Goal: Task Accomplishment & Management: Use online tool/utility

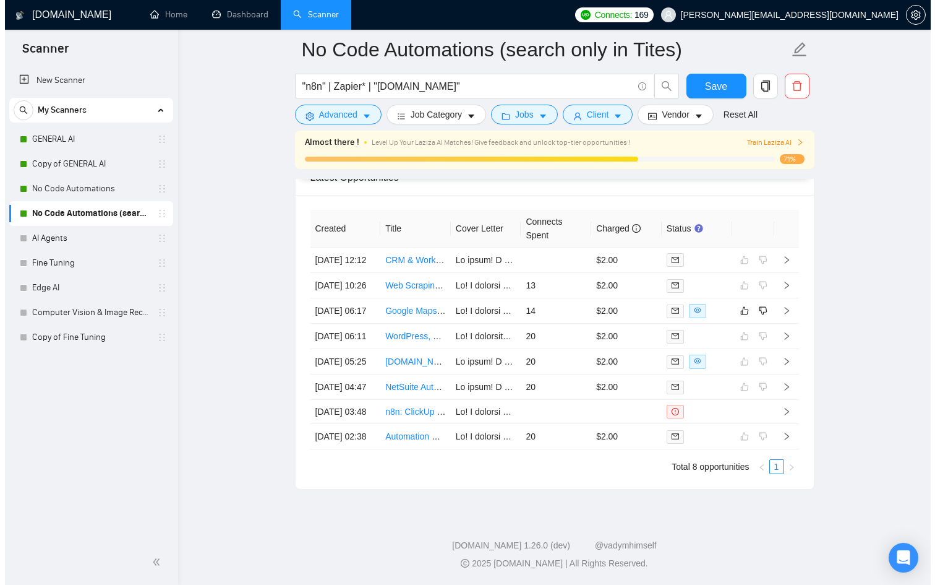
scroll to position [3316, 0]
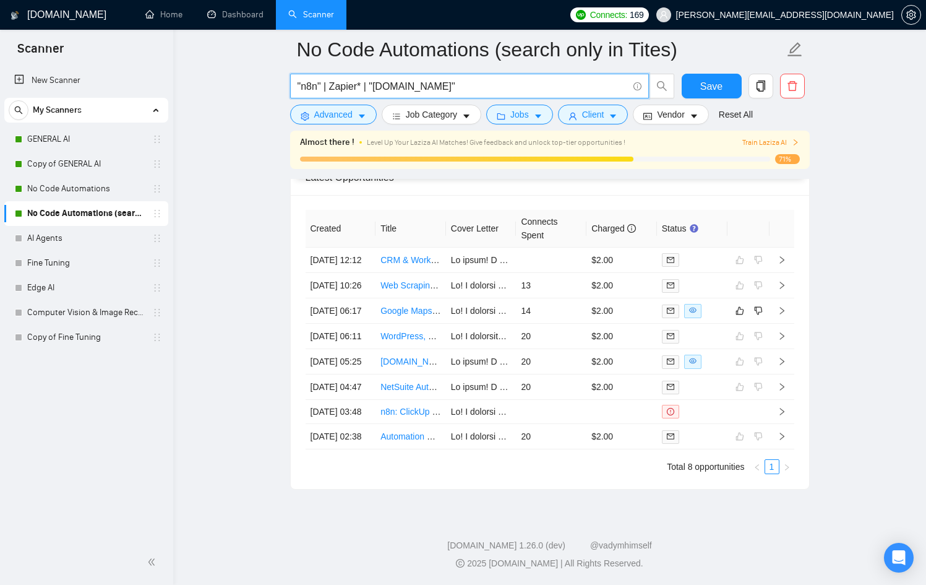
drag, startPoint x: 314, startPoint y: 88, endPoint x: 457, endPoint y: 85, distance: 143.6
click at [417, 85] on input ""n8n" | Zapier* | "[DOMAIN_NAME]"" at bounding box center [463, 86] width 330 height 15
click at [476, 85] on input ""n8n" | Zapier* | "[DOMAIN_NAME]"" at bounding box center [463, 86] width 330 height 15
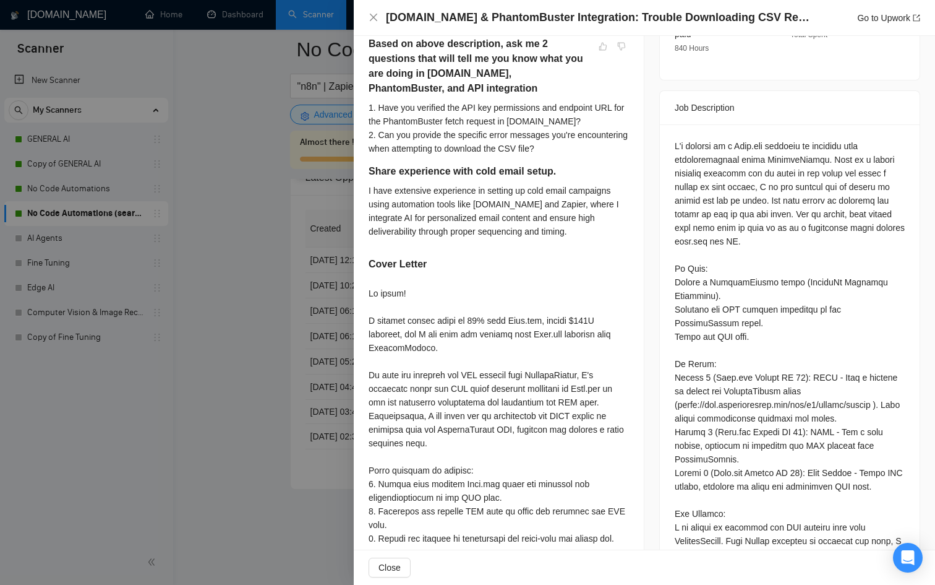
scroll to position [465, 0]
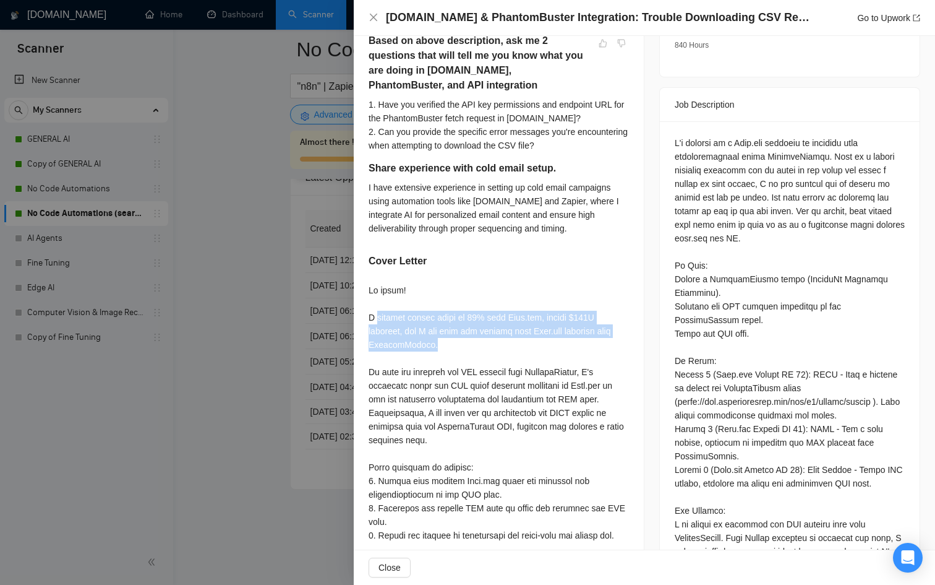
drag, startPoint x: 464, startPoint y: 363, endPoint x: 374, endPoint y: 326, distance: 97.4
click at [374, 326] on div at bounding box center [499, 569] width 260 height 572
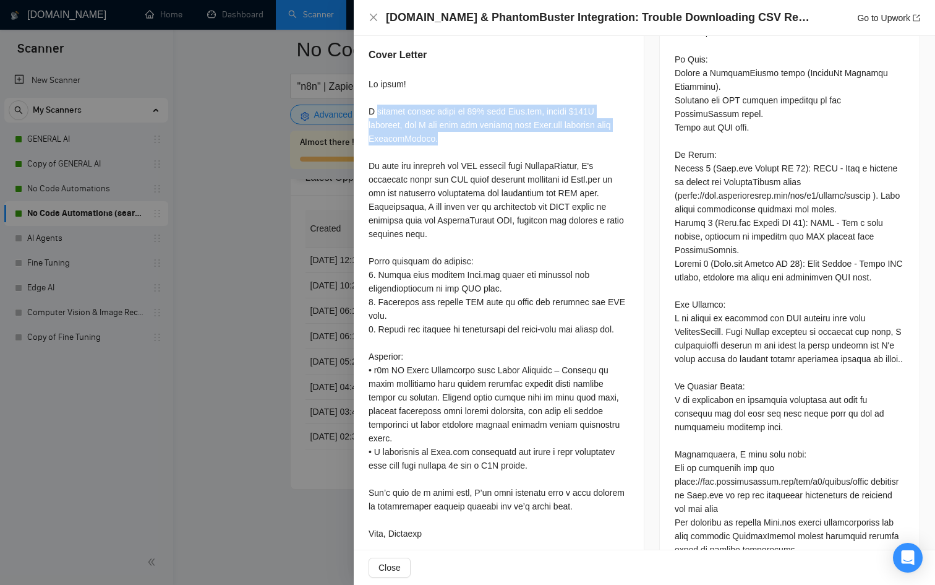
scroll to position [673, 0]
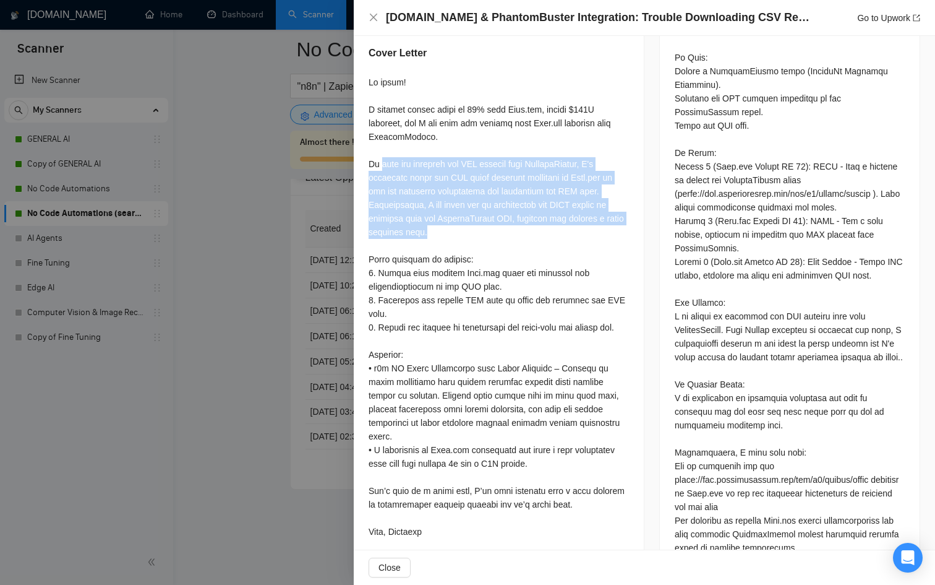
drag, startPoint x: 459, startPoint y: 243, endPoint x: 384, endPoint y: 184, distance: 95.2
click at [382, 182] on div at bounding box center [499, 361] width 260 height 572
click at [500, 240] on div at bounding box center [499, 361] width 260 height 572
drag, startPoint x: 500, startPoint y: 240, endPoint x: 380, endPoint y: 177, distance: 136.1
click at [380, 177] on div at bounding box center [499, 361] width 260 height 572
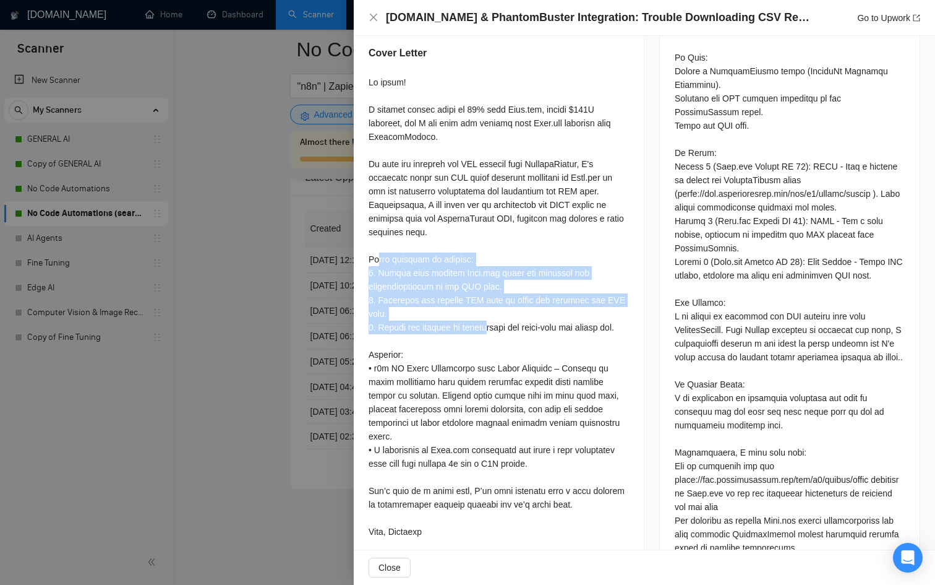
drag, startPoint x: 492, startPoint y: 335, endPoint x: 378, endPoint y: 275, distance: 128.4
click at [378, 275] on div at bounding box center [499, 361] width 260 height 572
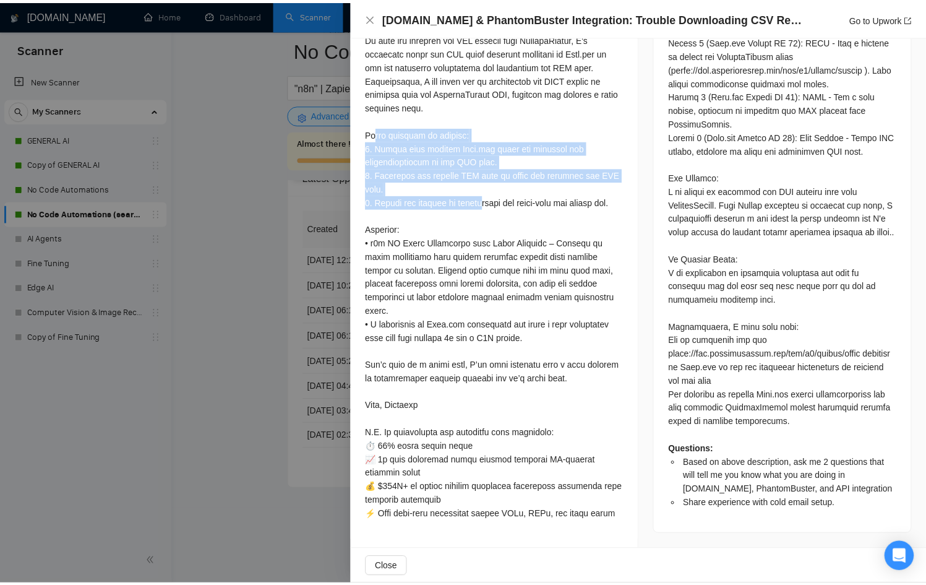
scroll to position [824, 0]
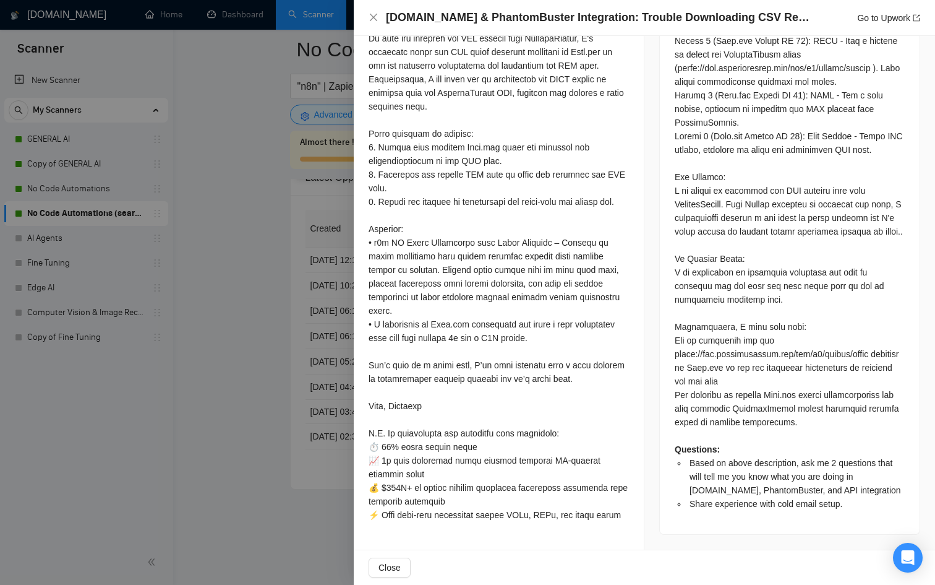
click at [238, 397] on div at bounding box center [467, 292] width 935 height 585
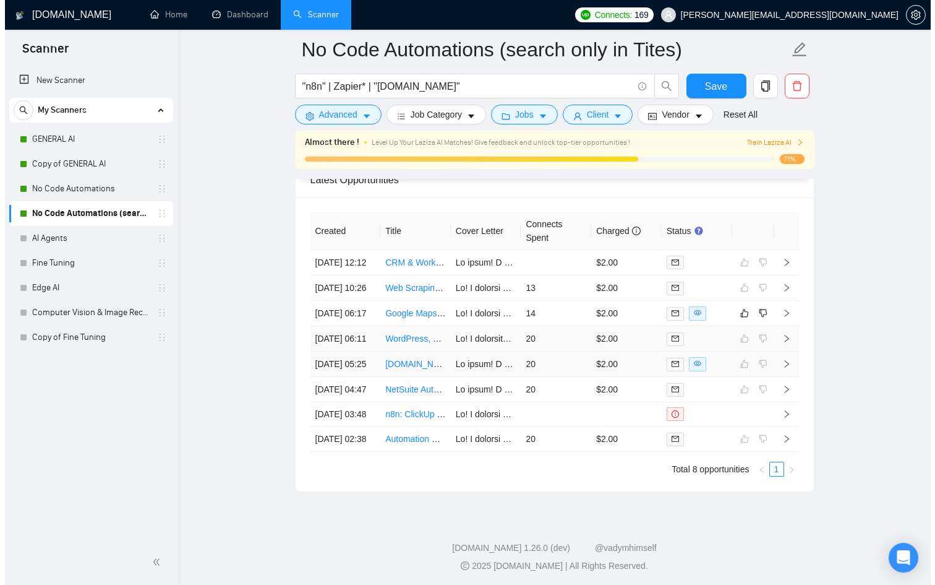
scroll to position [3270, 0]
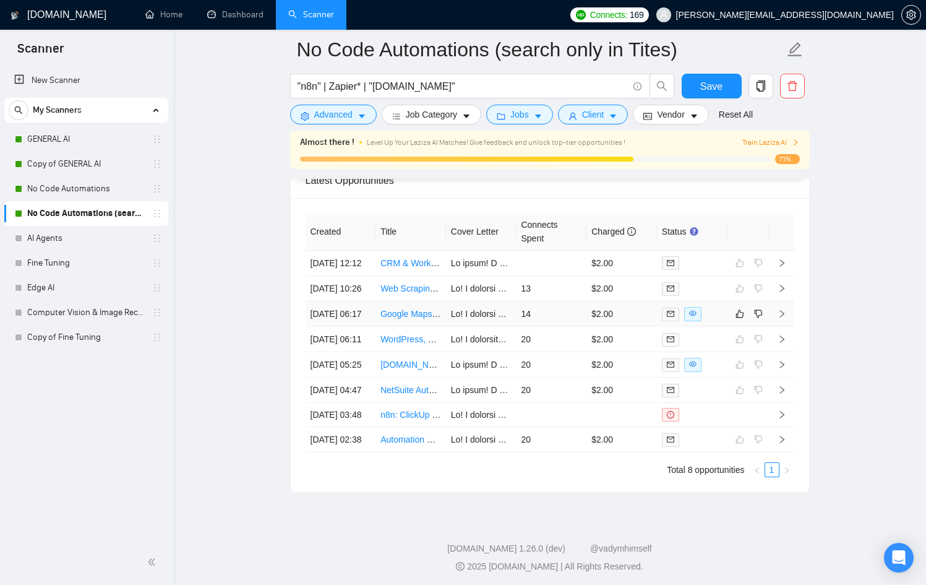
click at [410, 327] on td "Google Maps Review Scraper With API connection for n8n" at bounding box center [411, 313] width 71 height 25
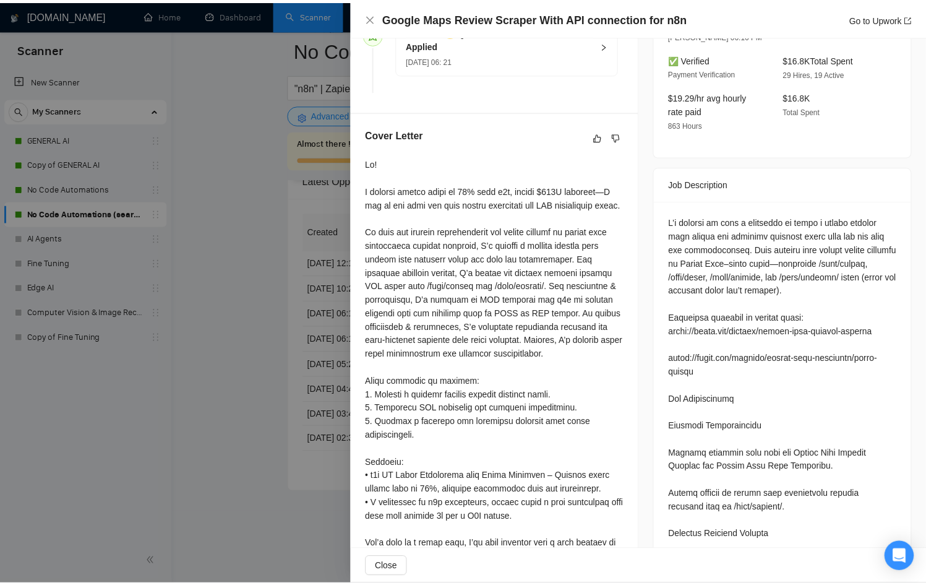
scroll to position [369, 0]
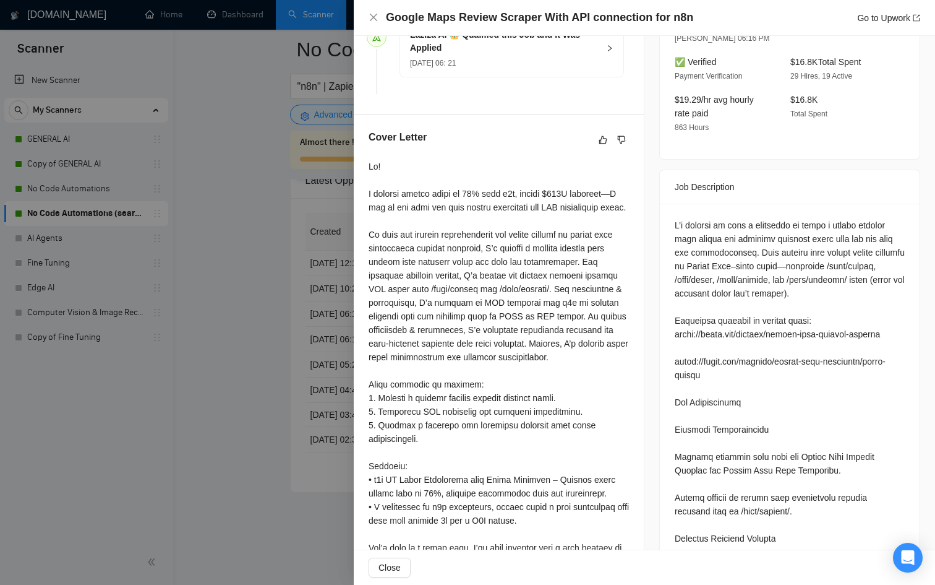
click at [230, 374] on div at bounding box center [467, 292] width 935 height 585
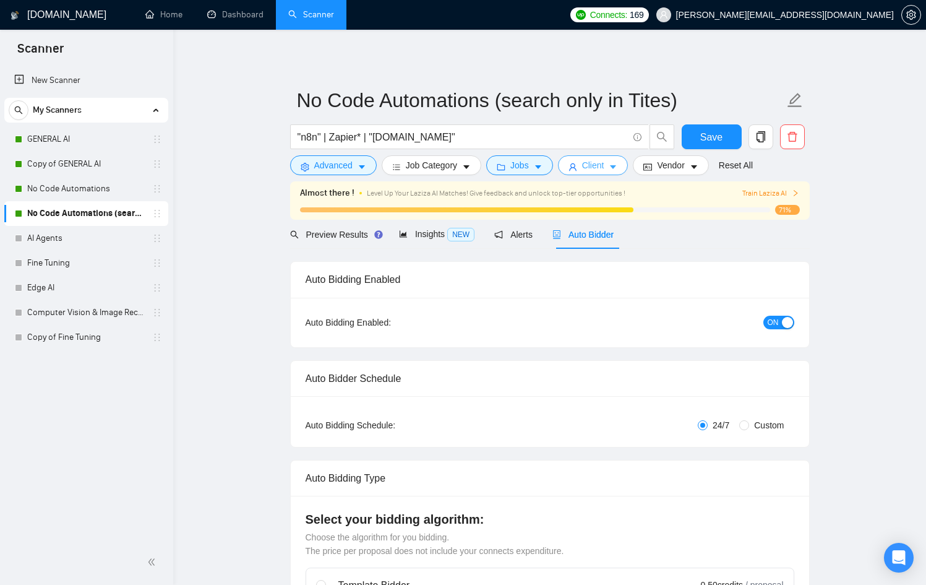
click at [577, 171] on icon "user" at bounding box center [573, 167] width 9 height 9
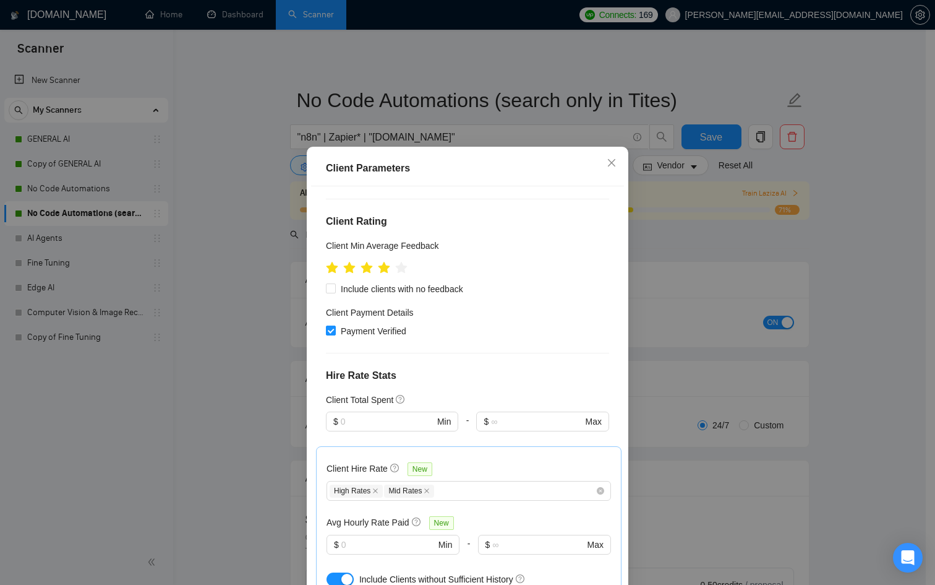
scroll to position [320, 0]
click at [350, 414] on input "text" at bounding box center [387, 421] width 93 height 14
click at [531, 483] on div "High Rates Mid Rates" at bounding box center [463, 490] width 266 height 15
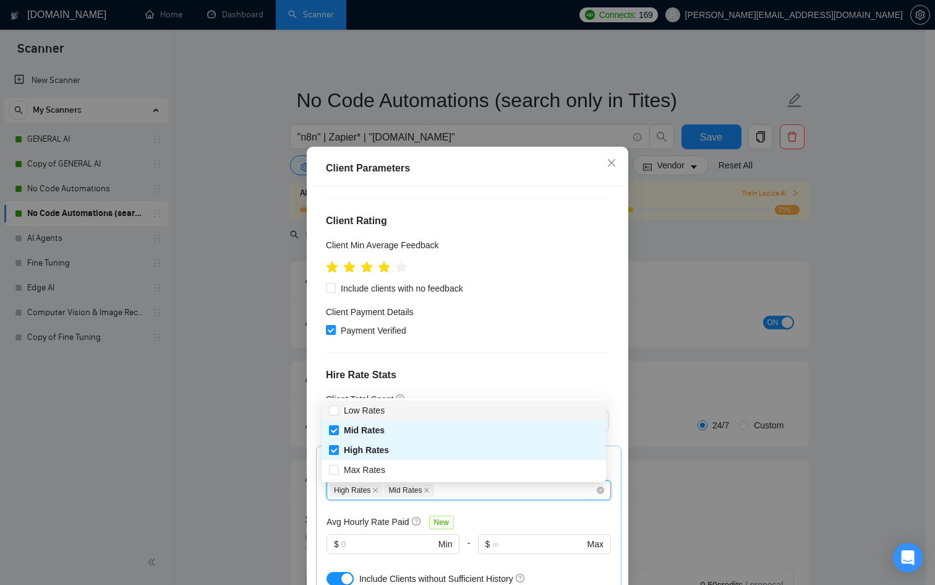
click at [532, 411] on div "$ Max" at bounding box center [542, 428] width 132 height 35
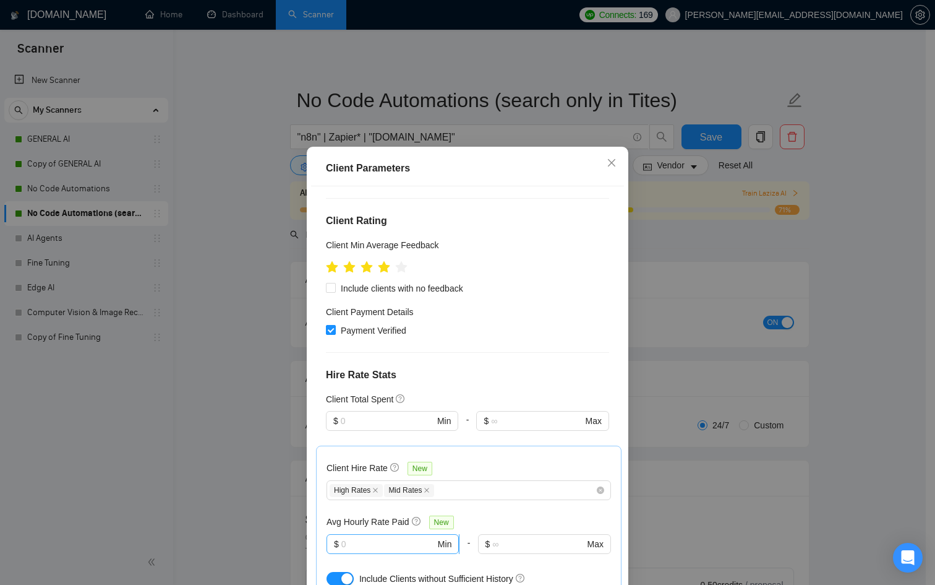
click at [395, 537] on input "text" at bounding box center [388, 544] width 94 height 14
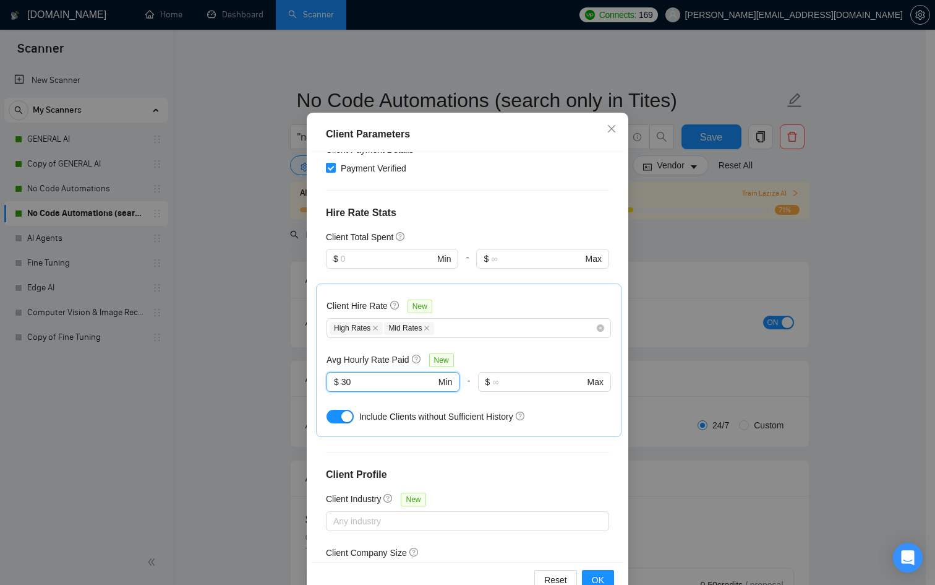
scroll to position [66, 0]
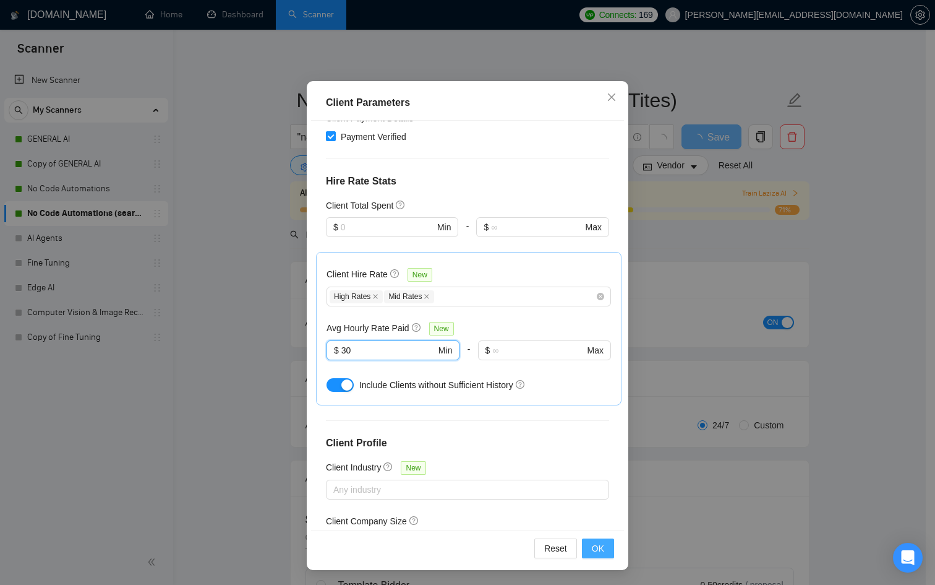
type input "30"
click at [600, 551] on button "OK" at bounding box center [598, 548] width 32 height 20
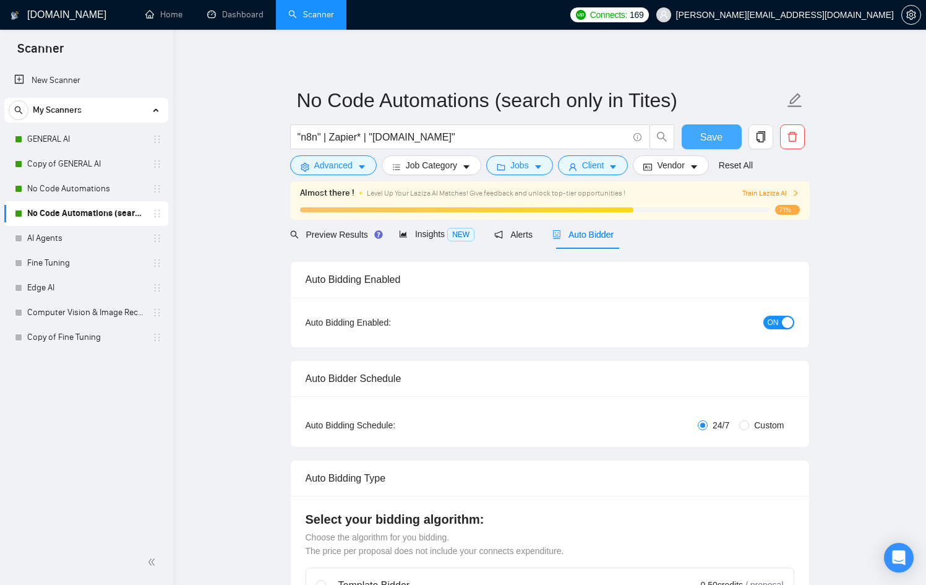
click at [716, 127] on button "Save" at bounding box center [712, 136] width 60 height 25
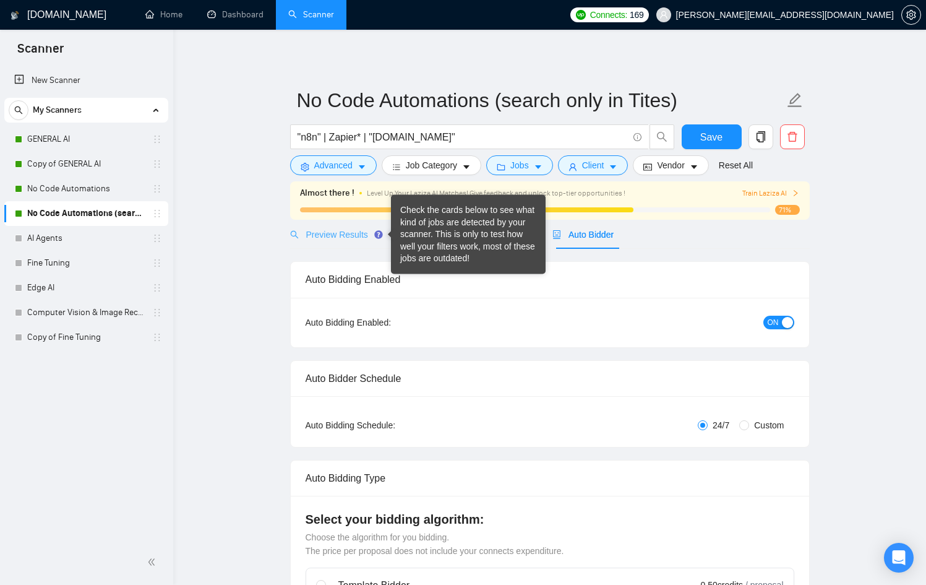
click at [303, 244] on div "Preview Results" at bounding box center [334, 234] width 89 height 29
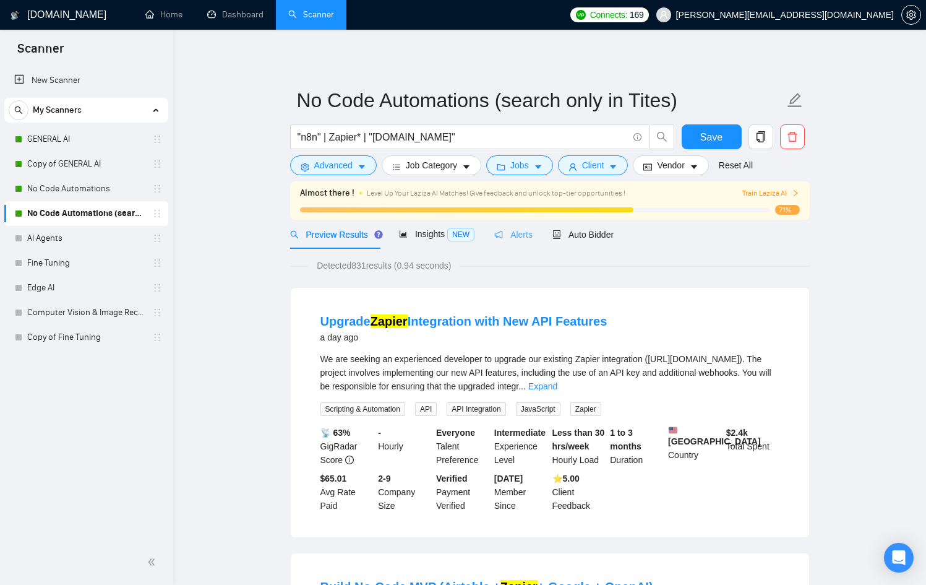
click at [501, 225] on div "Alerts" at bounding box center [513, 234] width 38 height 29
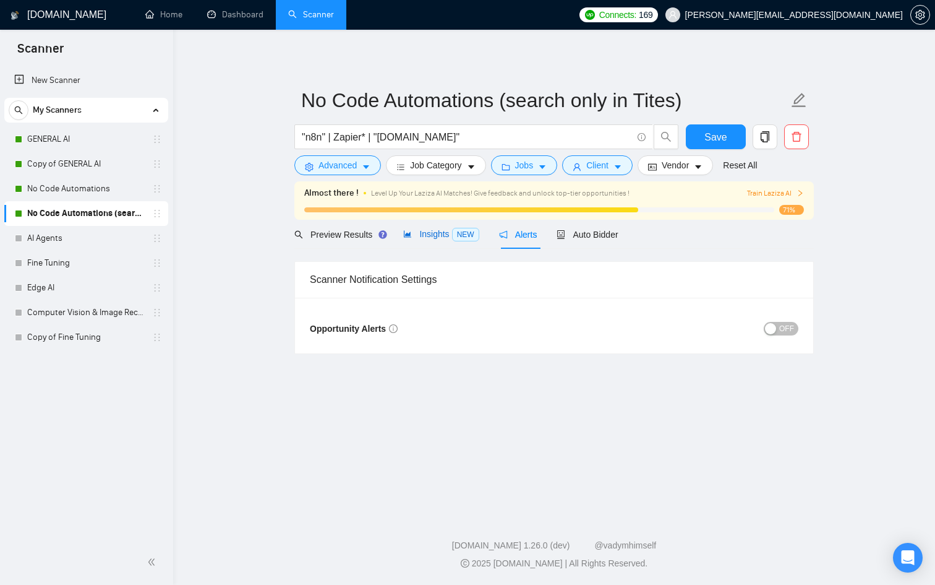
click at [458, 238] on span "NEW" at bounding box center [465, 235] width 27 height 14
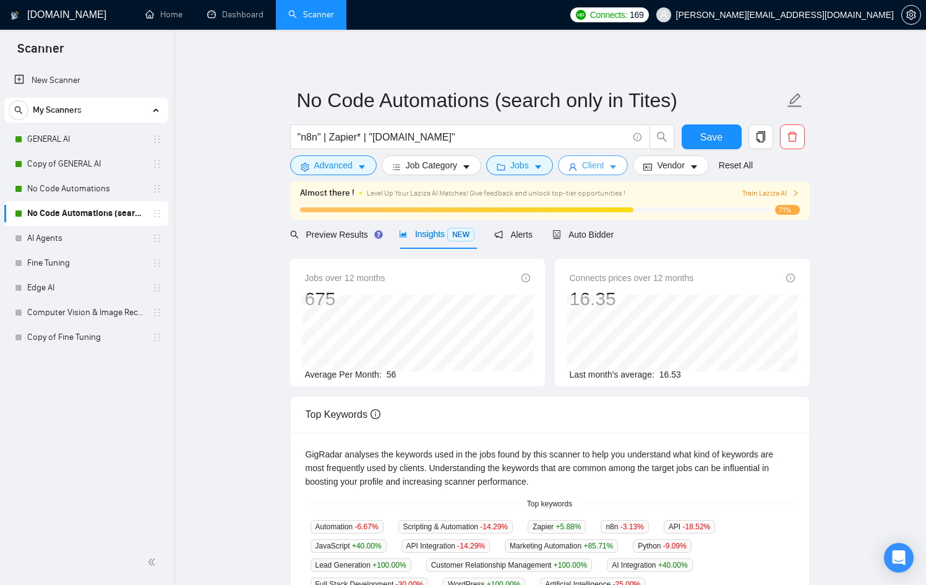
click at [585, 163] on button "Client" at bounding box center [593, 165] width 71 height 20
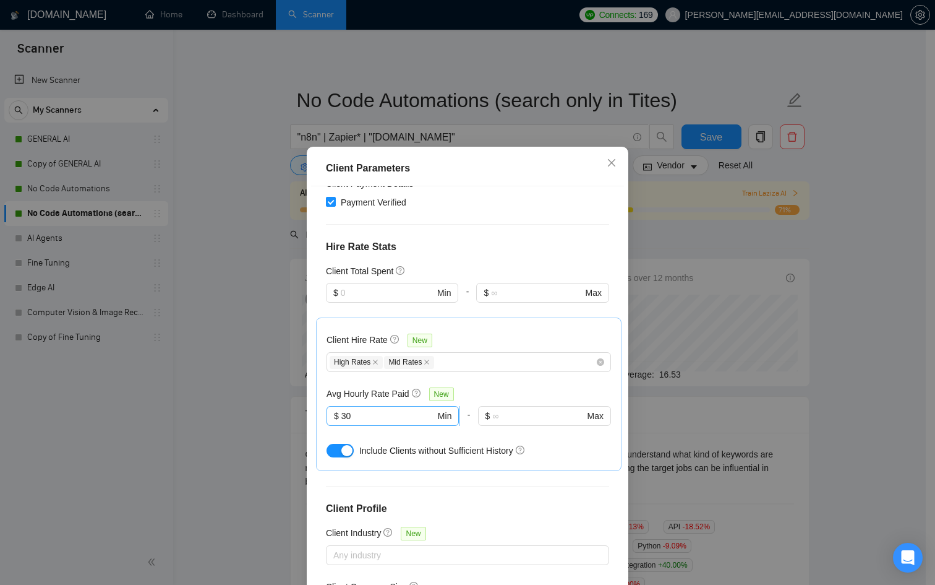
click at [387, 409] on input "30" at bounding box center [388, 416] width 94 height 14
type input "3"
type input "2"
type input "30"
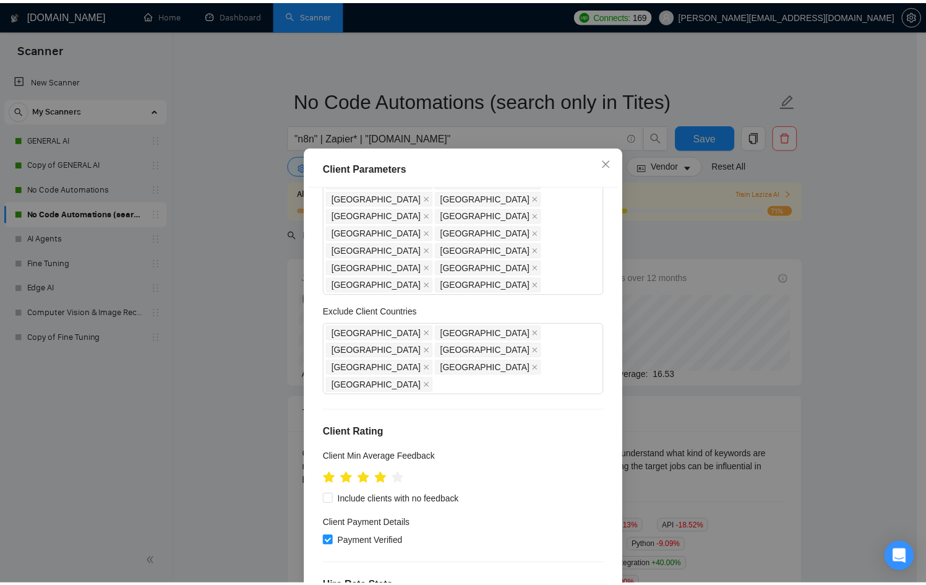
scroll to position [105, 0]
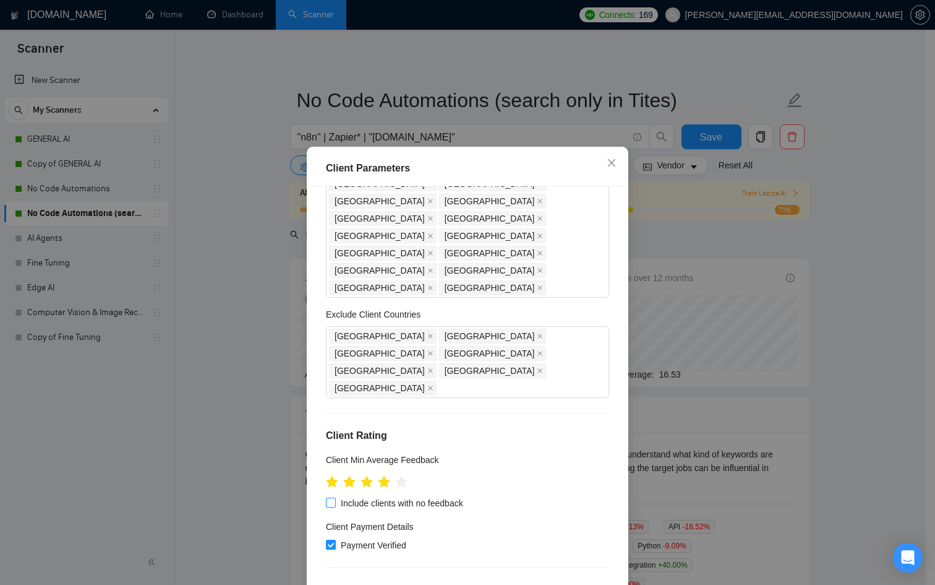
click at [416, 496] on span "Include clients with no feedback" at bounding box center [402, 503] width 132 height 14
click at [335, 497] on input "Include clients with no feedback" at bounding box center [330, 501] width 9 height 9
checkbox input "true"
click at [607, 161] on icon "close" at bounding box center [612, 163] width 10 height 10
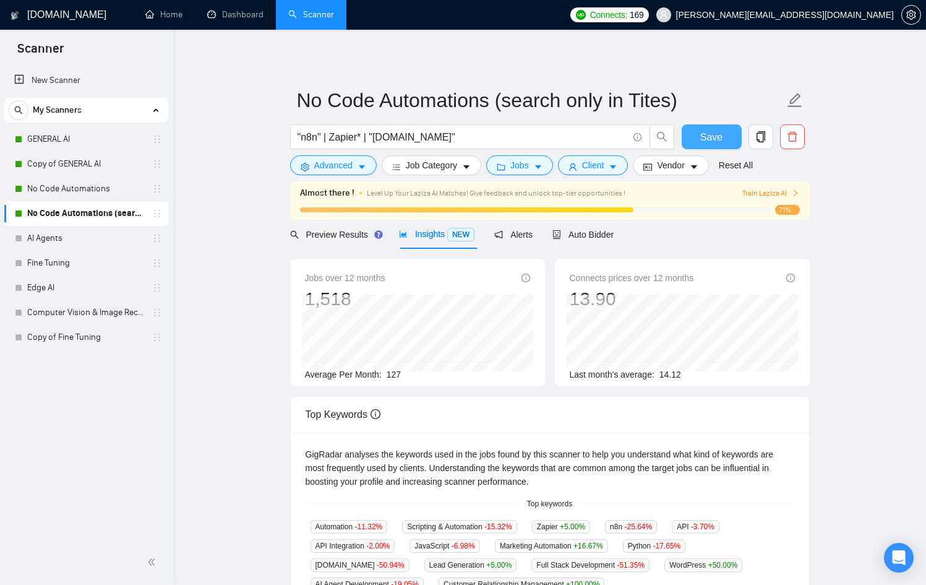
click at [693, 138] on button "Save" at bounding box center [712, 136] width 60 height 25
click at [328, 244] on div "Preview Results" at bounding box center [334, 234] width 89 height 29
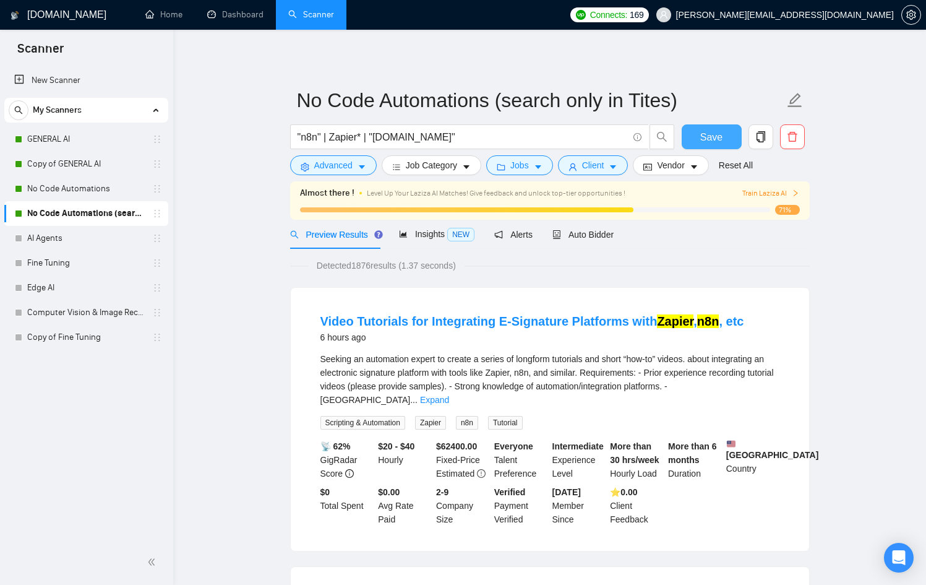
click at [713, 139] on span "Save" at bounding box center [711, 136] width 22 height 15
click at [176, 11] on link "Home" at bounding box center [163, 14] width 37 height 11
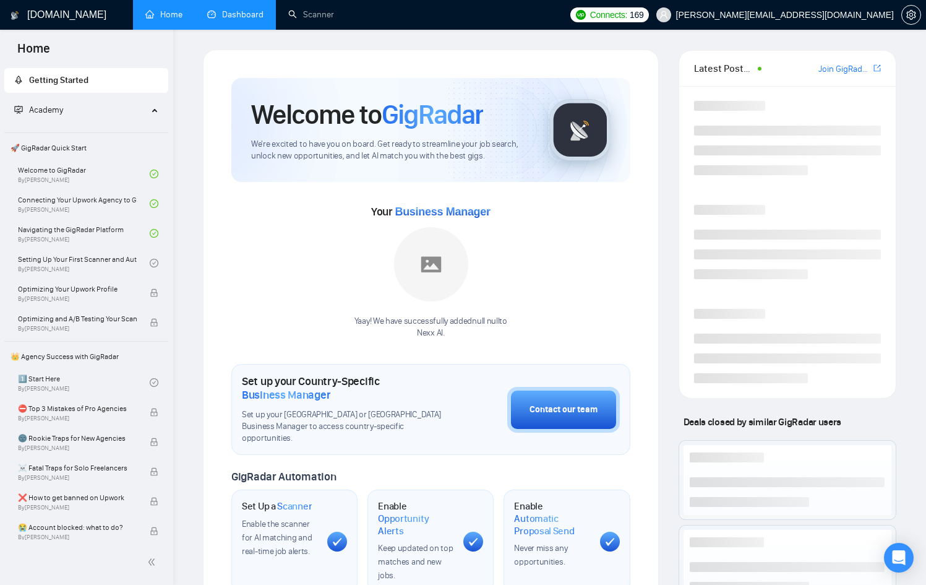
click at [243, 20] on link "Dashboard" at bounding box center [235, 14] width 56 height 11
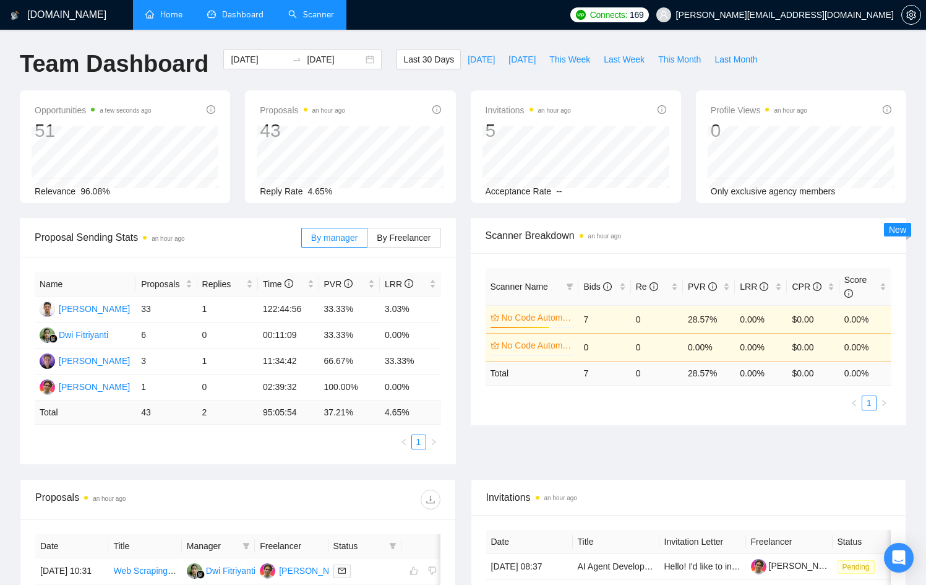
click at [316, 20] on link "Scanner" at bounding box center [311, 14] width 46 height 11
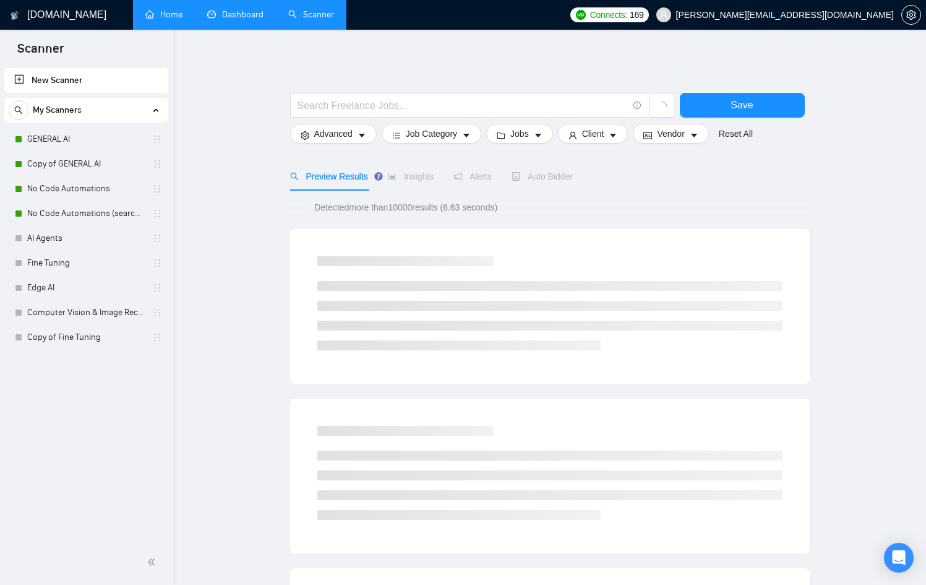
click at [230, 20] on link "Dashboard" at bounding box center [235, 14] width 56 height 11
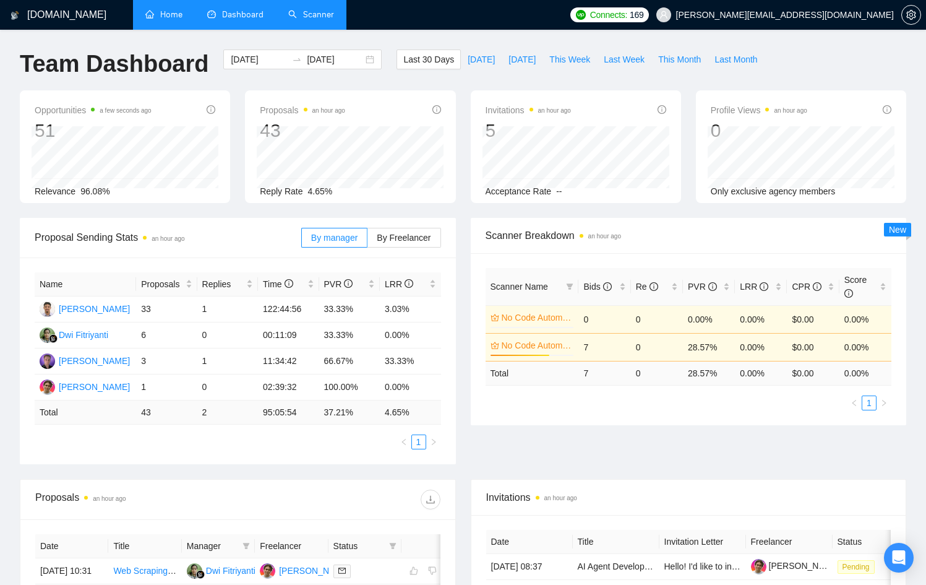
click at [306, 20] on link "Scanner" at bounding box center [311, 14] width 46 height 11
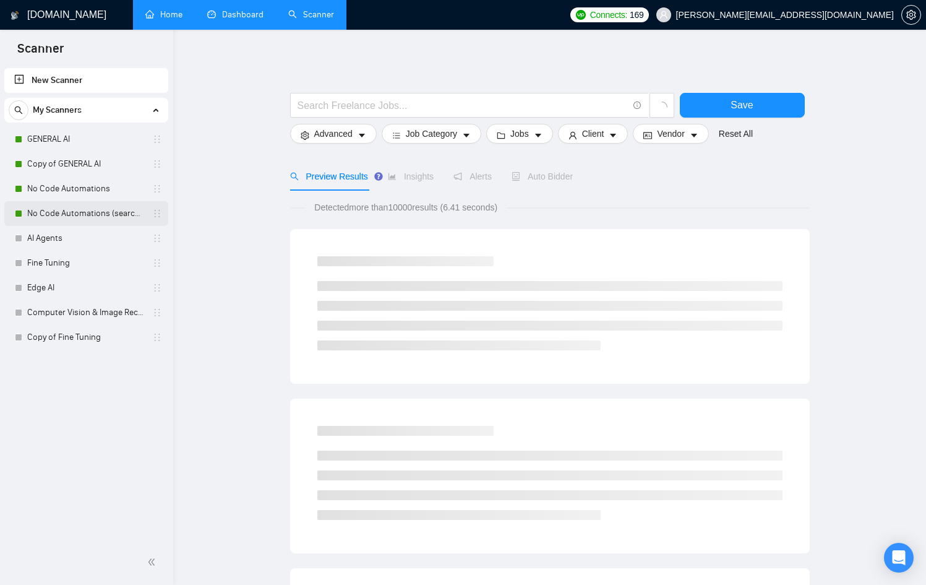
click at [109, 210] on link "No Code Automations (search only in Tites)" at bounding box center [86, 213] width 118 height 25
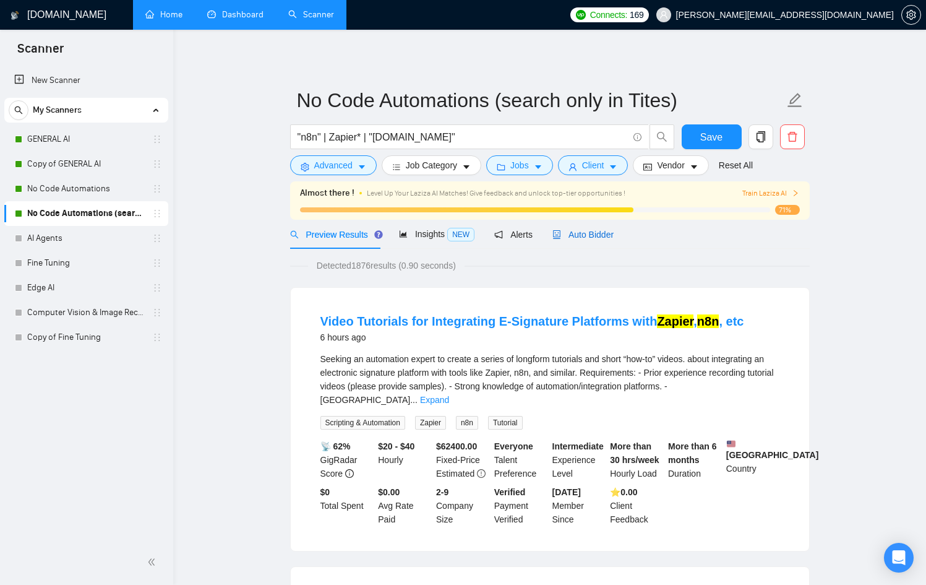
click at [580, 239] on span "Auto Bidder" at bounding box center [582, 235] width 61 height 10
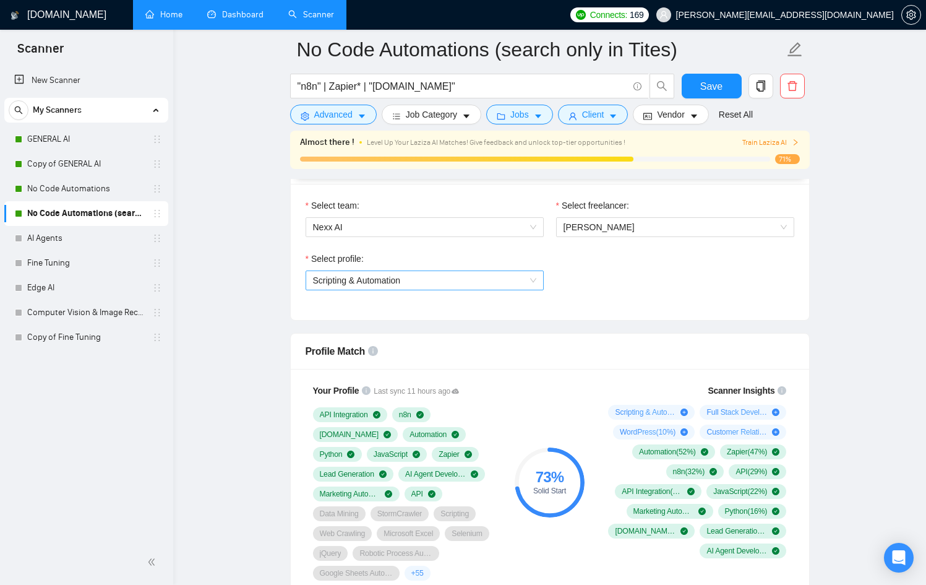
scroll to position [650, 0]
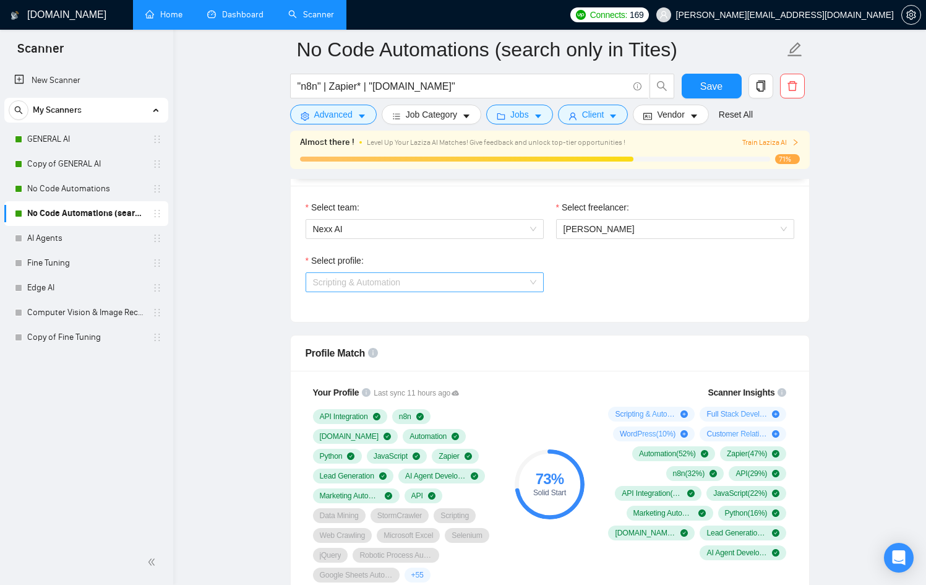
click at [425, 277] on span "Scripting & Automation" at bounding box center [424, 282] width 223 height 19
click at [715, 297] on div "Select profile: Scripting & Automation" at bounding box center [549, 280] width 501 height 53
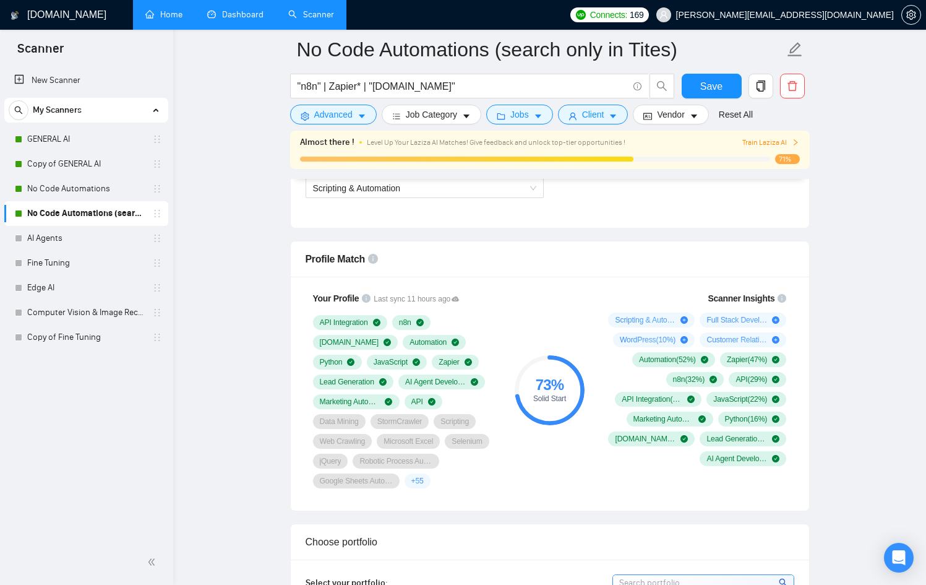
scroll to position [741, 0]
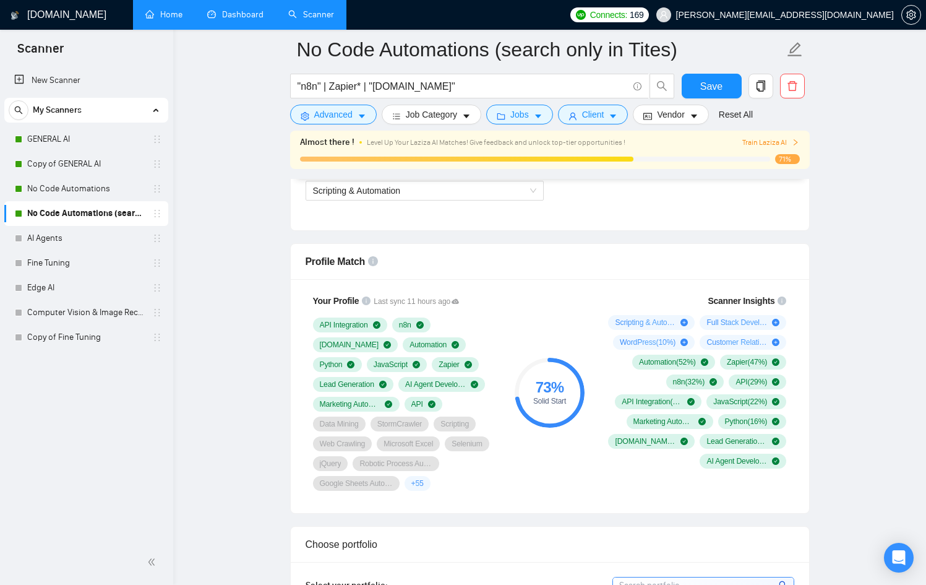
click at [171, 11] on link "Home" at bounding box center [163, 14] width 37 height 11
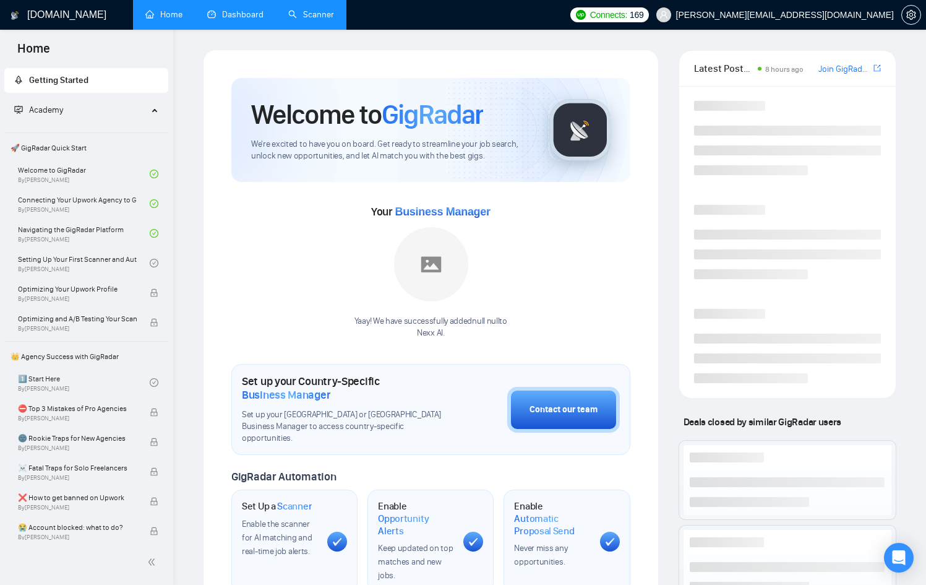
click at [224, 16] on link "Dashboard" at bounding box center [235, 14] width 56 height 11
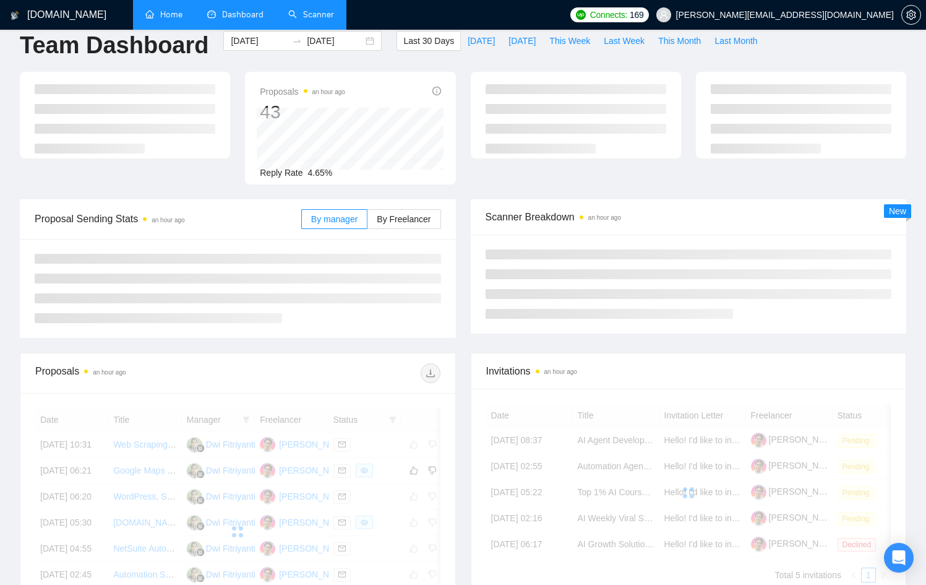
scroll to position [20, 0]
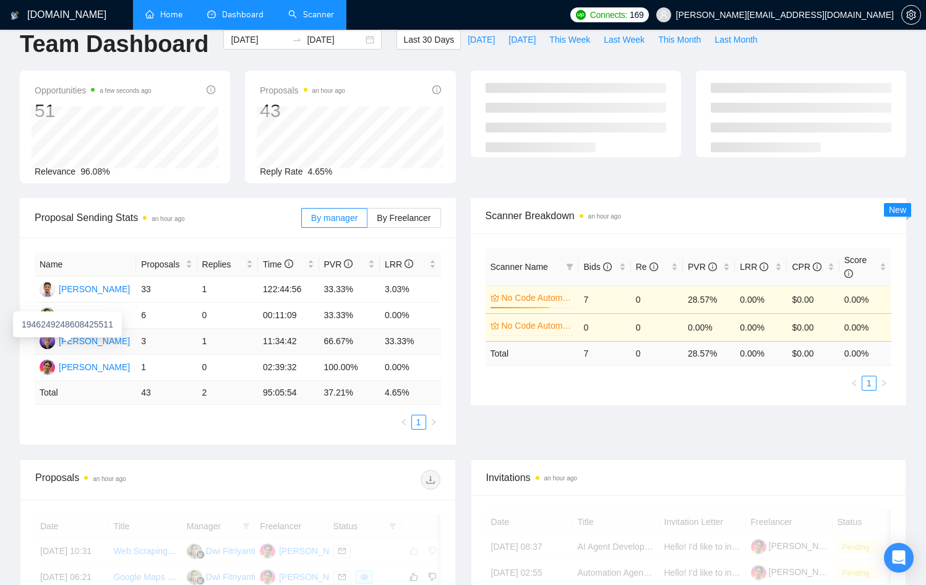
click at [103, 338] on div "[PERSON_NAME]" at bounding box center [94, 341] width 71 height 14
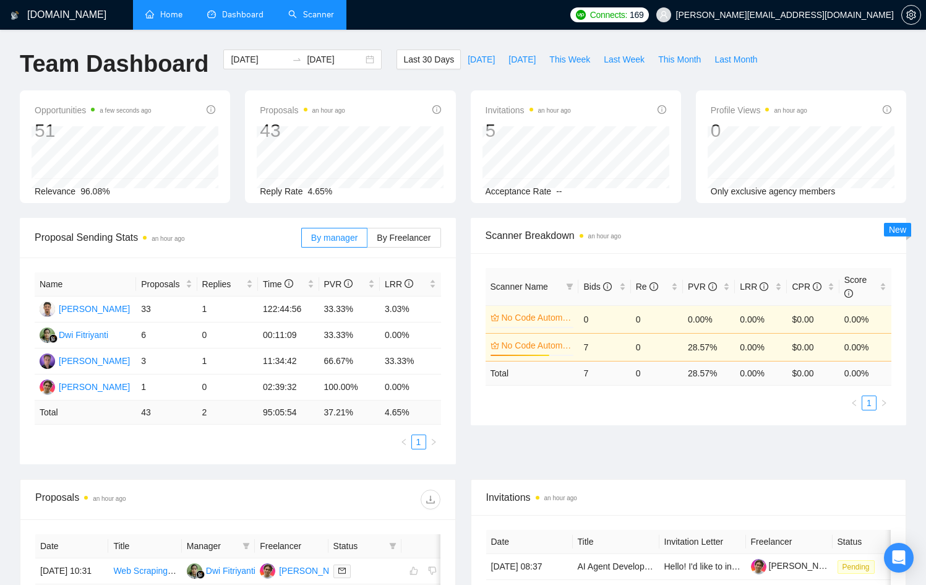
click at [332, 9] on link "Scanner" at bounding box center [311, 14] width 46 height 11
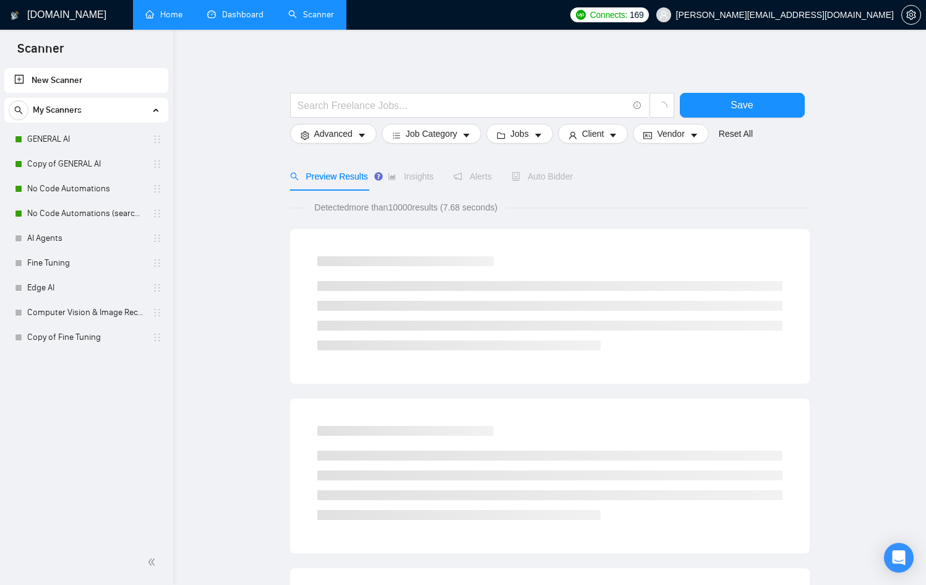
click at [75, 83] on link "New Scanner" at bounding box center [86, 80] width 144 height 25
click at [56, 76] on link "New Scanner" at bounding box center [86, 80] width 144 height 25
click at [385, 111] on input "text" at bounding box center [463, 105] width 330 height 15
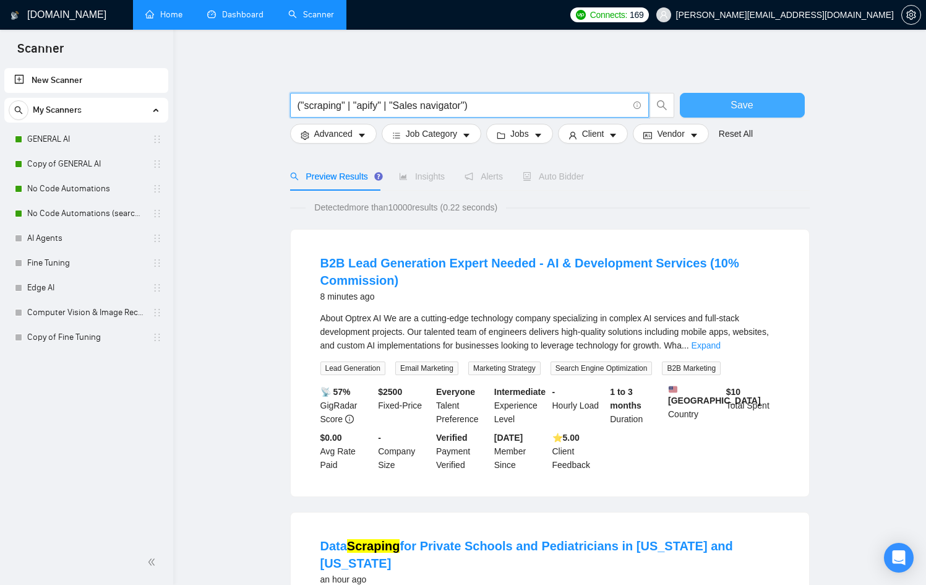
type input "("scraping" | "apify" | "Sales navigator")"
click at [741, 101] on span "Save" at bounding box center [742, 104] width 22 height 15
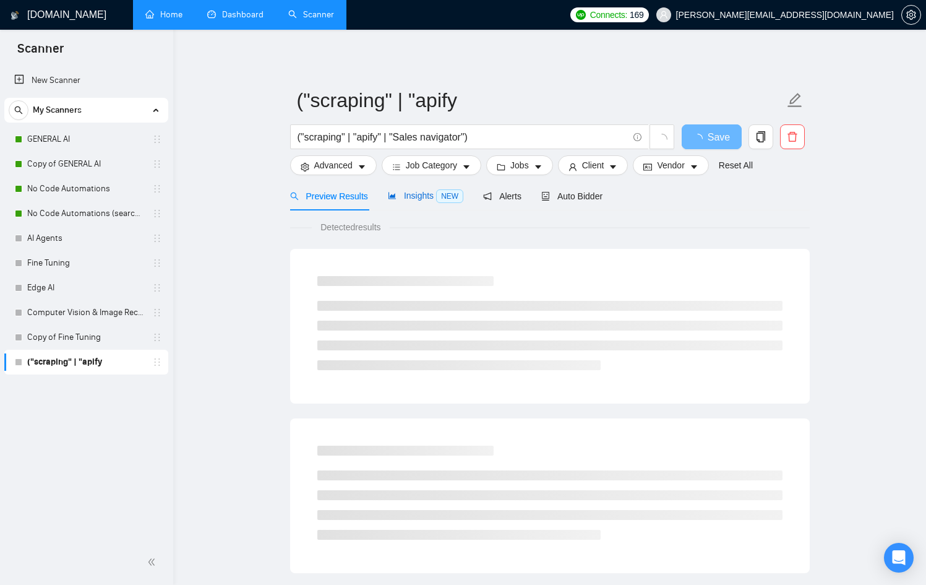
click at [424, 195] on span "Insights NEW" at bounding box center [425, 196] width 75 height 10
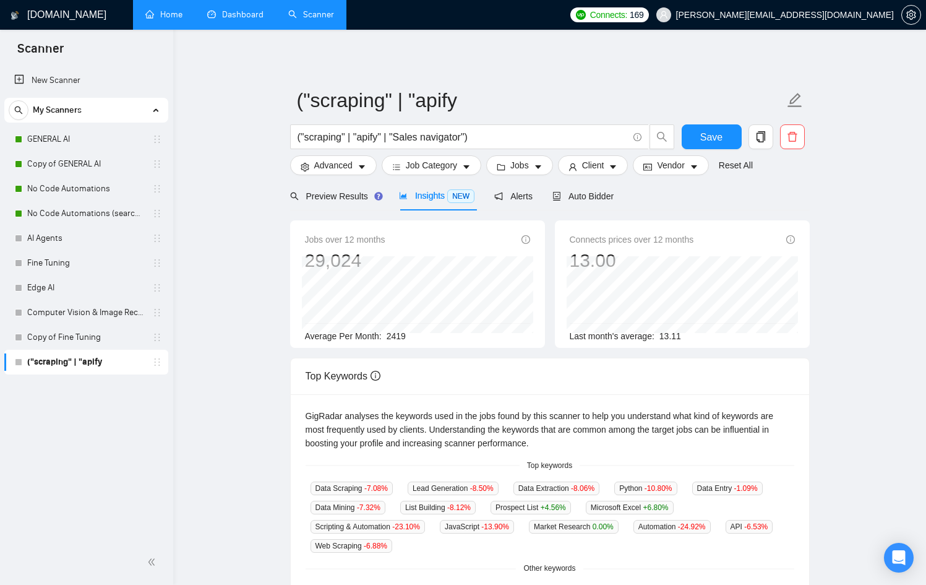
click at [433, 337] on div "Average Per Month: 2419" at bounding box center [417, 336] width 225 height 14
click at [595, 162] on span "Client" at bounding box center [593, 165] width 22 height 14
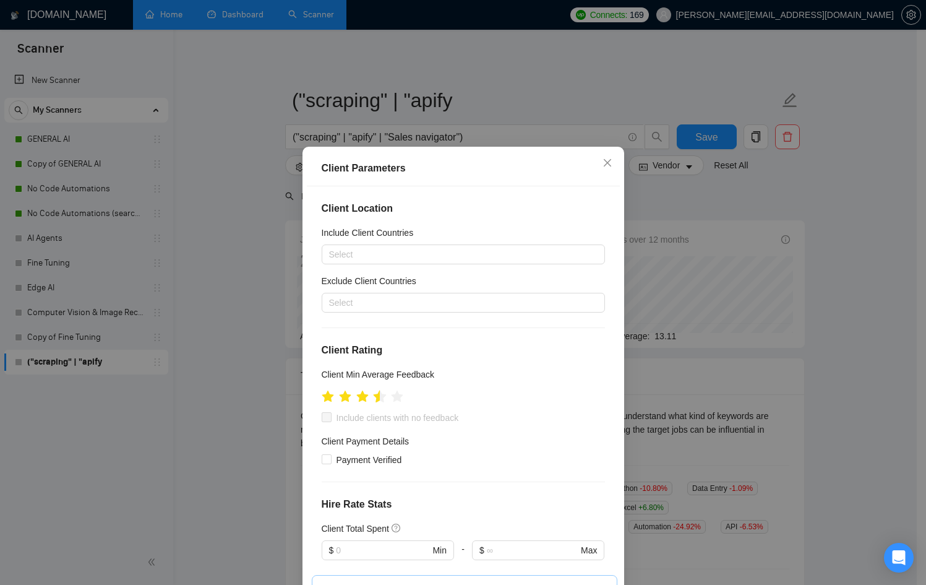
click at [374, 400] on icon "star" at bounding box center [379, 396] width 13 height 12
click at [382, 398] on ul at bounding box center [363, 395] width 82 height 19
click at [380, 398] on icon "star" at bounding box center [380, 397] width 14 height 14
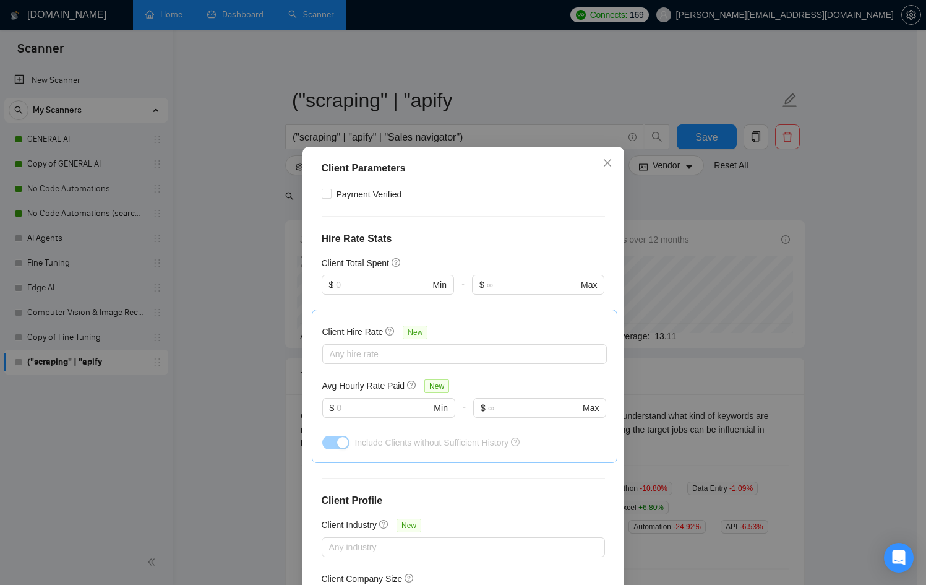
scroll to position [266, 0]
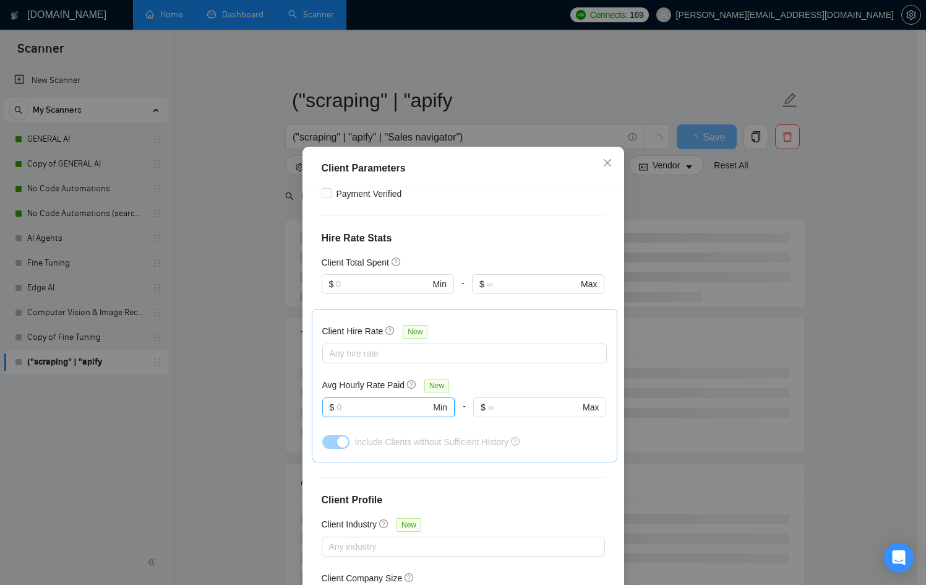
click at [376, 397] on span "$ Min" at bounding box center [388, 407] width 132 height 20
click at [376, 406] on input "text" at bounding box center [384, 407] width 94 height 14
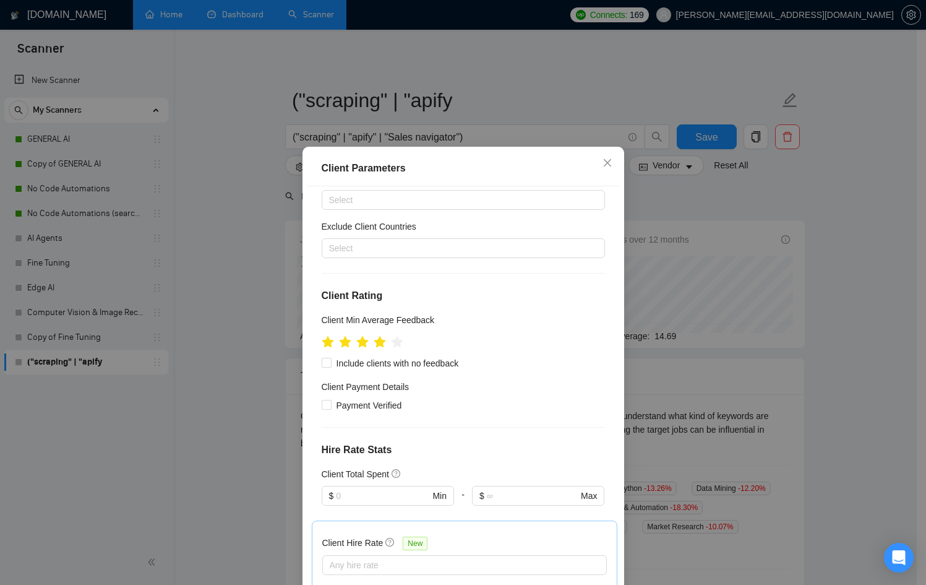
scroll to position [0, 0]
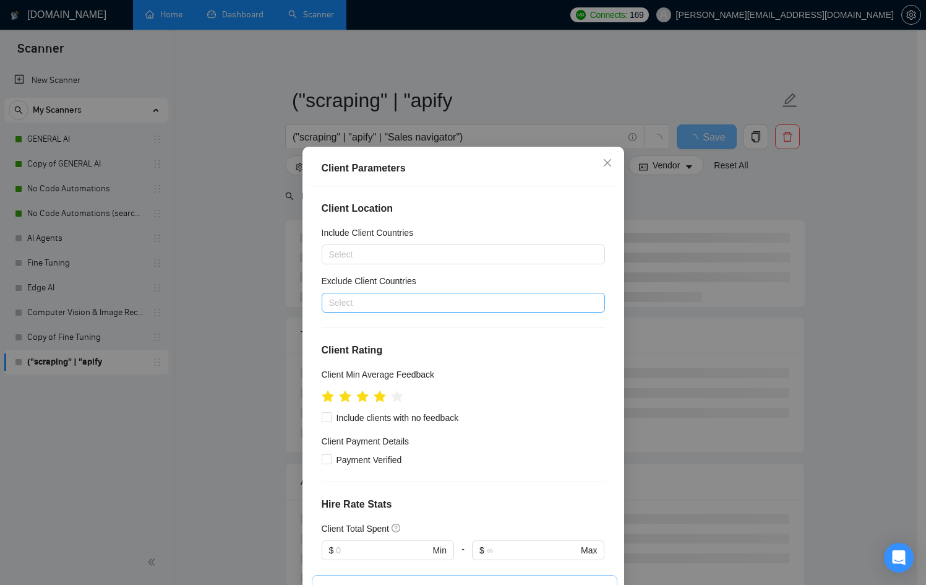
click at [377, 293] on div "Select" at bounding box center [463, 303] width 283 height 20
type input "30"
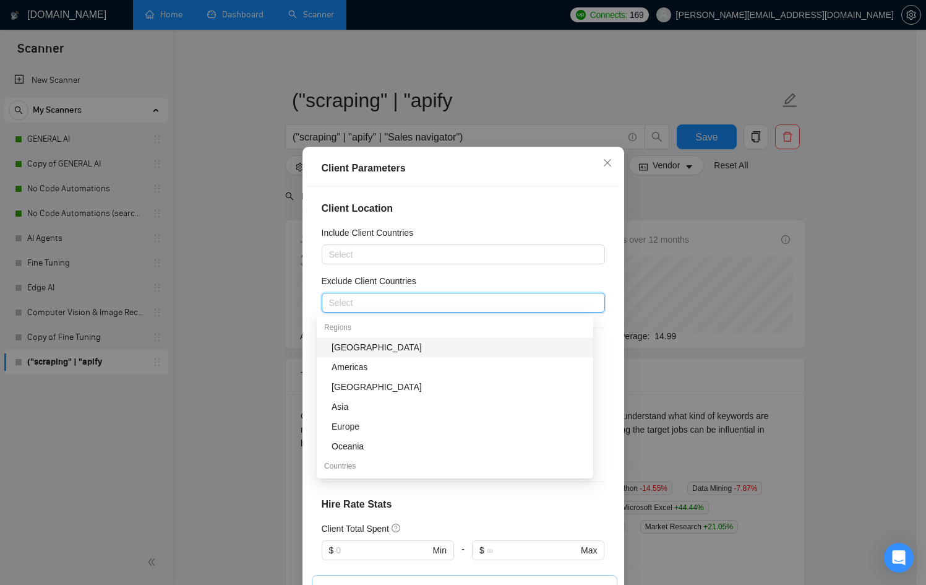
click at [332, 342] on div "[GEOGRAPHIC_DATA]" at bounding box center [459, 347] width 254 height 14
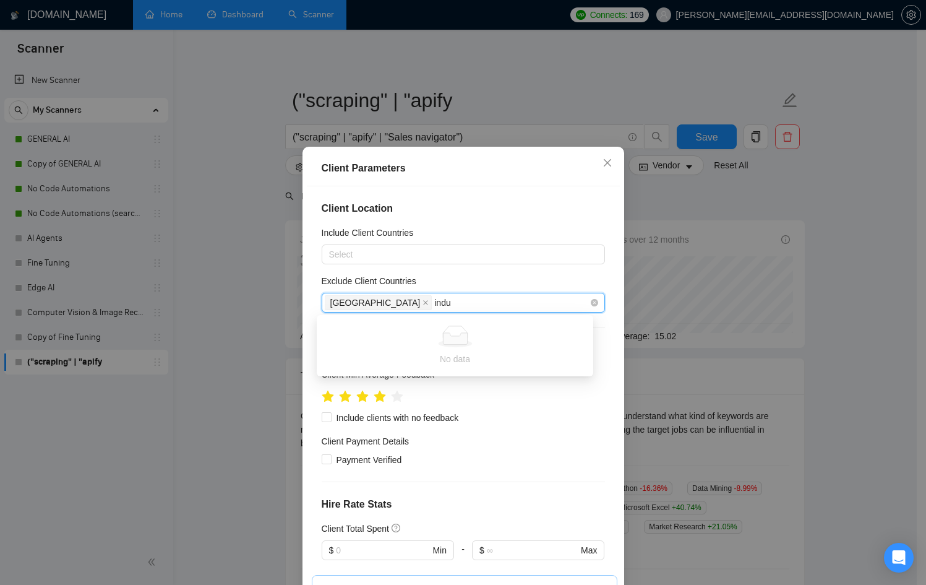
type input "ind"
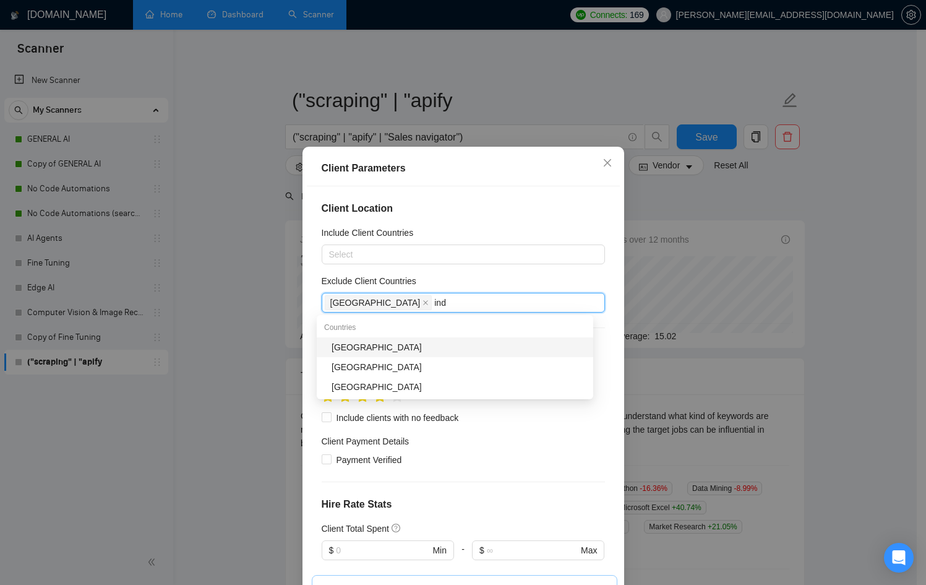
click at [390, 349] on div "[GEOGRAPHIC_DATA]" at bounding box center [459, 347] width 254 height 14
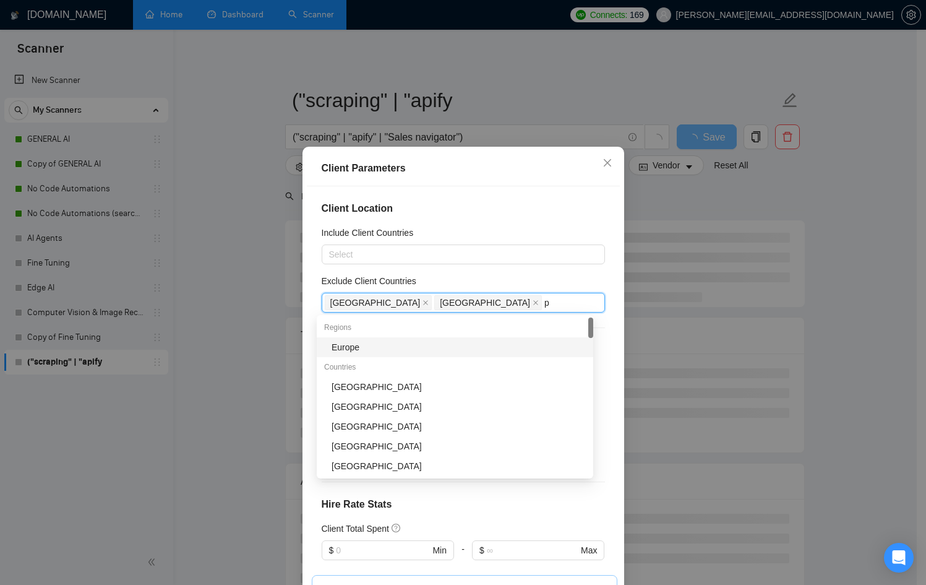
type input "pa"
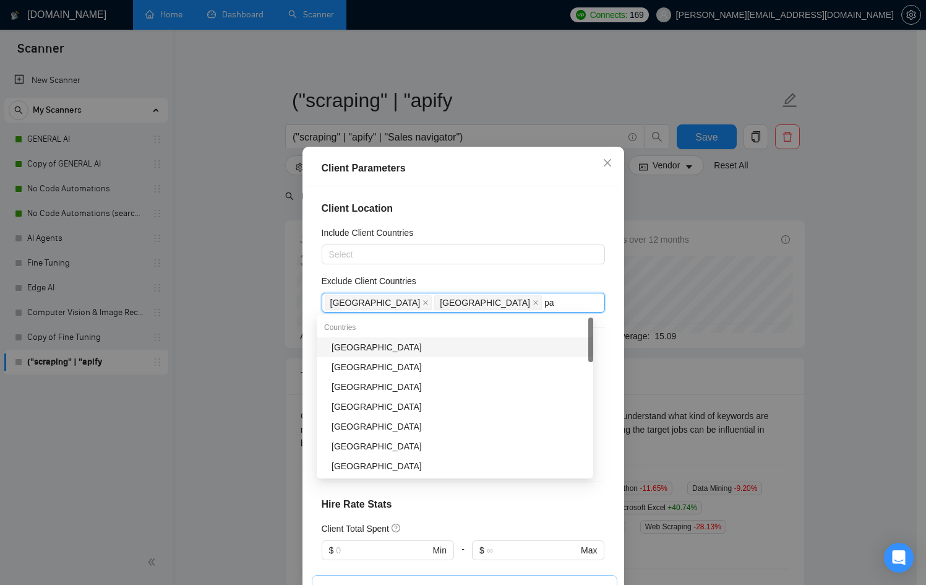
click at [384, 353] on div "[GEOGRAPHIC_DATA]" at bounding box center [459, 347] width 254 height 14
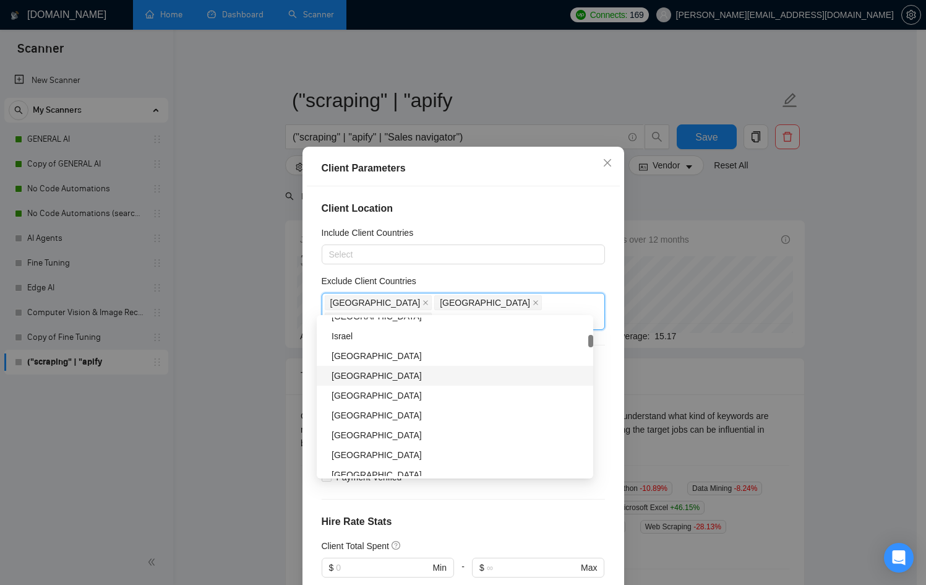
click at [361, 375] on div "[GEOGRAPHIC_DATA]" at bounding box center [459, 376] width 254 height 14
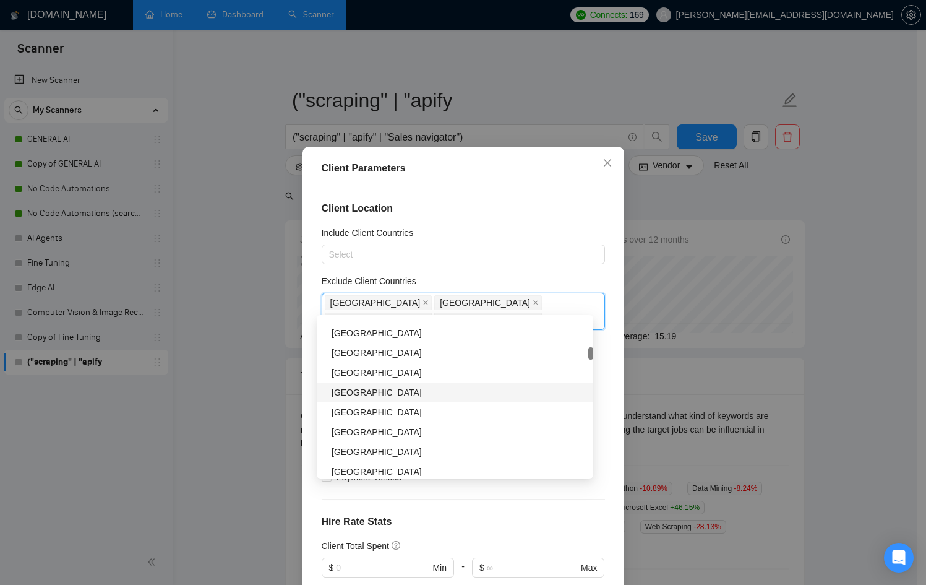
click at [366, 387] on div "[GEOGRAPHIC_DATA]" at bounding box center [459, 392] width 254 height 14
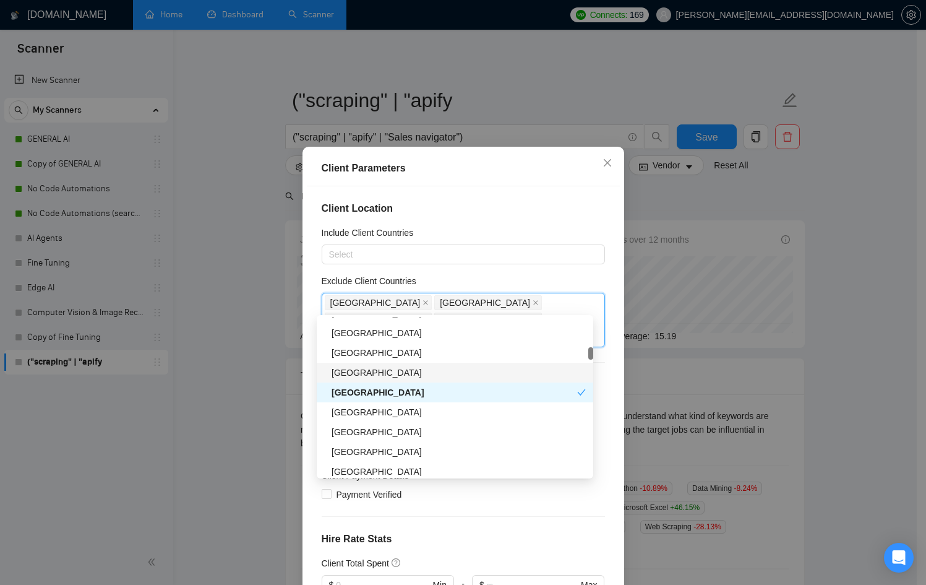
click at [363, 373] on div "[GEOGRAPHIC_DATA]" at bounding box center [459, 373] width 254 height 14
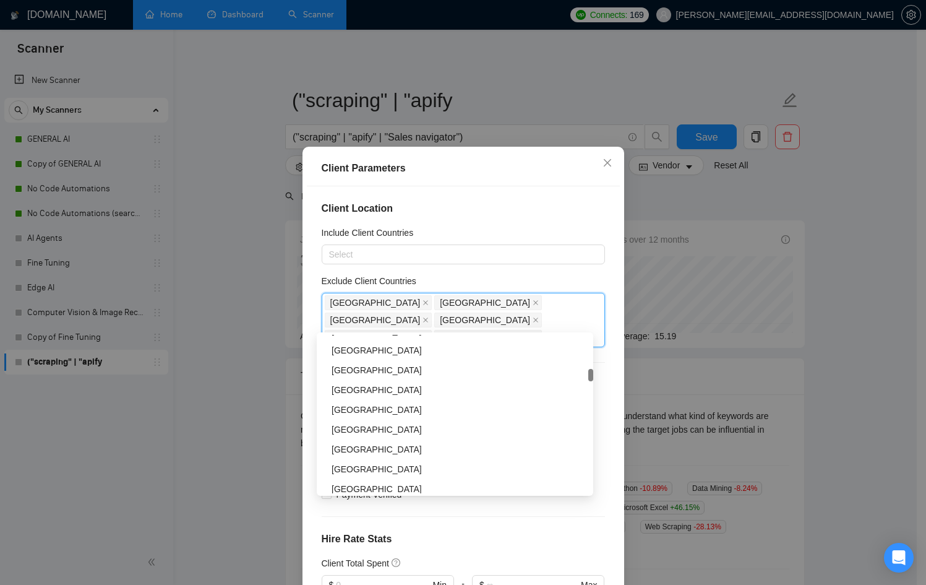
scroll to position [749, 0]
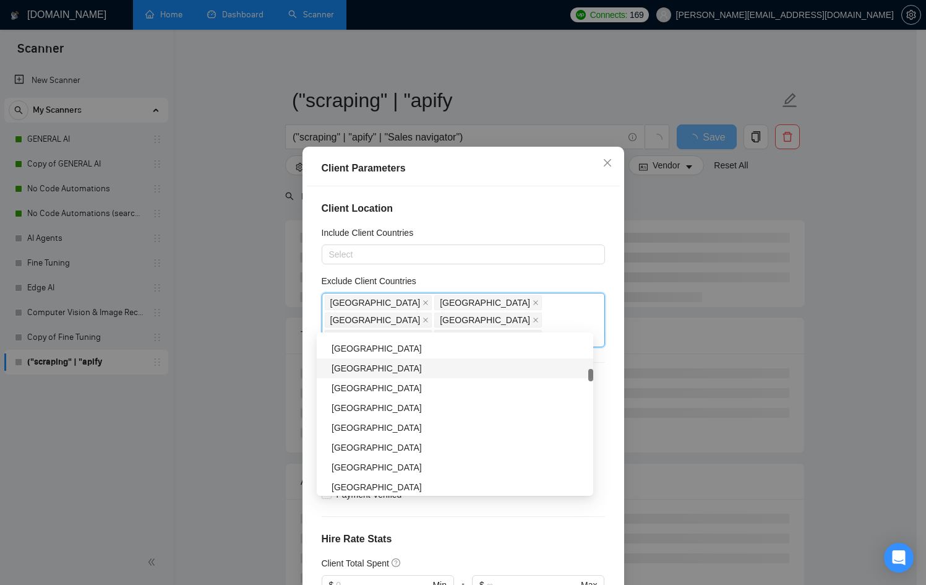
click at [376, 370] on div "[GEOGRAPHIC_DATA]" at bounding box center [459, 368] width 254 height 14
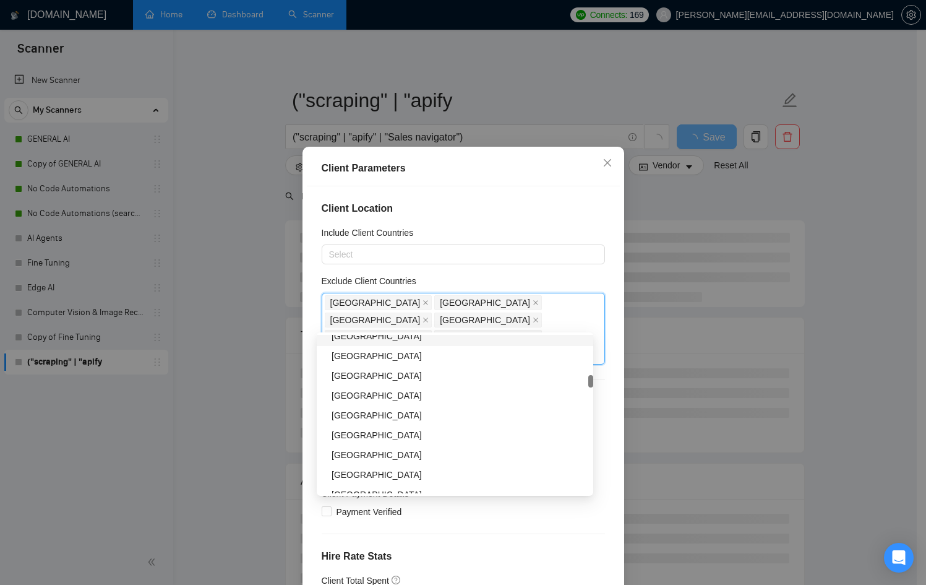
scroll to position [903, 0]
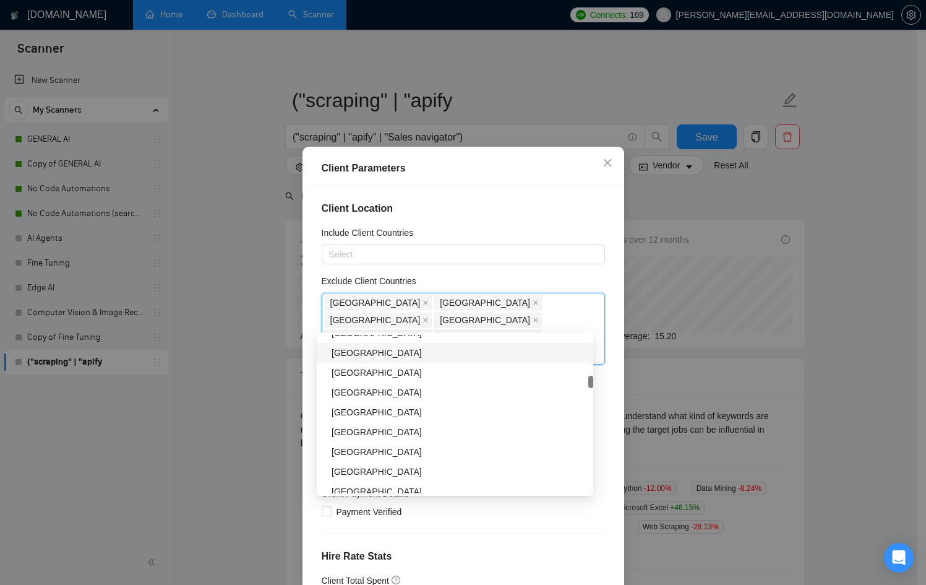
click at [359, 358] on div "[GEOGRAPHIC_DATA]" at bounding box center [459, 353] width 254 height 14
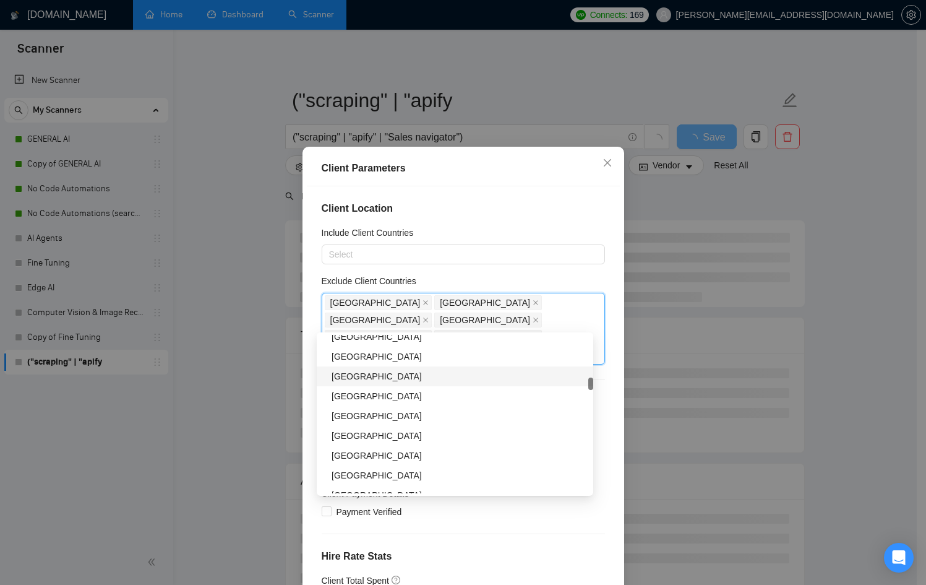
click at [358, 380] on div "[GEOGRAPHIC_DATA]" at bounding box center [459, 376] width 254 height 14
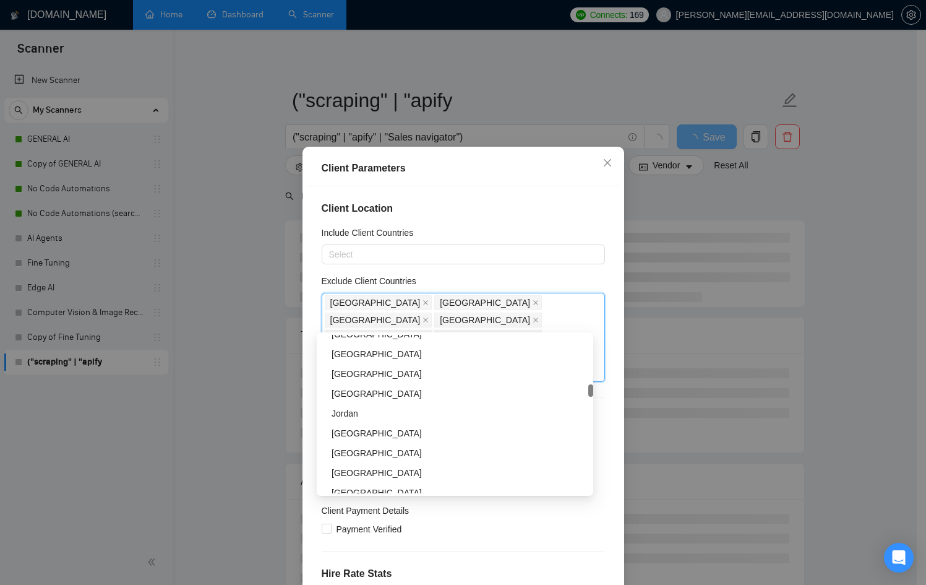
scroll to position [1121, 0]
click at [248, 450] on div "Client Parameters Client Location Include Client Countries Select Exclude Clien…" at bounding box center [463, 292] width 926 height 585
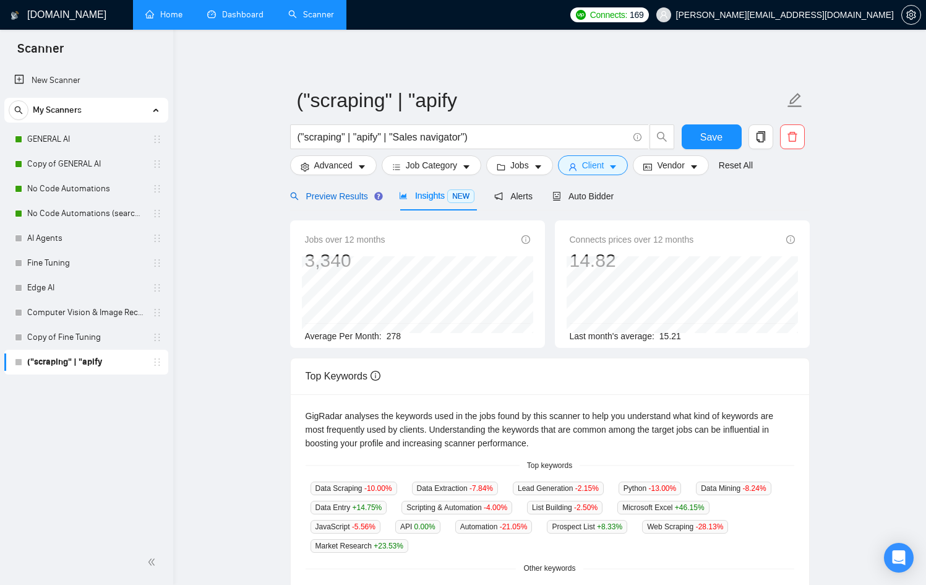
click at [333, 195] on span "Preview Results" at bounding box center [334, 196] width 89 height 10
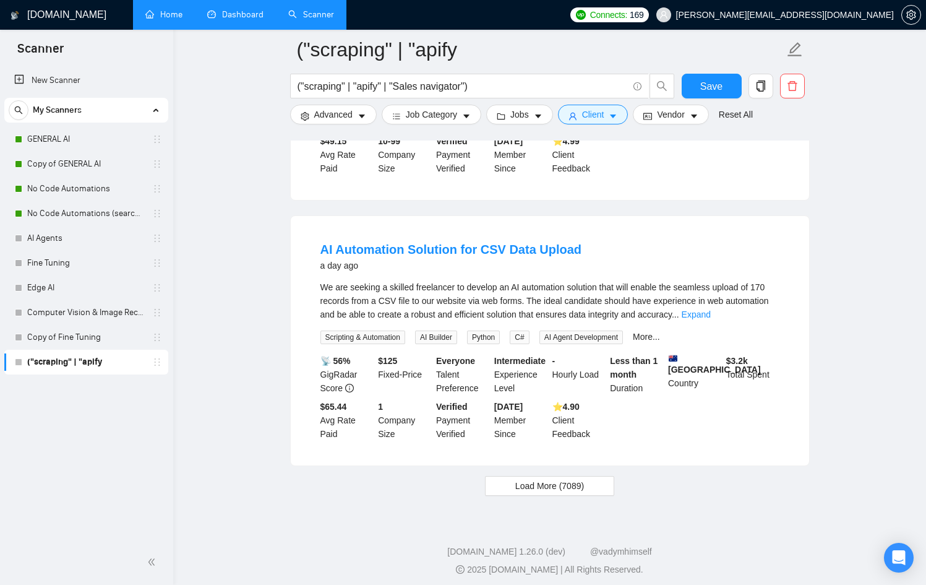
scroll to position [2501, 0]
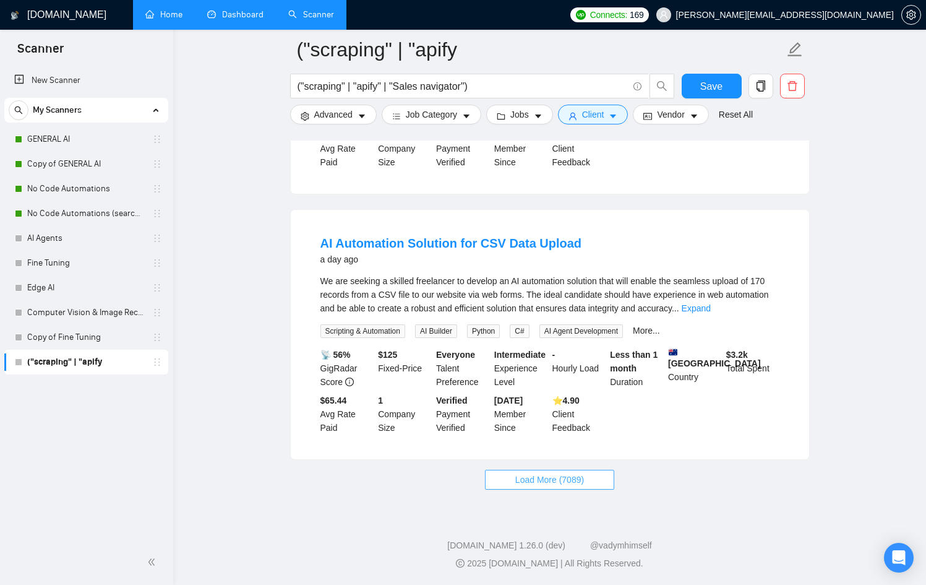
click at [568, 480] on span "Load More (7089)" at bounding box center [549, 480] width 69 height 14
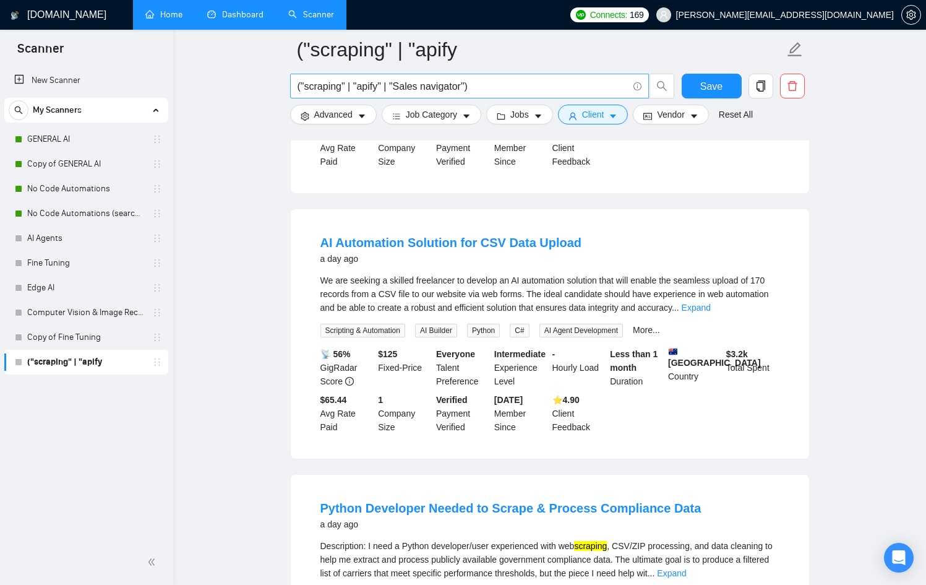
click at [512, 88] on input "("scraping" | "apify" | "Sales navigator")" at bounding box center [463, 86] width 330 height 15
drag, startPoint x: 503, startPoint y: 87, endPoint x: 444, endPoint y: 94, distance: 59.8
click at [452, 93] on input "("scraping" | "apify" | "Sales navigator")" at bounding box center [463, 86] width 330 height 15
click at [324, 87] on input "("scraping" | "apify" | "Sales navigator")" at bounding box center [463, 86] width 330 height 15
click at [367, 88] on input "("scraping" | "apify" | "Sales navigator")" at bounding box center [463, 86] width 330 height 15
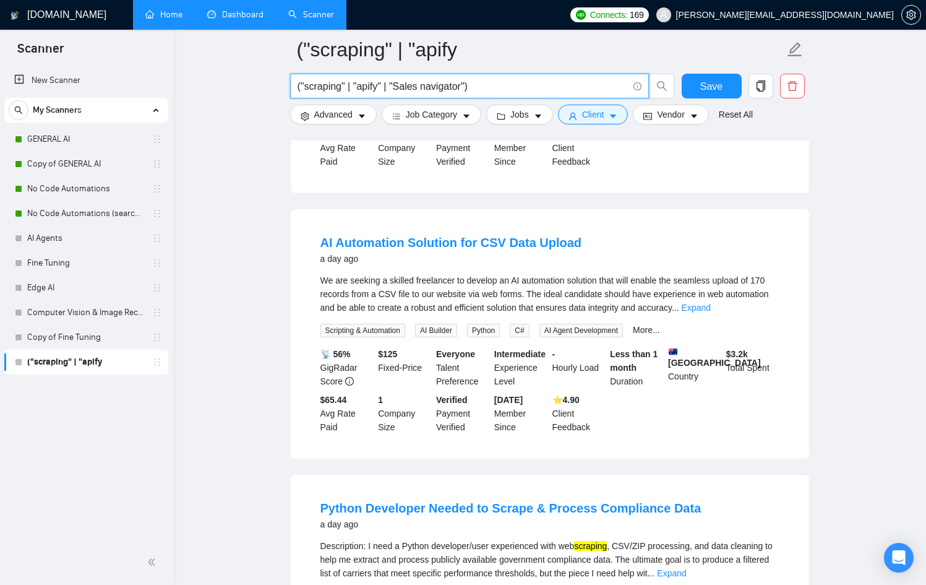
click at [423, 88] on input "("scraping" | "apify" | "Sales navigator")" at bounding box center [463, 86] width 330 height 15
click at [509, 91] on input "("scraping" | "apify" | "Sales navigator")" at bounding box center [463, 86] width 330 height 15
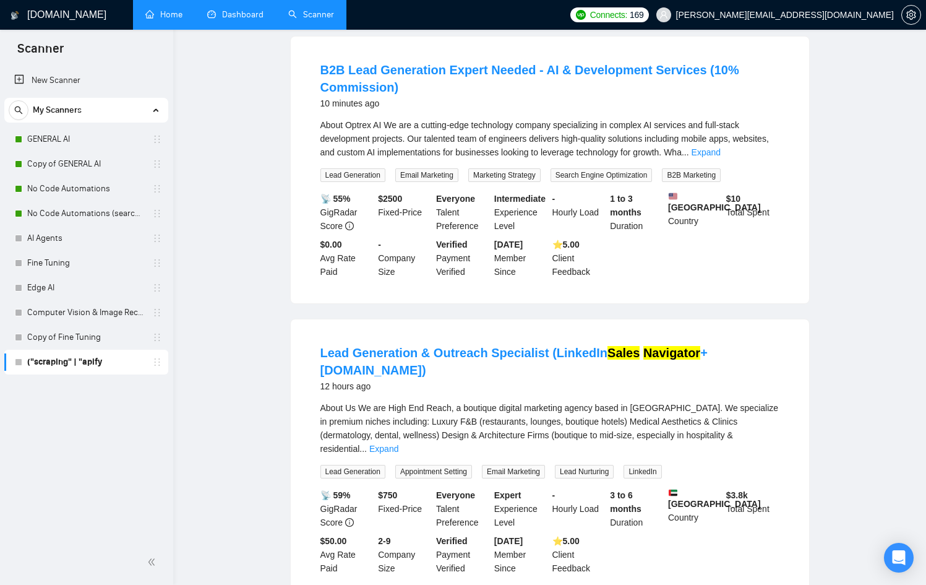
scroll to position [0, 0]
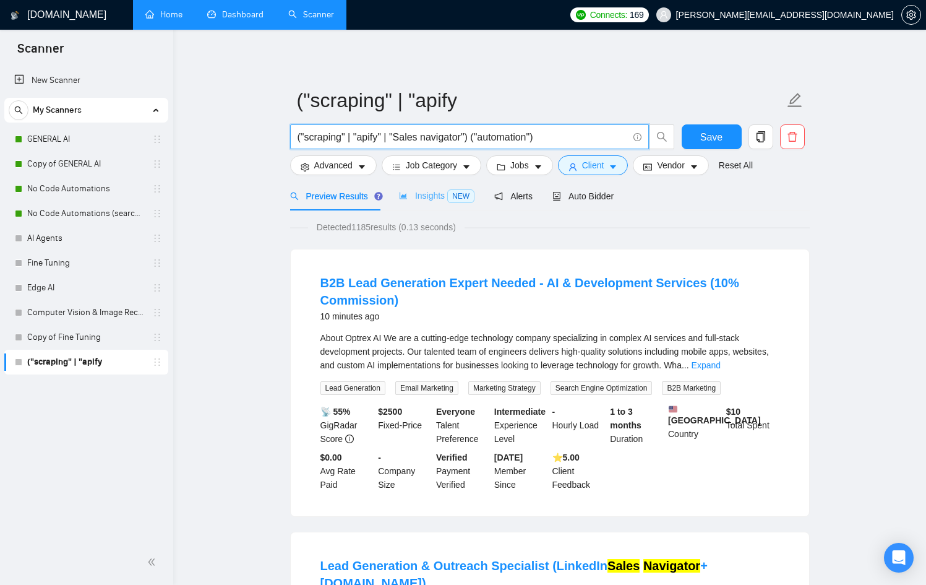
click at [434, 207] on div "Insights NEW" at bounding box center [436, 195] width 75 height 29
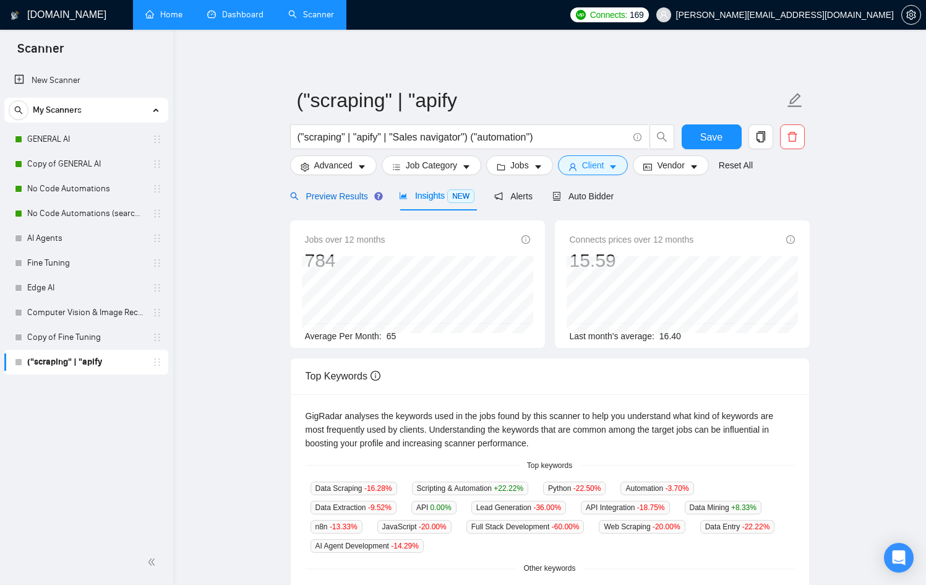
click at [341, 194] on span "Preview Results" at bounding box center [334, 196] width 89 height 10
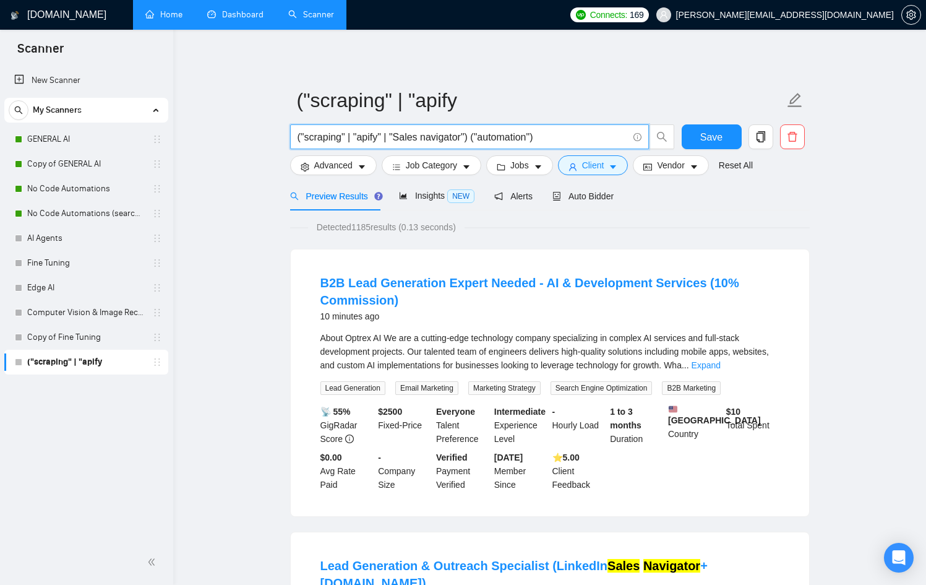
drag, startPoint x: 548, startPoint y: 135, endPoint x: 478, endPoint y: 140, distance: 70.1
click at [478, 140] on input "("scraping" | "apify" | "Sales navigator") ("automation")" at bounding box center [463, 136] width 330 height 15
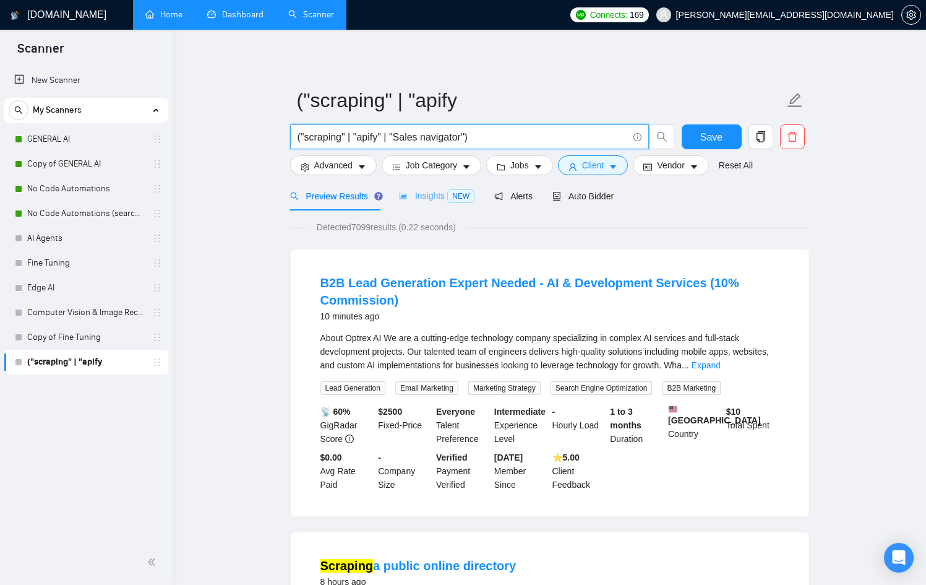
type input "("scraping" | "apify" | "Sales navigator")"
click at [438, 200] on span "Insights NEW" at bounding box center [436, 196] width 75 height 10
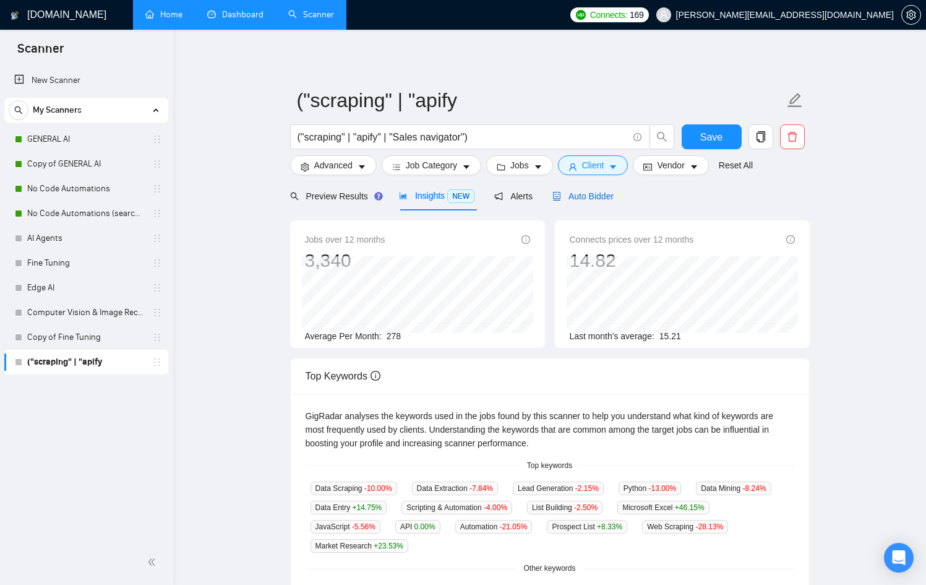
click at [611, 191] on span "Auto Bidder" at bounding box center [582, 196] width 61 height 10
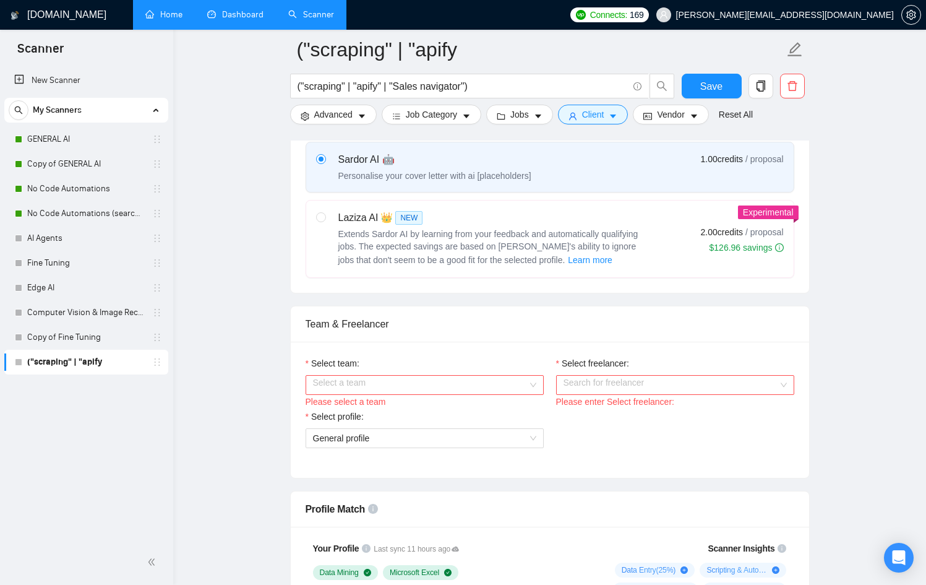
scroll to position [460, 0]
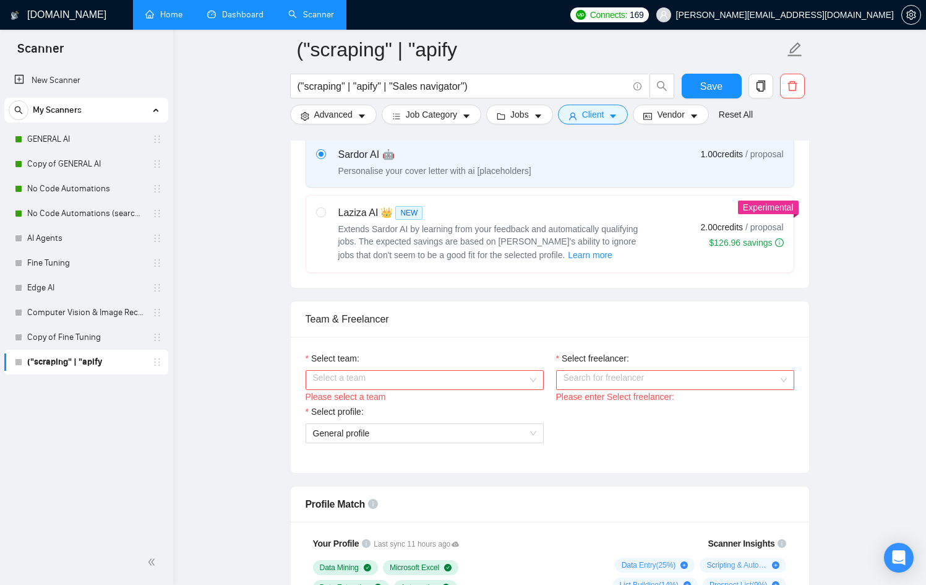
click at [440, 379] on input "Select team:" at bounding box center [420, 380] width 215 height 19
click at [423, 401] on div "Nexx AI" at bounding box center [423, 404] width 223 height 14
click at [716, 364] on div "Select freelancer:" at bounding box center [675, 360] width 238 height 19
click at [705, 381] on input "Select freelancer:" at bounding box center [671, 380] width 215 height 19
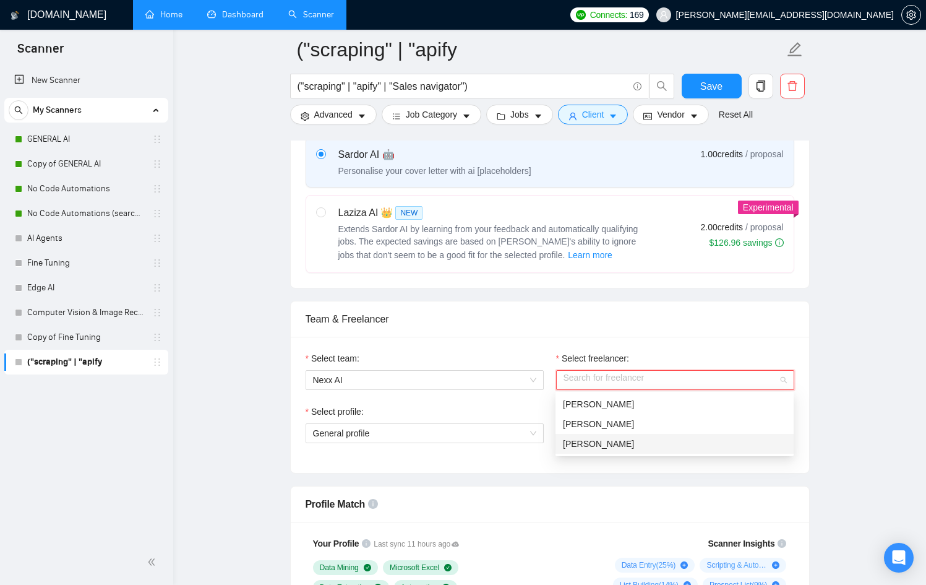
click at [642, 445] on div "[PERSON_NAME]" at bounding box center [674, 444] width 223 height 14
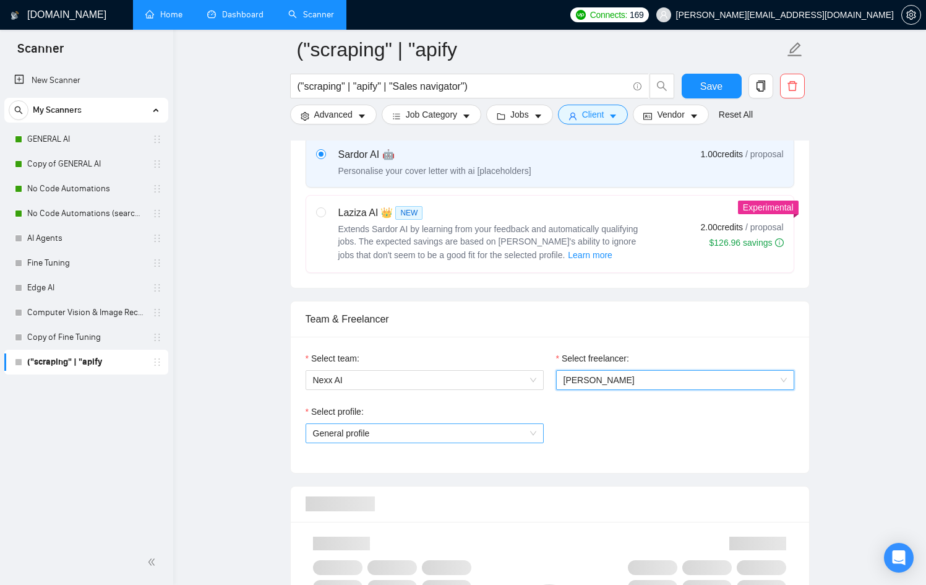
click at [470, 438] on span "General profile" at bounding box center [424, 433] width 223 height 19
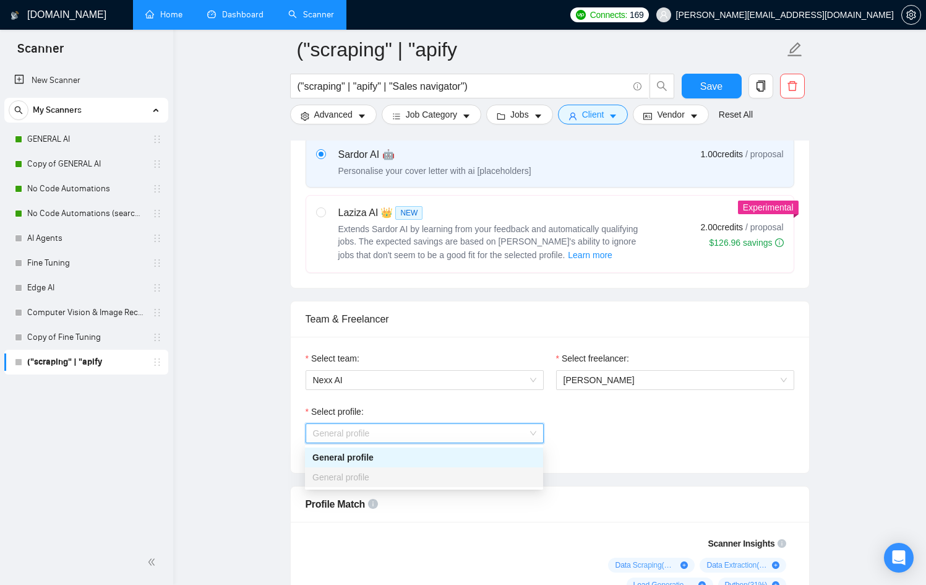
click at [740, 408] on div "Select profile: General profile" at bounding box center [549, 431] width 501 height 53
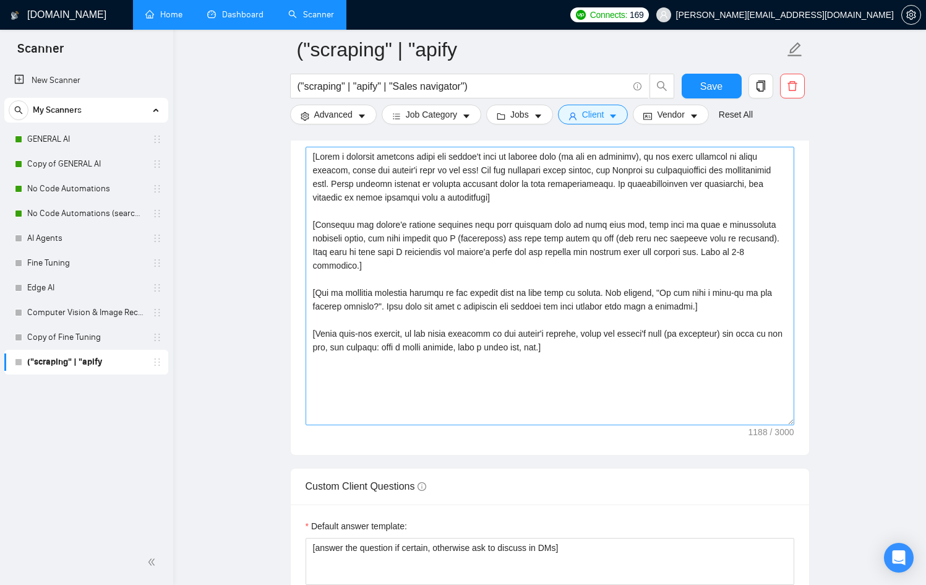
scroll to position [1367, 0]
click at [536, 362] on textarea "Cover letter template:" at bounding box center [550, 284] width 489 height 278
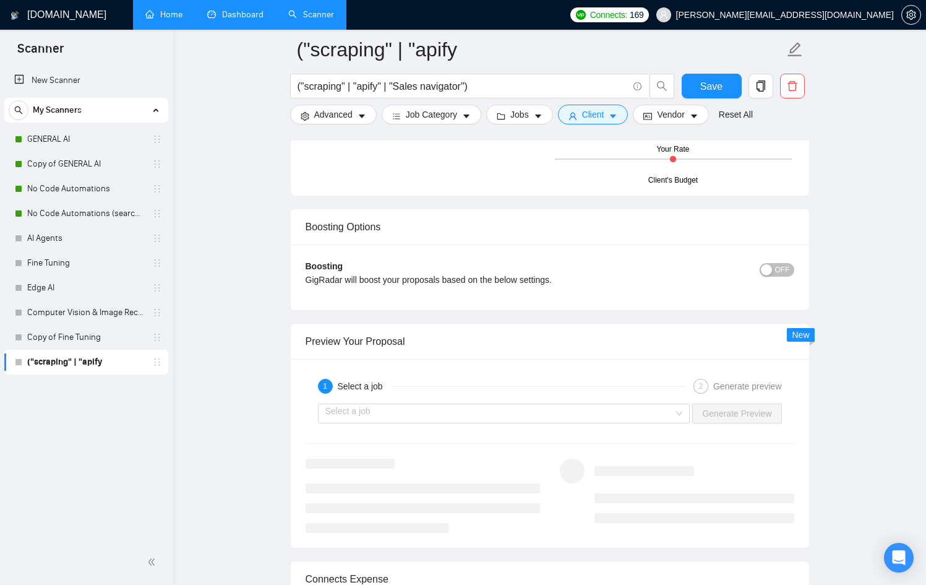
scroll to position [2104, 0]
click at [789, 268] on span "OFF" at bounding box center [782, 268] width 15 height 14
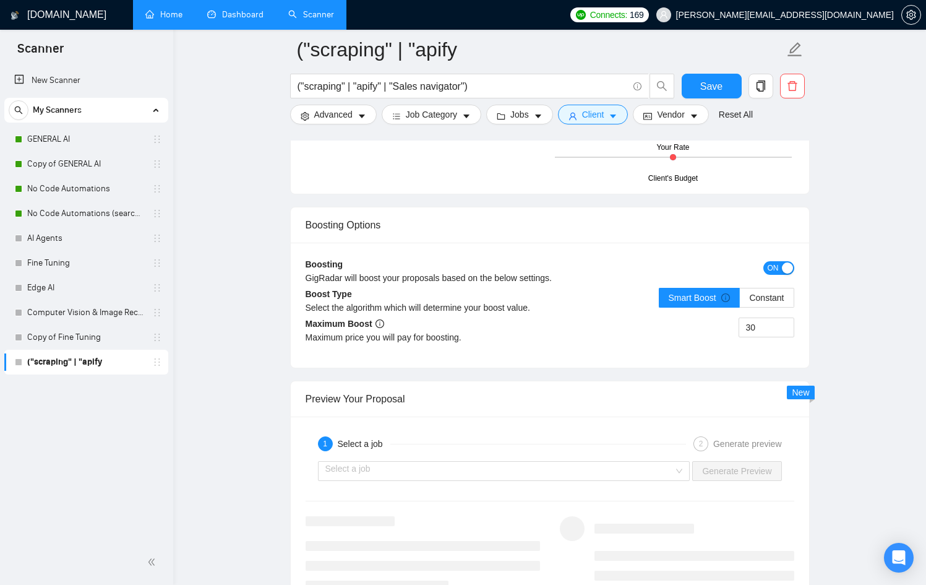
click at [789, 268] on div "button" at bounding box center [787, 267] width 11 height 11
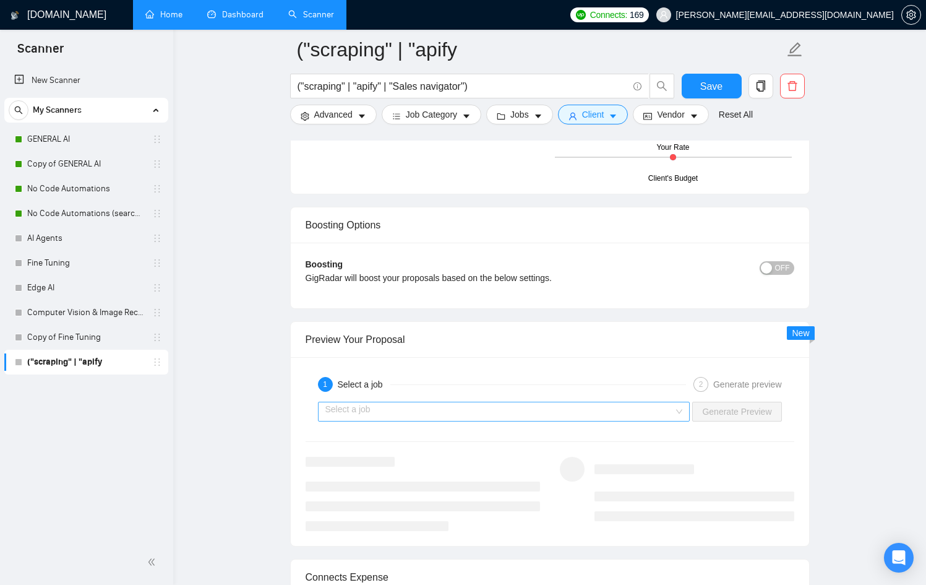
click at [606, 409] on input "search" at bounding box center [499, 411] width 349 height 19
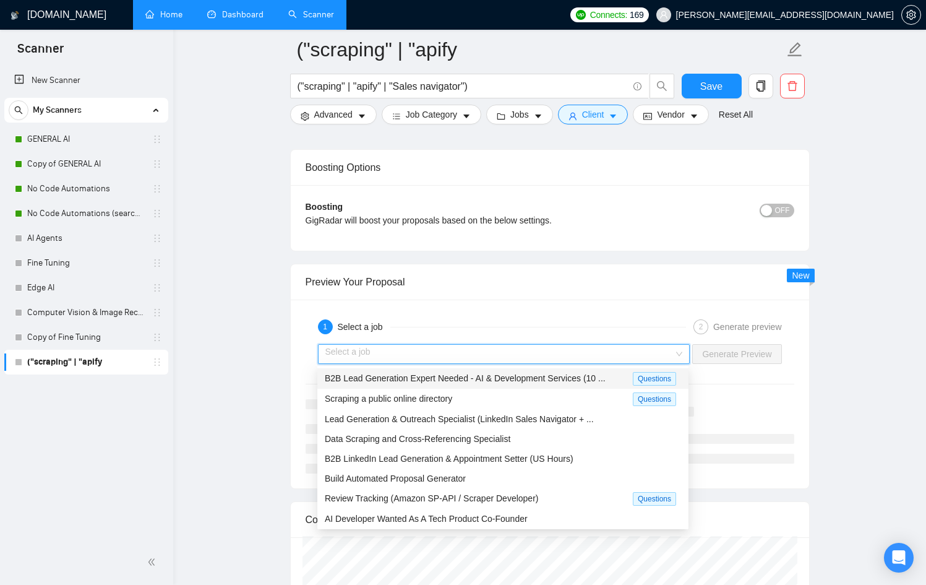
scroll to position [2163, 0]
click at [523, 382] on div "B2B Lead Generation Expert Needed - AI & Development Services (10 ..." at bounding box center [479, 377] width 308 height 14
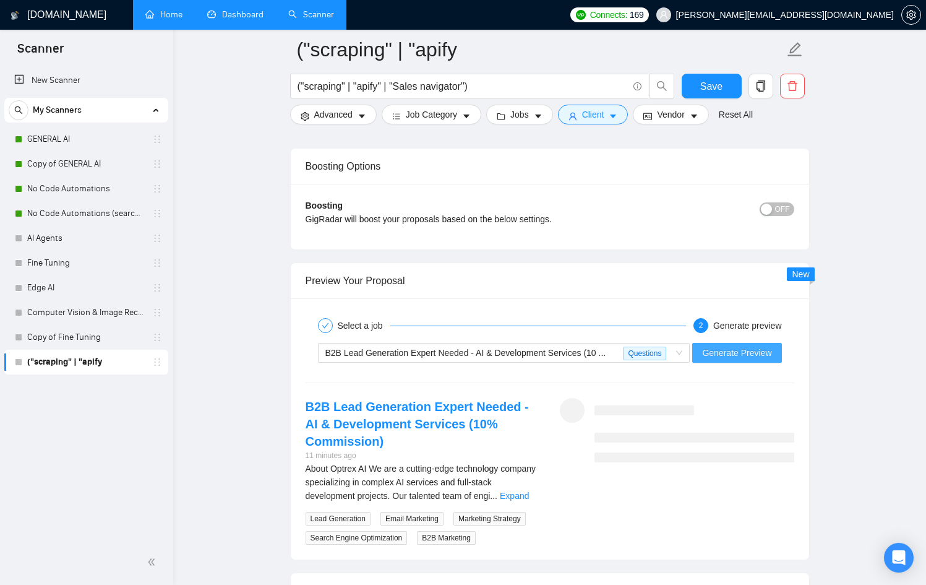
click at [745, 344] on button "Generate Preview" at bounding box center [736, 353] width 89 height 20
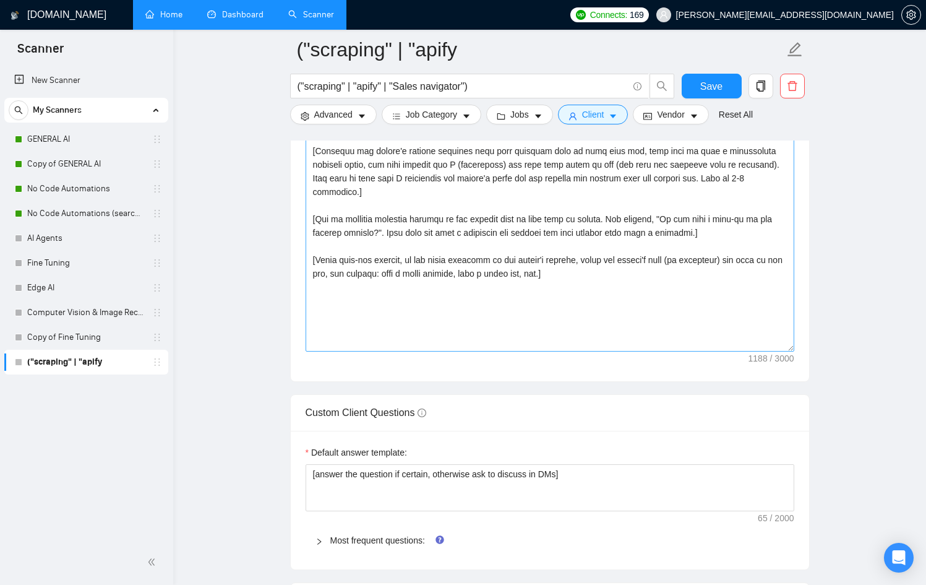
scroll to position [1432, 0]
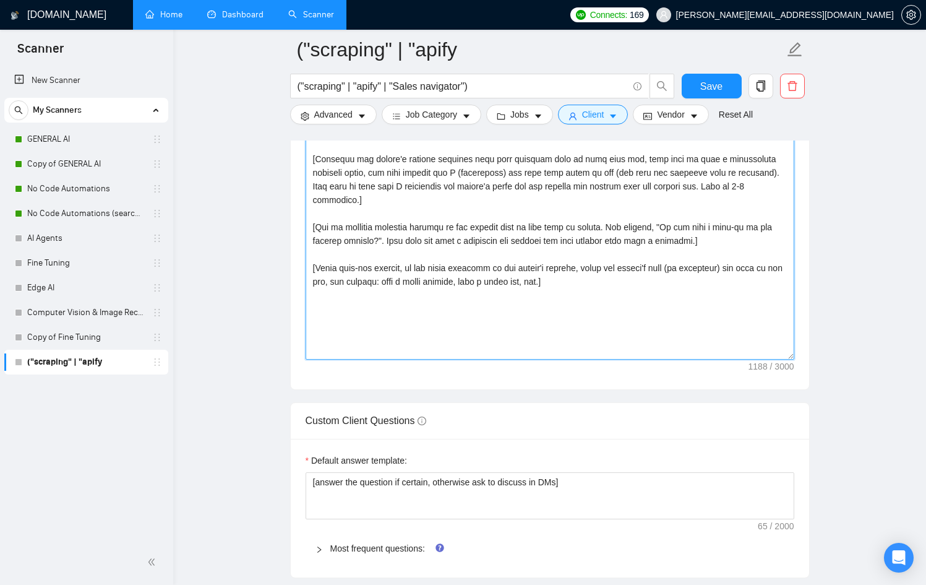
click at [571, 289] on textarea "Cover letter template:" at bounding box center [550, 220] width 489 height 278
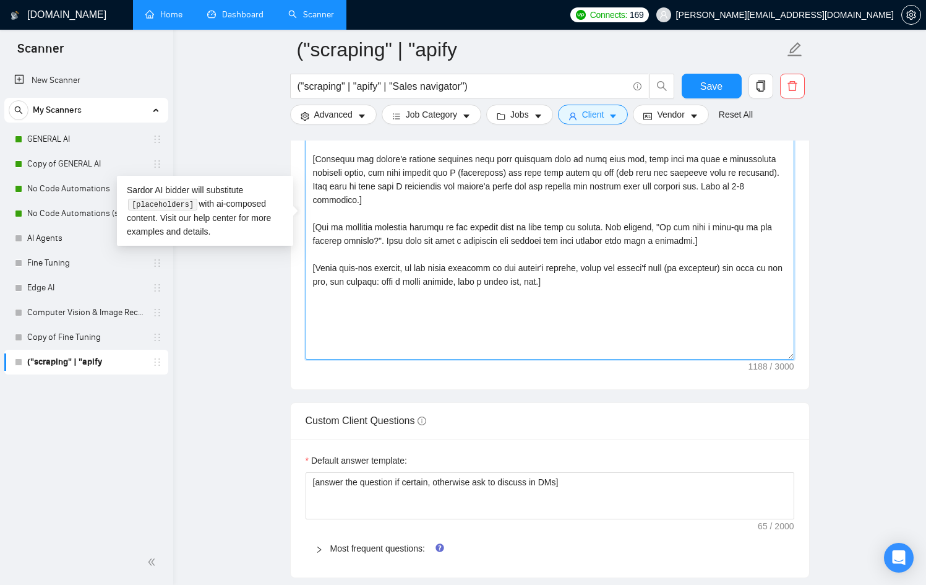
click at [482, 308] on textarea "Cover letter template:" at bounding box center [550, 220] width 489 height 278
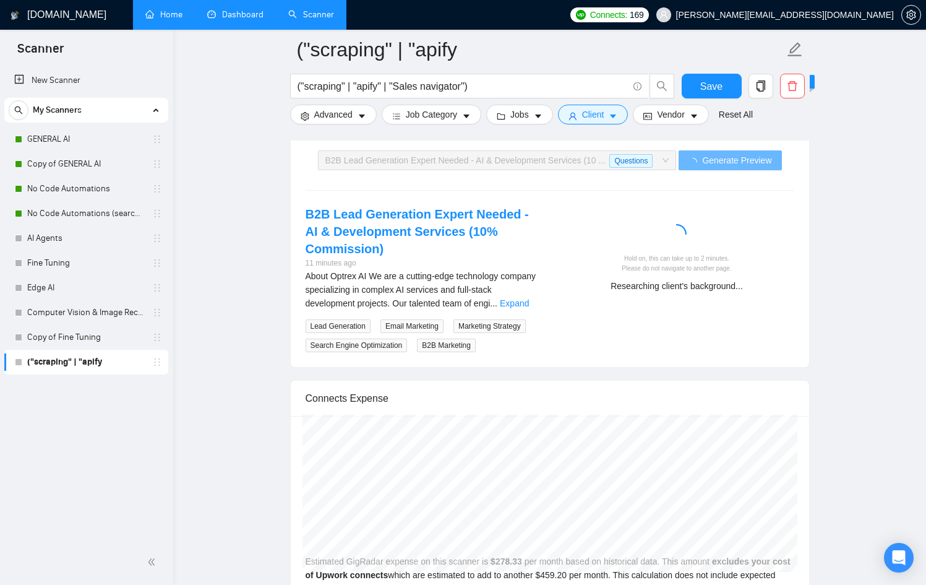
scroll to position [2354, 0]
type textarea "[Write a personal greeting using the client's name or company name (if any is p…"
click at [527, 124] on button "Jobs" at bounding box center [519, 115] width 67 height 20
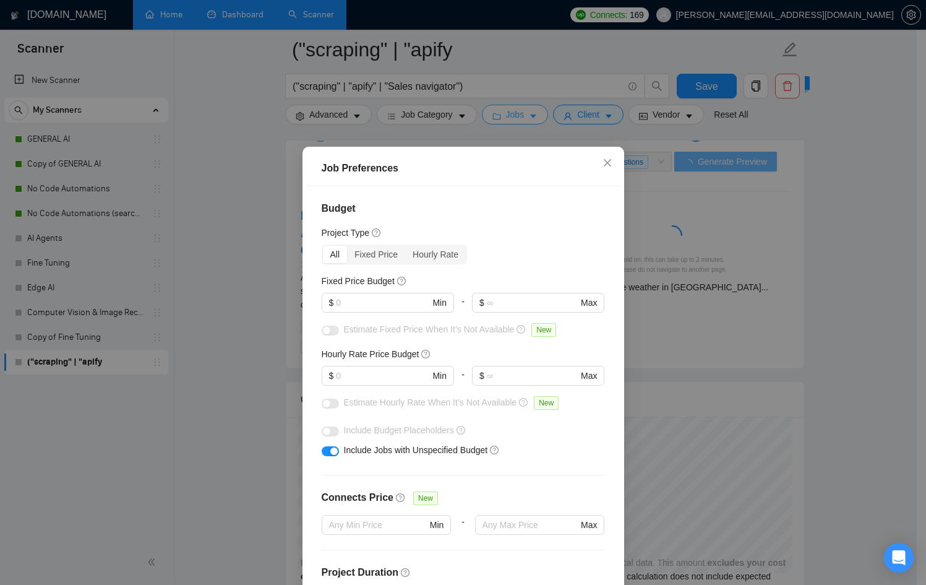
click at [527, 124] on div "Job Preferences Budget Project Type All Fixed Price Hourly Rate Fixed Price Bud…" at bounding box center [463, 292] width 926 height 585
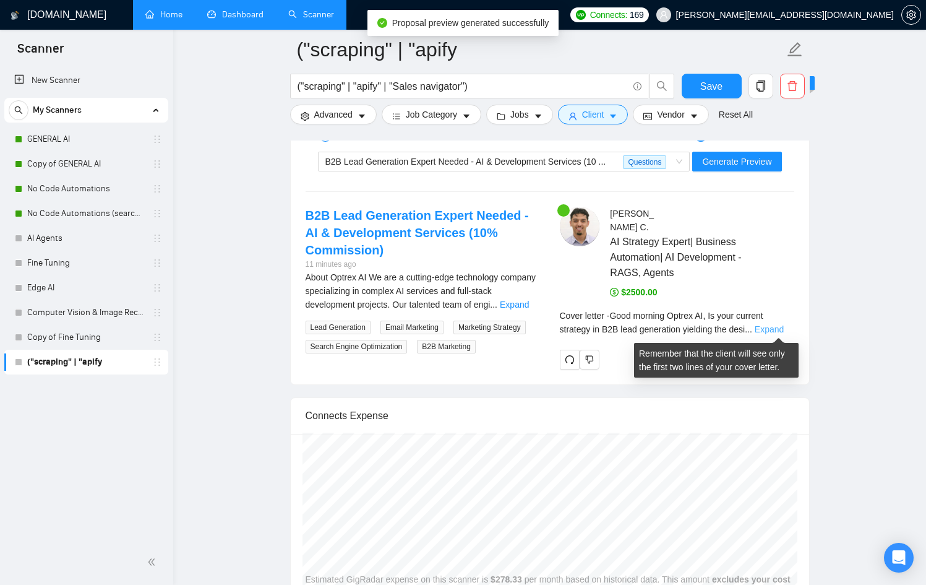
click at [784, 329] on link "Expand" at bounding box center [769, 329] width 29 height 10
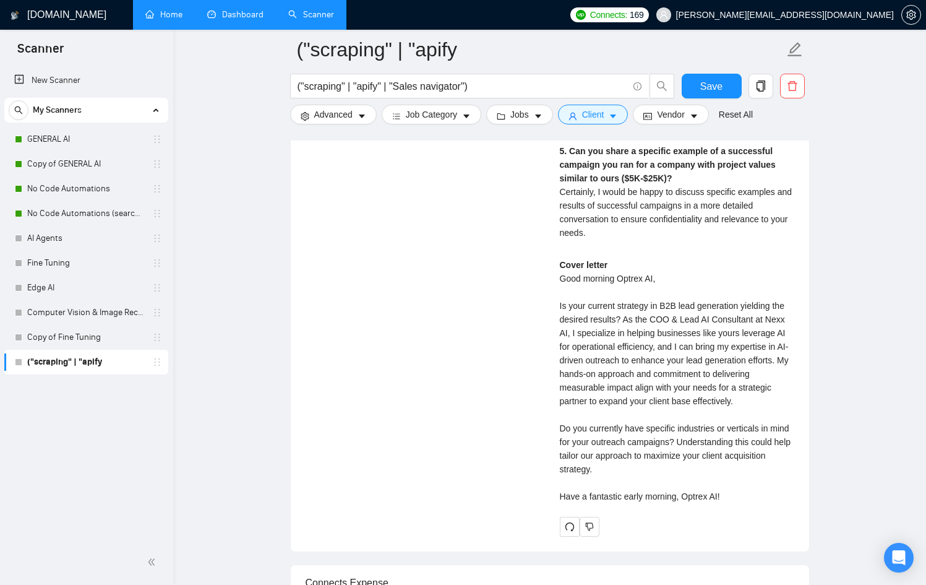
scroll to position [2924, 0]
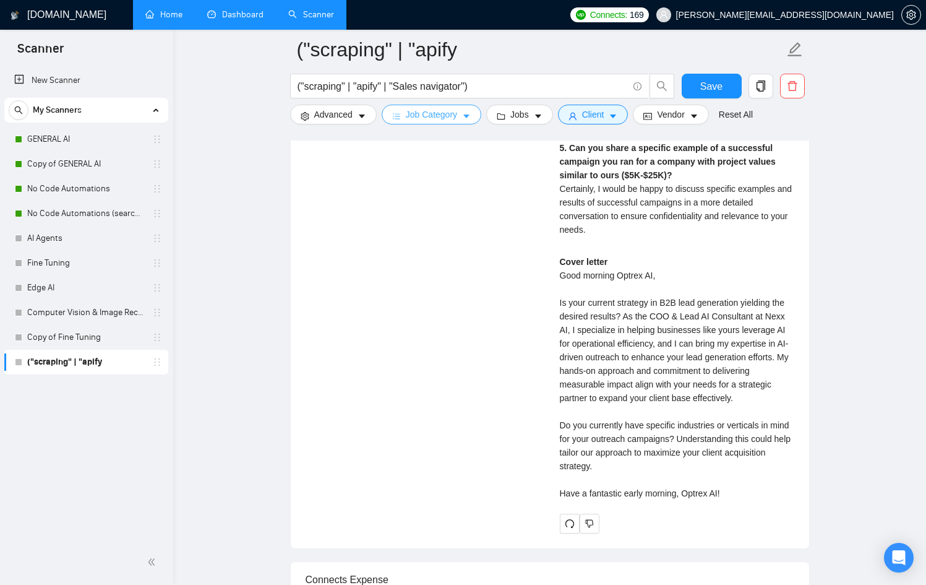
click at [455, 116] on span "Job Category" at bounding box center [431, 115] width 51 height 14
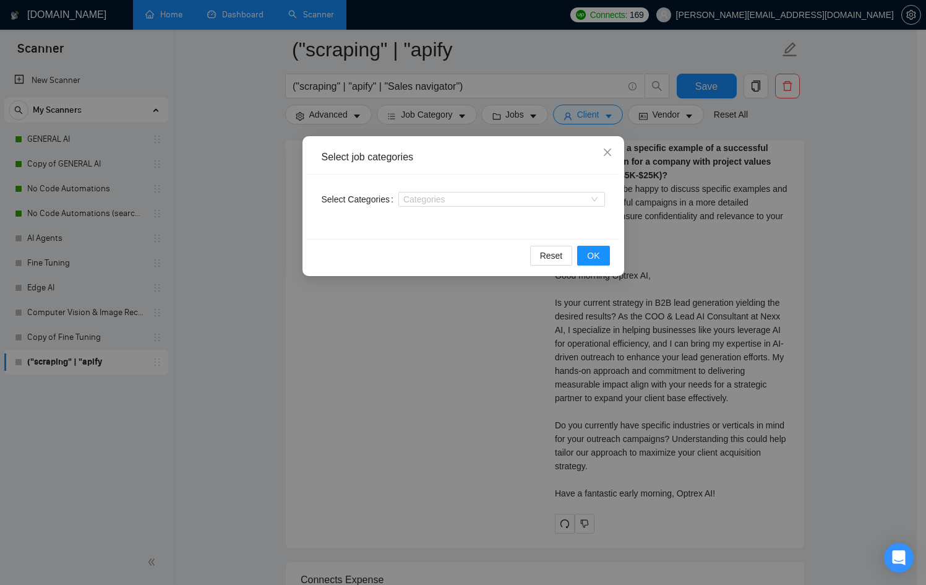
click at [360, 109] on div "Select job categories Select Categories Categories Reset OK" at bounding box center [463, 292] width 926 height 585
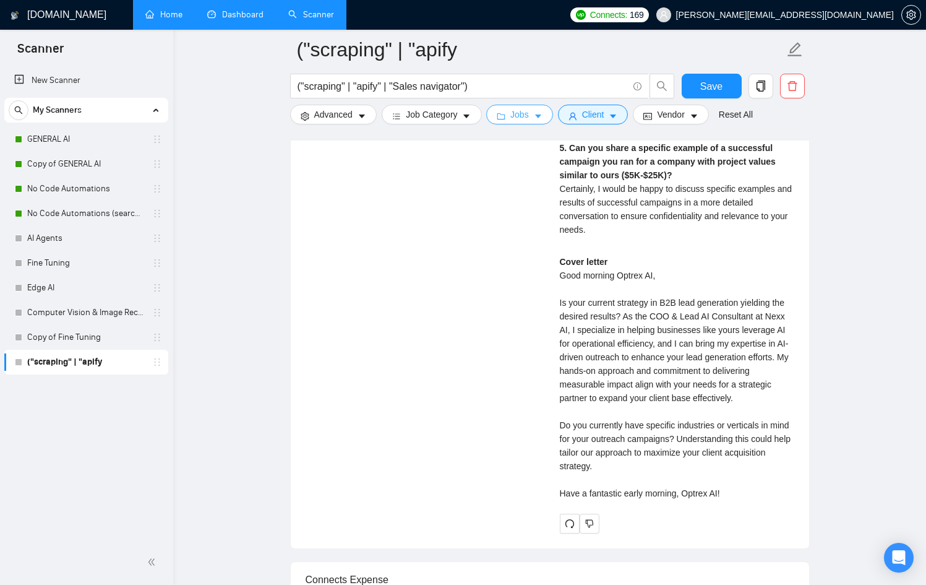
click at [525, 122] on button "Jobs" at bounding box center [519, 115] width 67 height 20
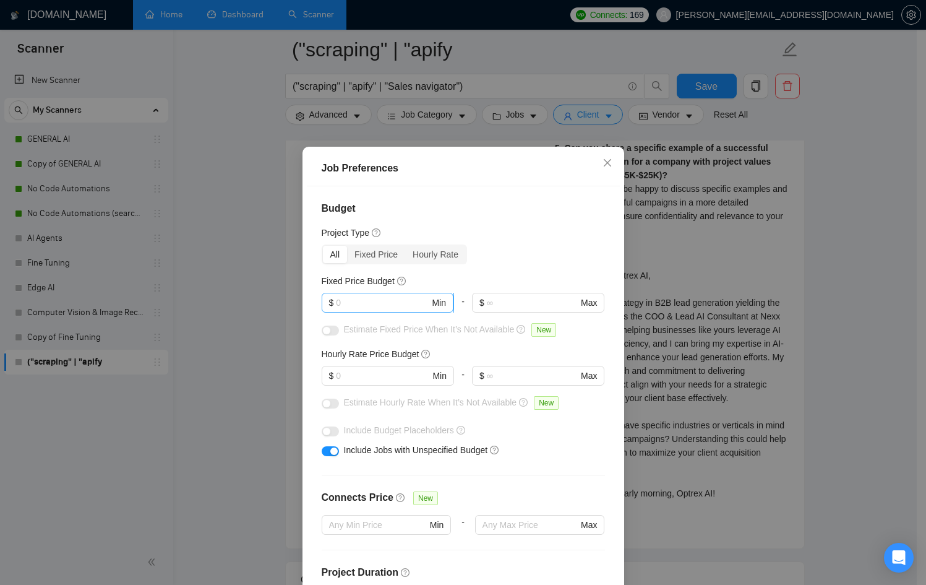
click at [357, 306] on input "text" at bounding box center [382, 303] width 93 height 14
type input "500"
click at [352, 385] on span "$ Min" at bounding box center [388, 376] width 132 height 20
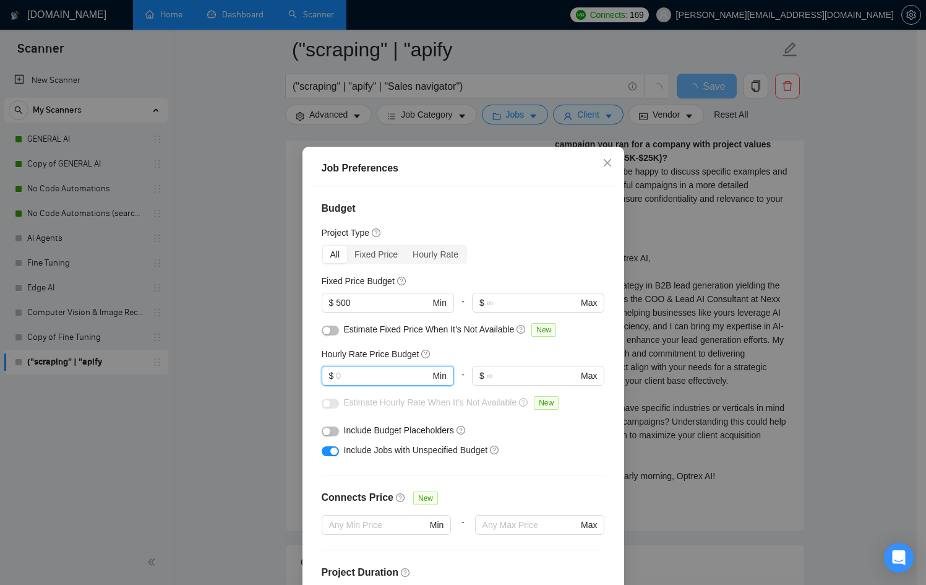
type input "3"
type input "30"
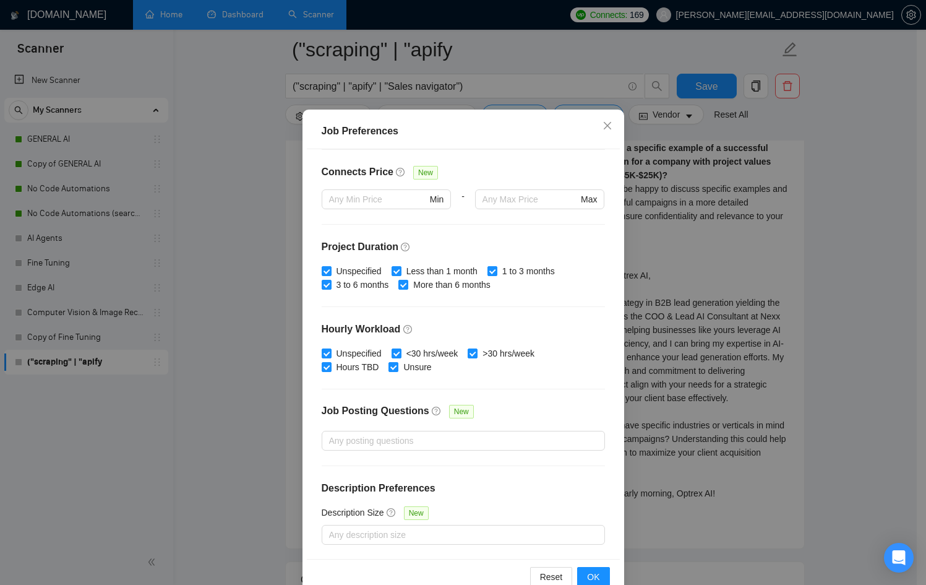
scroll to position [66, 0]
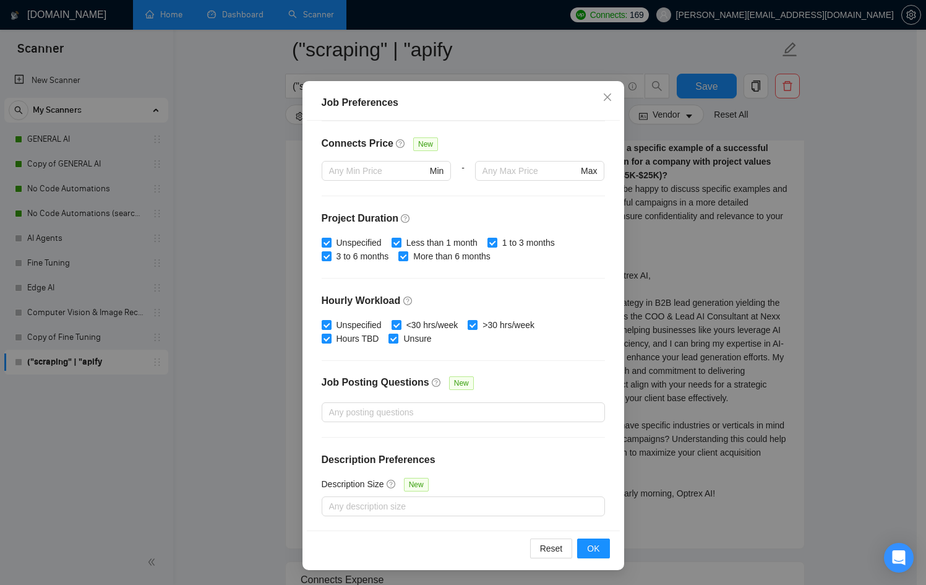
type input "30"
click at [577, 535] on div "Reset OK" at bounding box center [463, 547] width 313 height 35
click at [580, 538] on button "OK" at bounding box center [593, 548] width 32 height 20
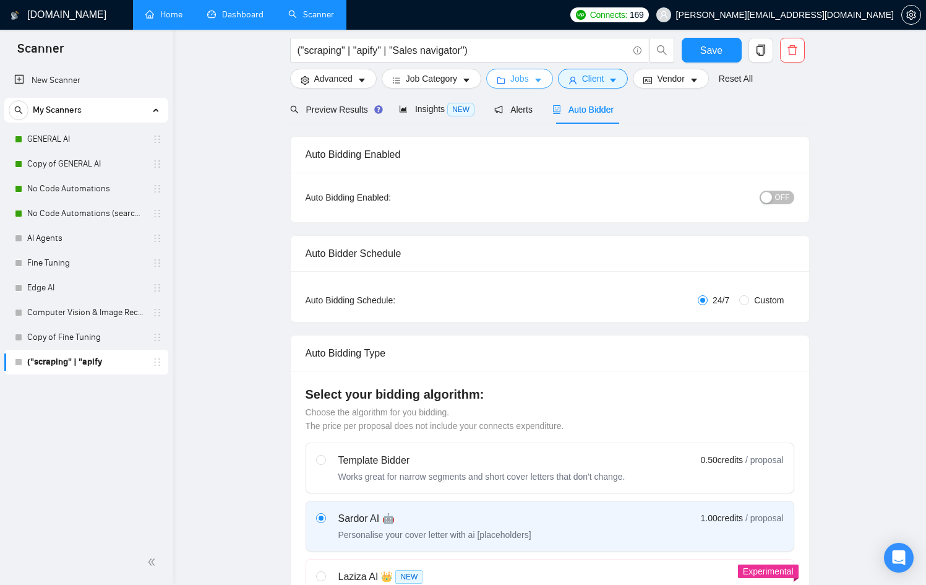
scroll to position [0, 0]
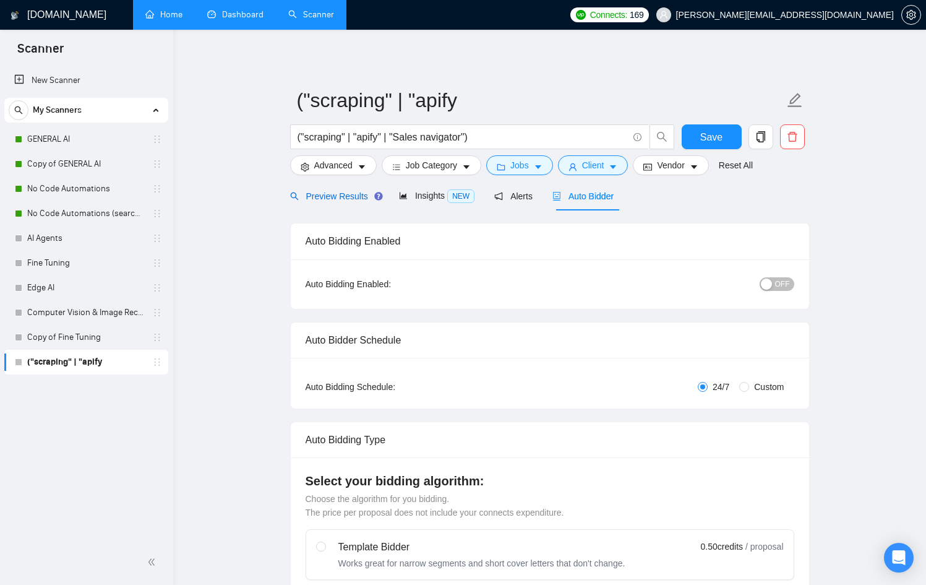
click at [340, 193] on span "Preview Results" at bounding box center [334, 196] width 89 height 10
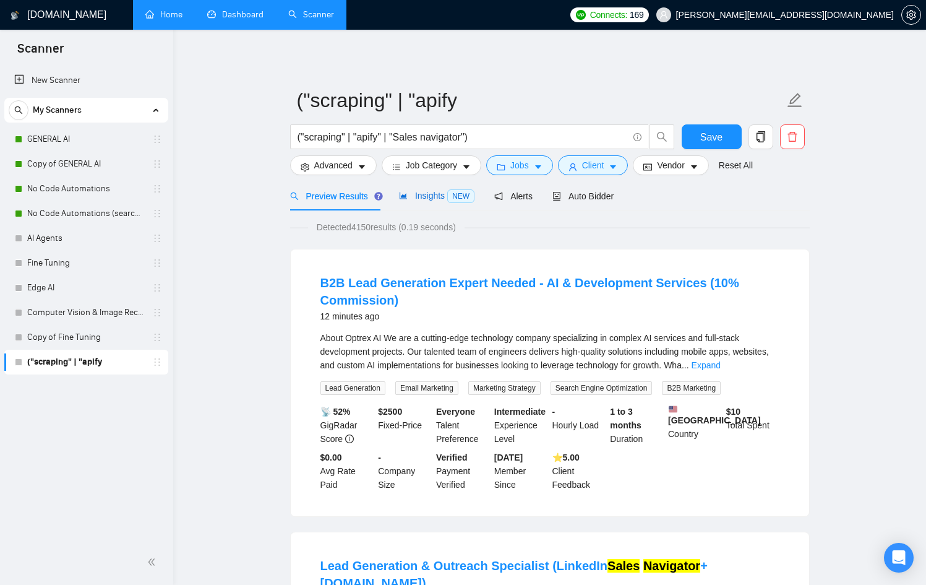
click at [418, 200] on span "Insights NEW" at bounding box center [436, 196] width 75 height 10
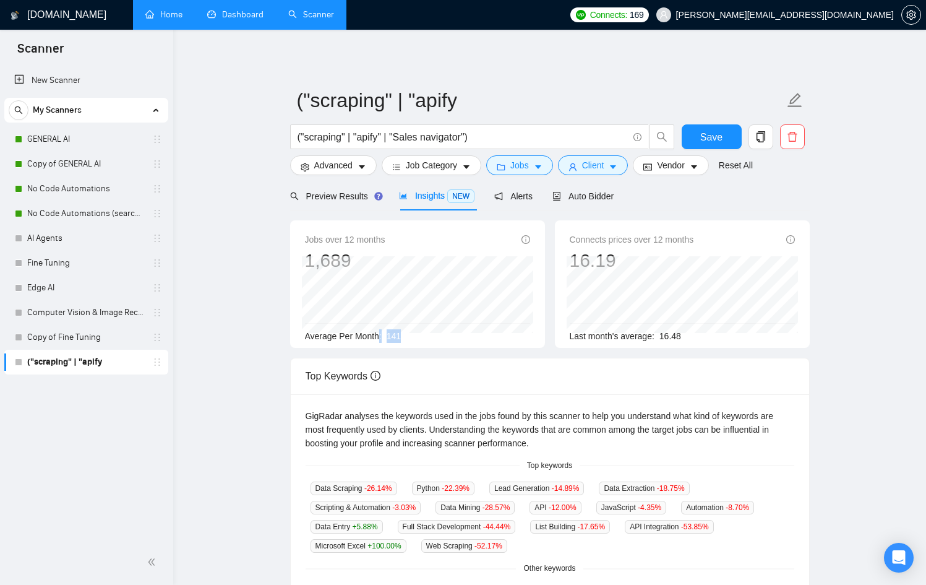
drag, startPoint x: 412, startPoint y: 339, endPoint x: 380, endPoint y: 336, distance: 32.3
click at [380, 336] on div "Average Per Month: 141" at bounding box center [417, 336] width 225 height 14
click at [526, 191] on span "Alerts" at bounding box center [513, 196] width 38 height 10
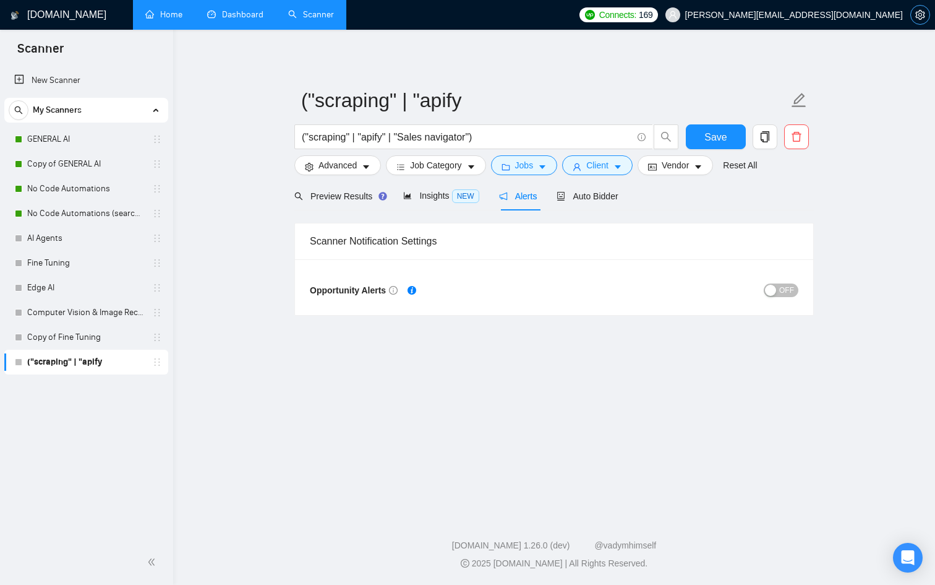
click at [917, 14] on icon "setting" at bounding box center [921, 15] width 10 height 10
click at [784, 139] on button "button" at bounding box center [796, 136] width 25 height 25
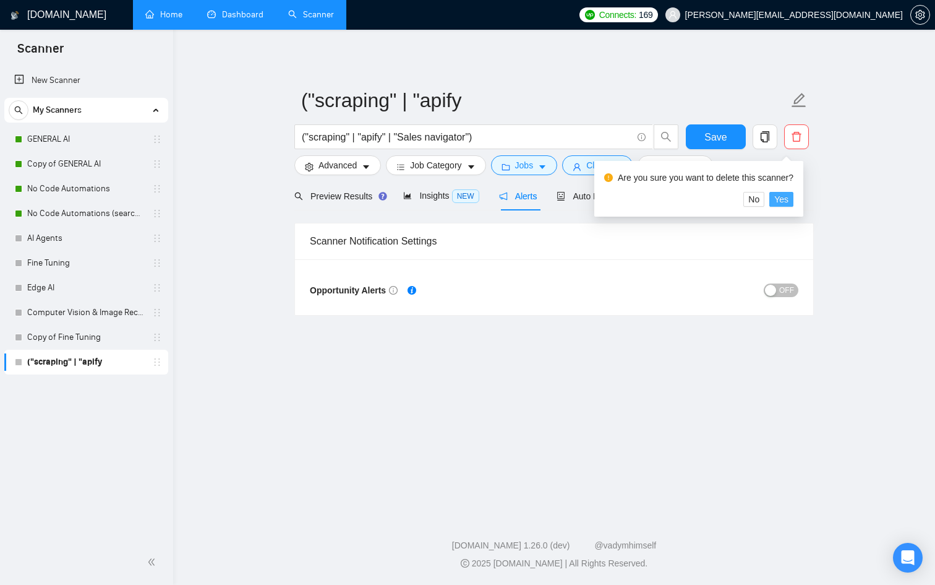
click at [776, 196] on button "Yes" at bounding box center [782, 199] width 24 height 15
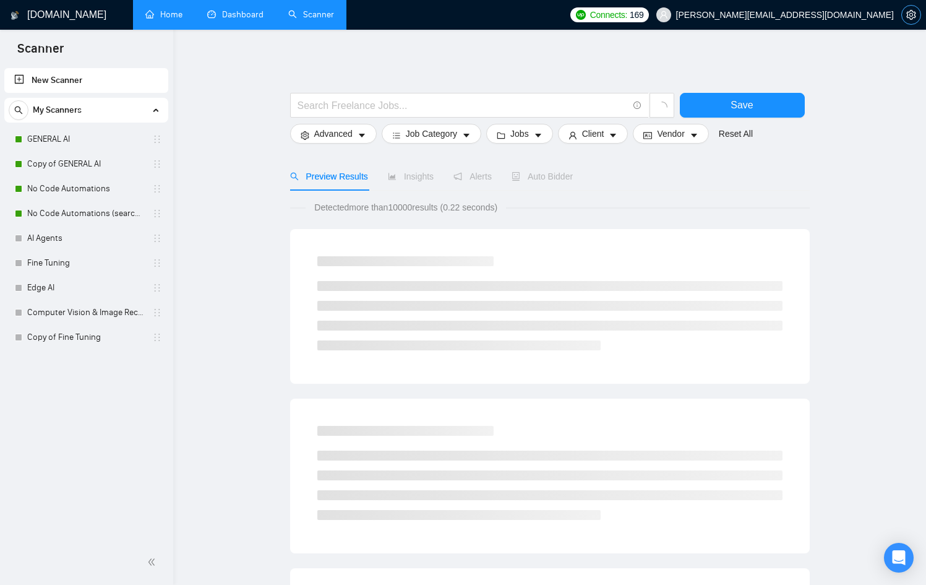
click at [918, 12] on span "setting" at bounding box center [911, 15] width 19 height 10
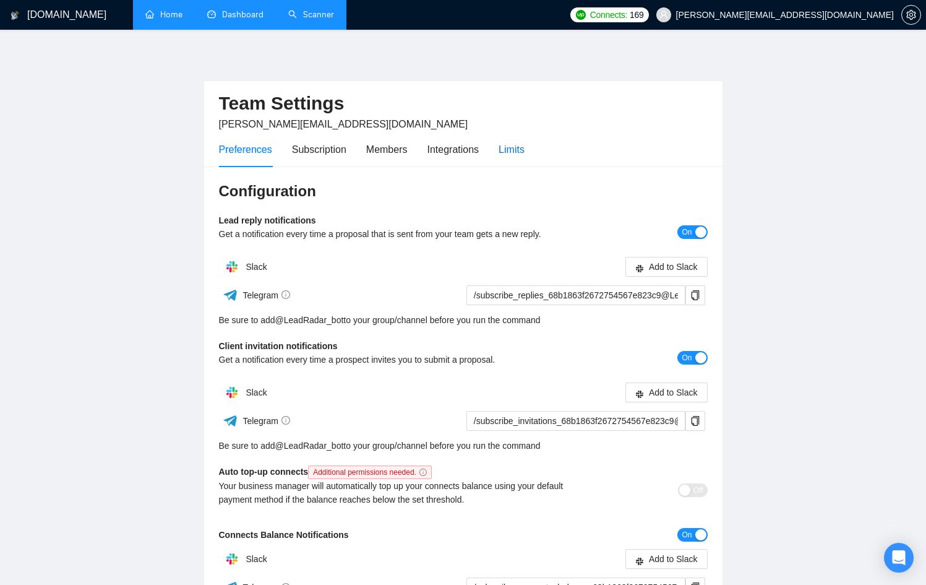
click at [519, 151] on div "Limits" at bounding box center [512, 149] width 26 height 15
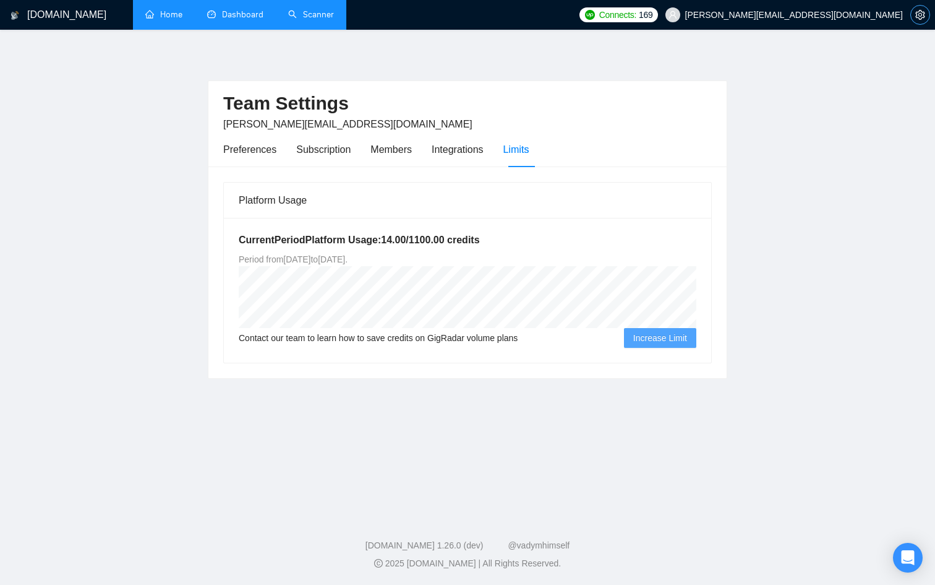
click at [919, 20] on button "button" at bounding box center [921, 15] width 20 height 20
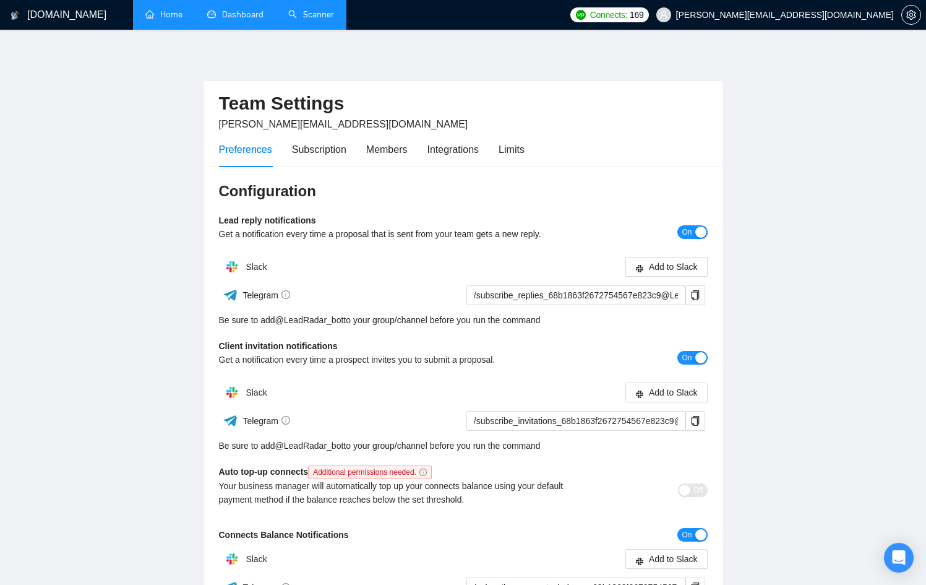
click at [292, 12] on link "Scanner" at bounding box center [311, 14] width 46 height 11
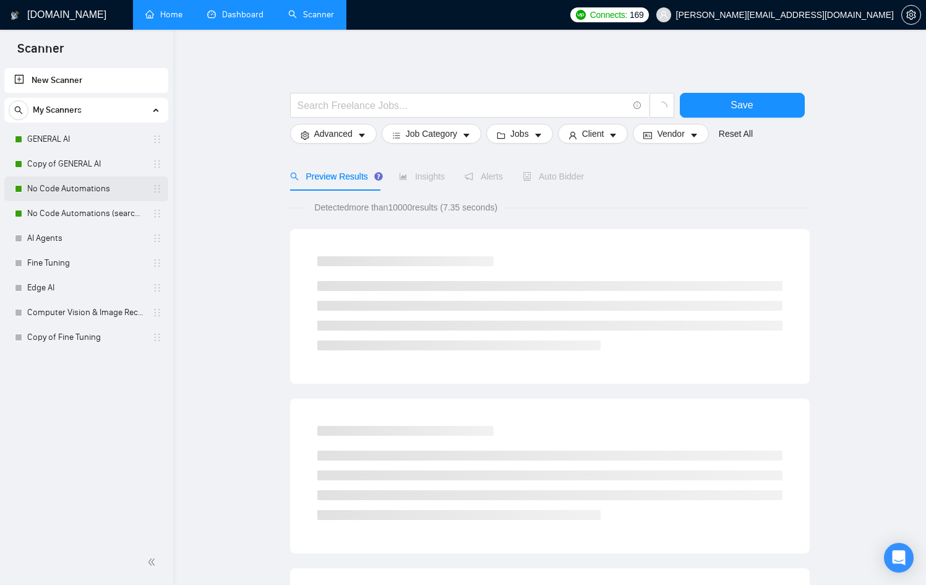
click at [100, 185] on link "No Code Automations" at bounding box center [86, 188] width 118 height 25
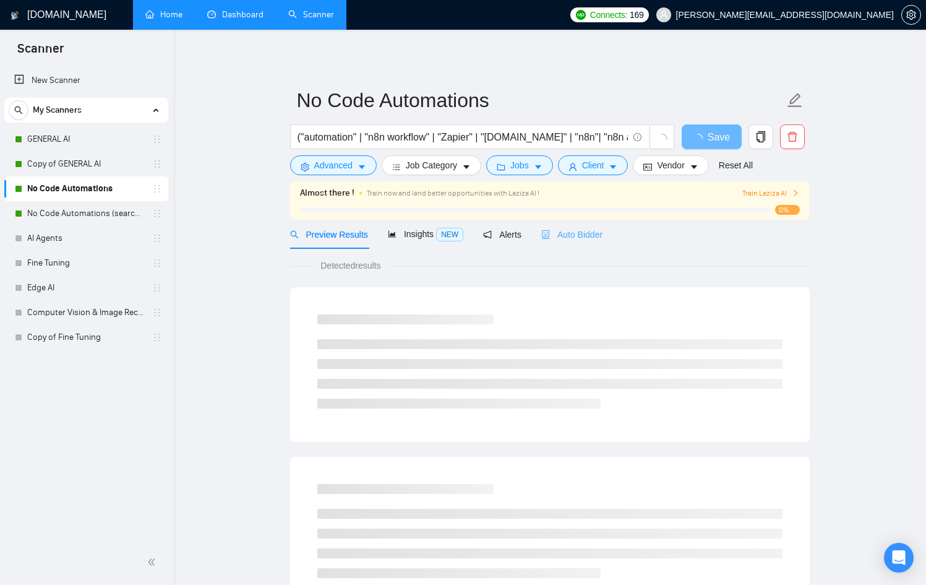
click at [595, 226] on div "Auto Bidder" at bounding box center [571, 234] width 61 height 29
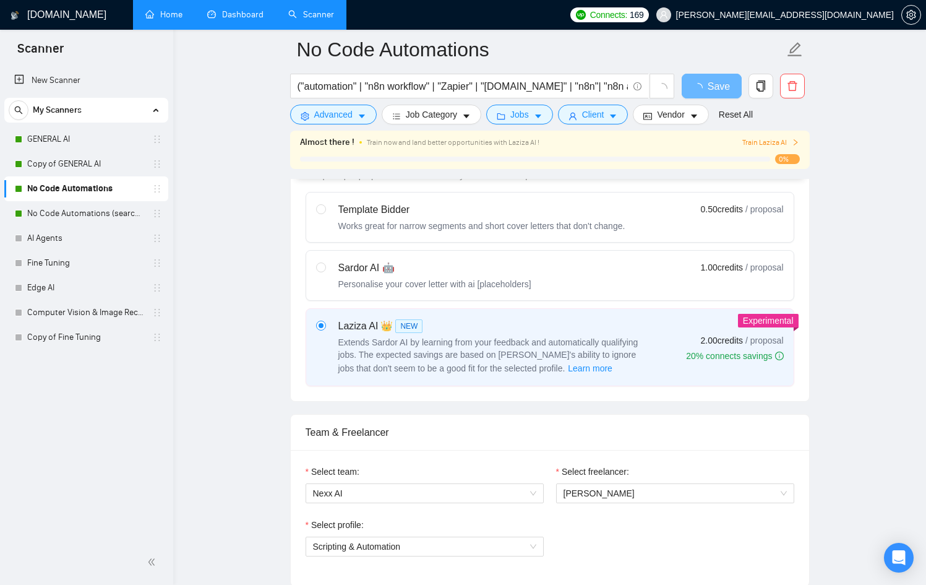
scroll to position [406, 0]
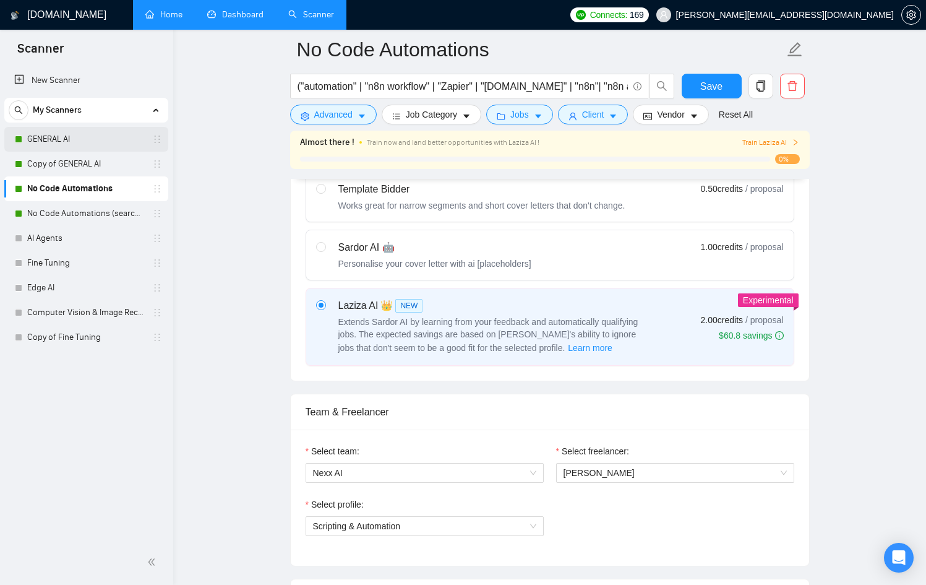
click at [106, 134] on link "GENERAL AI" at bounding box center [86, 139] width 118 height 25
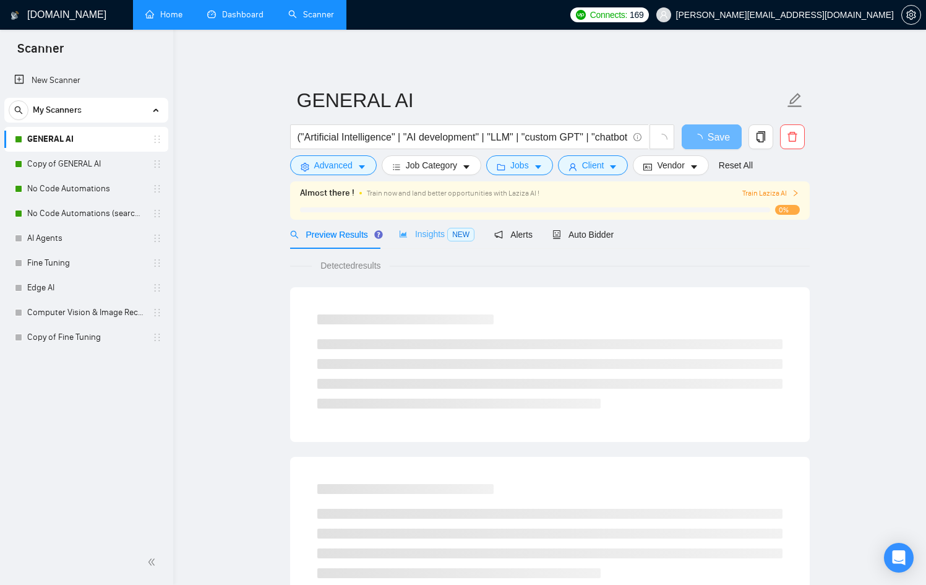
click at [418, 223] on div "Insights NEW" at bounding box center [436, 234] width 75 height 29
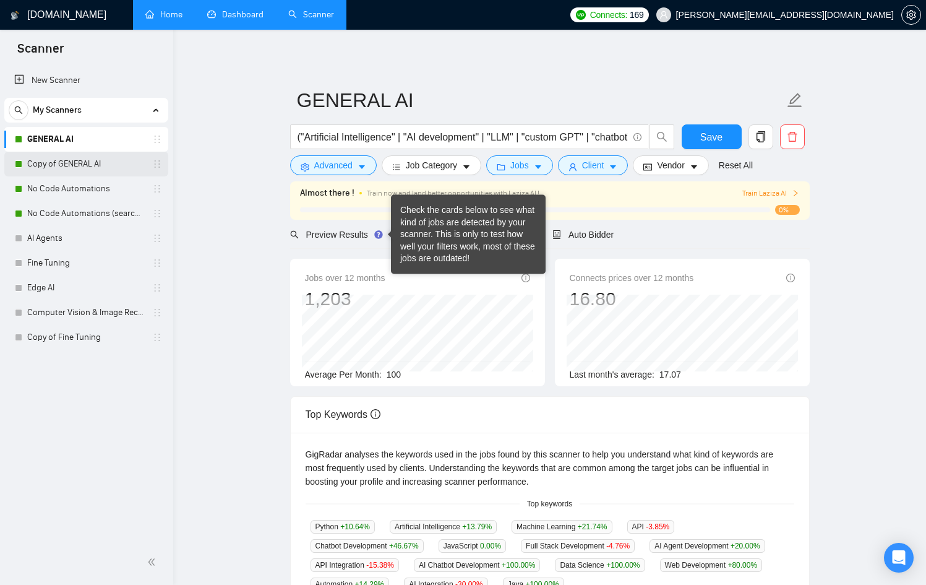
click at [97, 159] on link "Copy of GENERAL AI" at bounding box center [86, 164] width 118 height 25
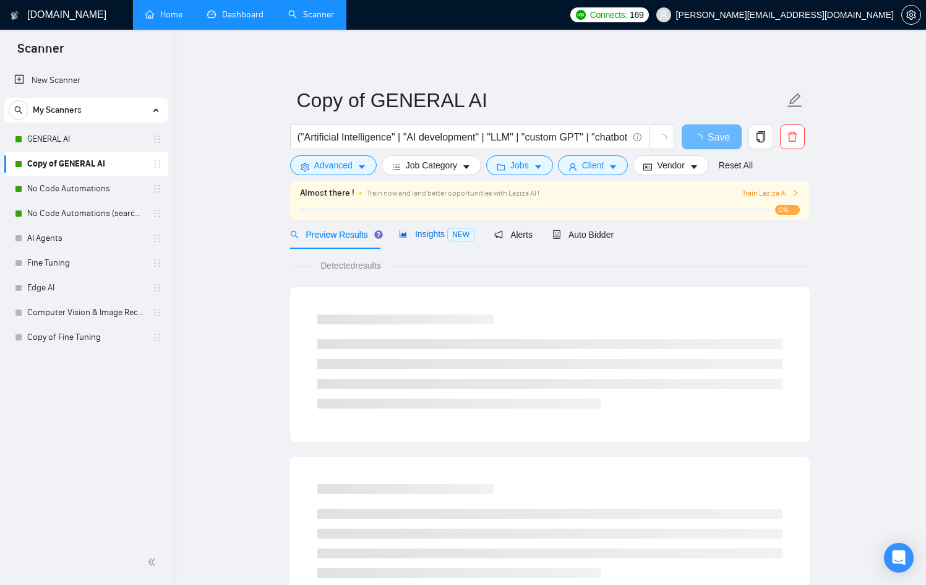
click at [448, 230] on span "Insights NEW" at bounding box center [436, 234] width 75 height 10
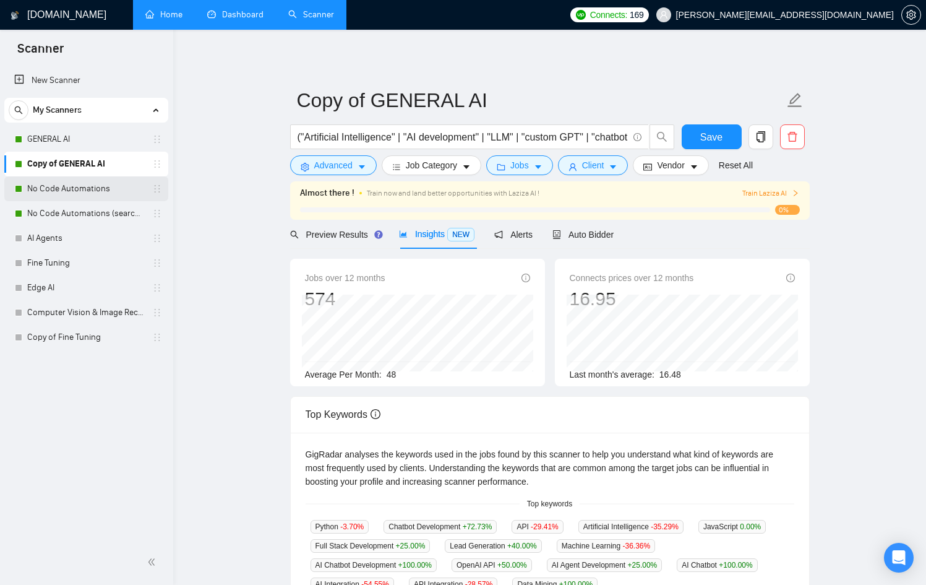
click at [103, 187] on link "No Code Automations" at bounding box center [86, 188] width 118 height 25
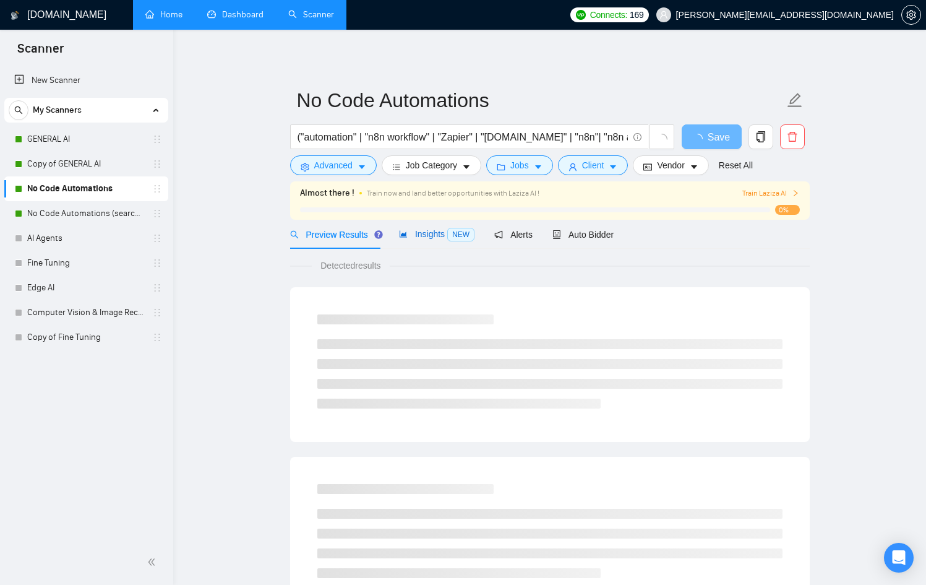
click at [447, 233] on span "Insights NEW" at bounding box center [436, 234] width 75 height 10
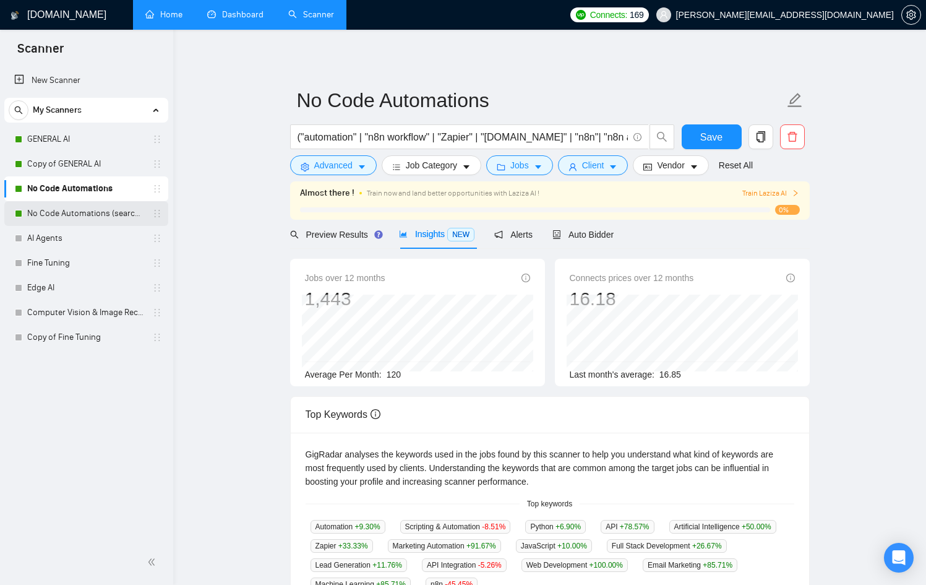
click at [92, 218] on link "No Code Automations (search only in Tites)" at bounding box center [86, 213] width 118 height 25
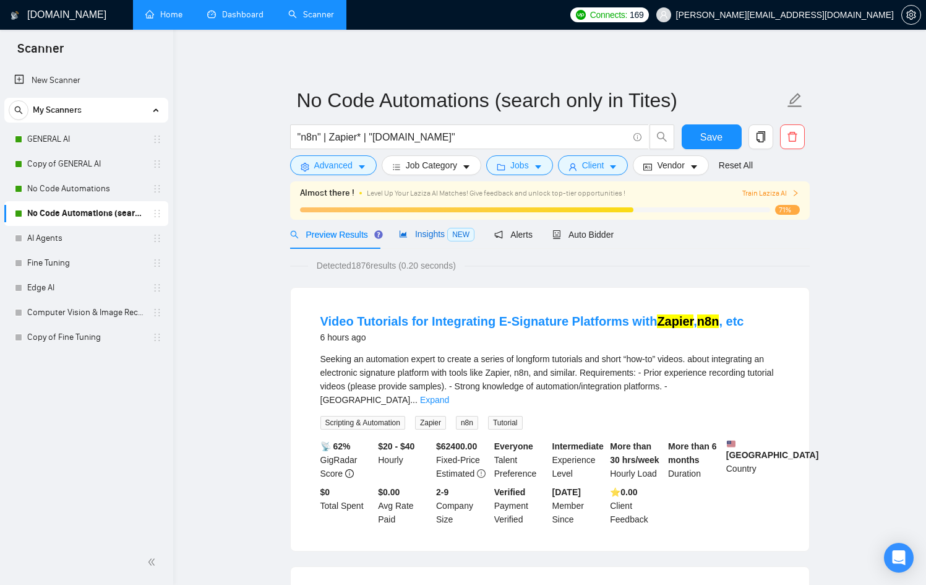
click at [440, 240] on div "Insights NEW" at bounding box center [436, 234] width 75 height 14
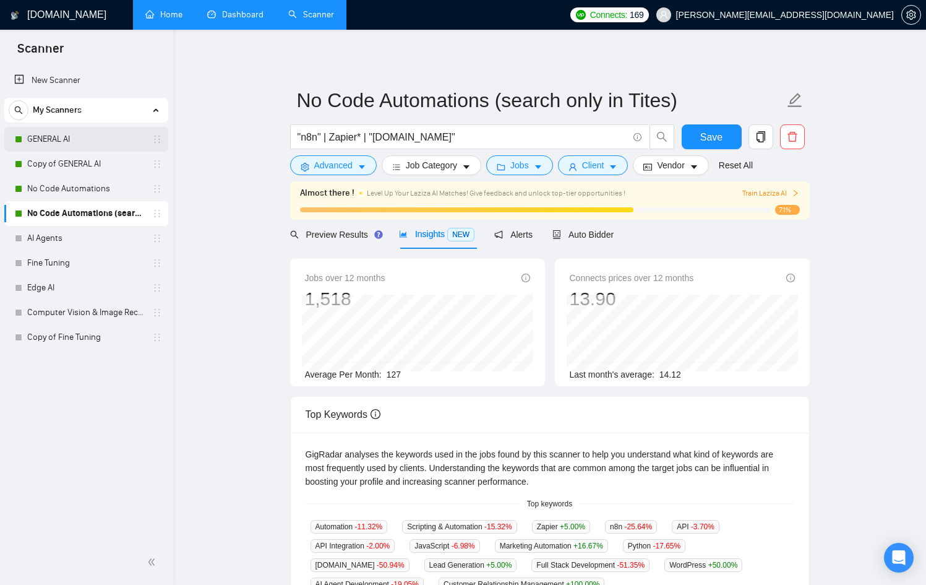
click at [81, 137] on link "GENERAL AI" at bounding box center [86, 139] width 118 height 25
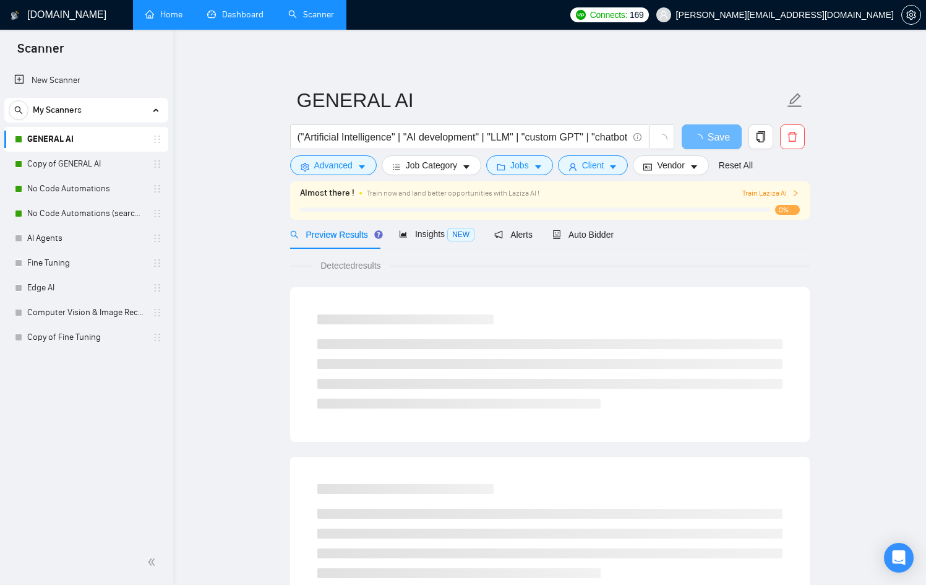
click at [244, 15] on link "Dashboard" at bounding box center [235, 14] width 56 height 11
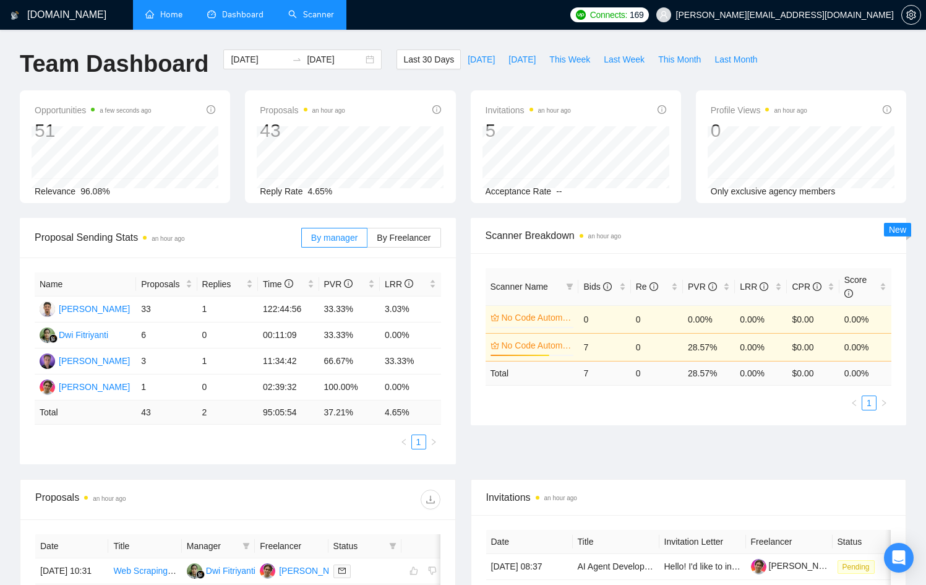
click at [758, 22] on div "Connects: 169 [PERSON_NAME][EMAIL_ADDRESS][DOMAIN_NAME]" at bounding box center [745, 15] width 351 height 30
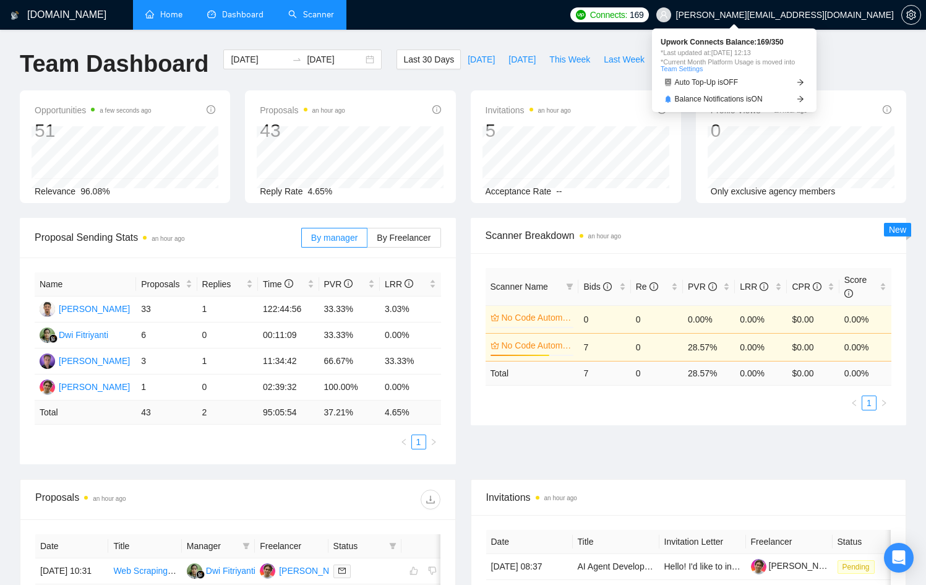
click at [643, 11] on span "169" at bounding box center [637, 15] width 14 height 14
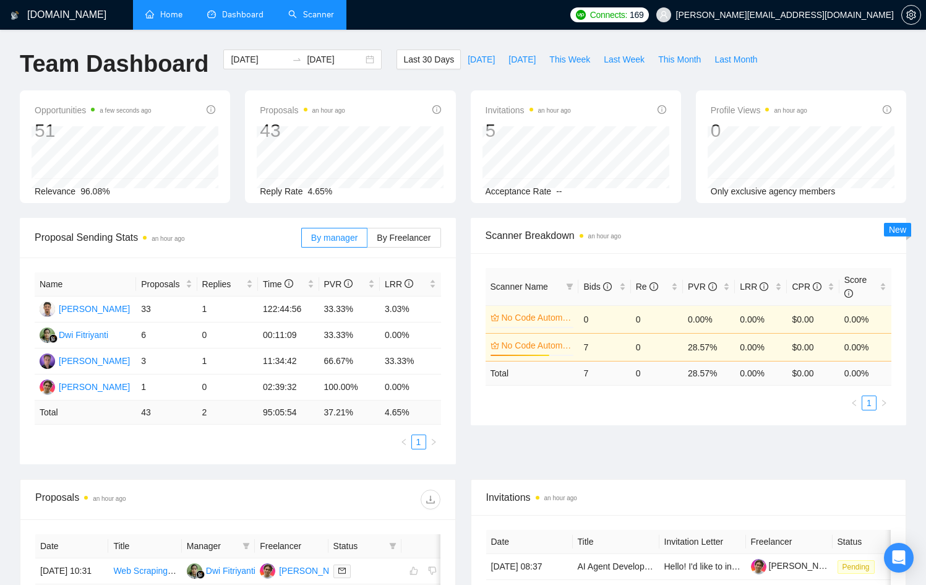
click at [299, 20] on link "Scanner" at bounding box center [311, 14] width 46 height 11
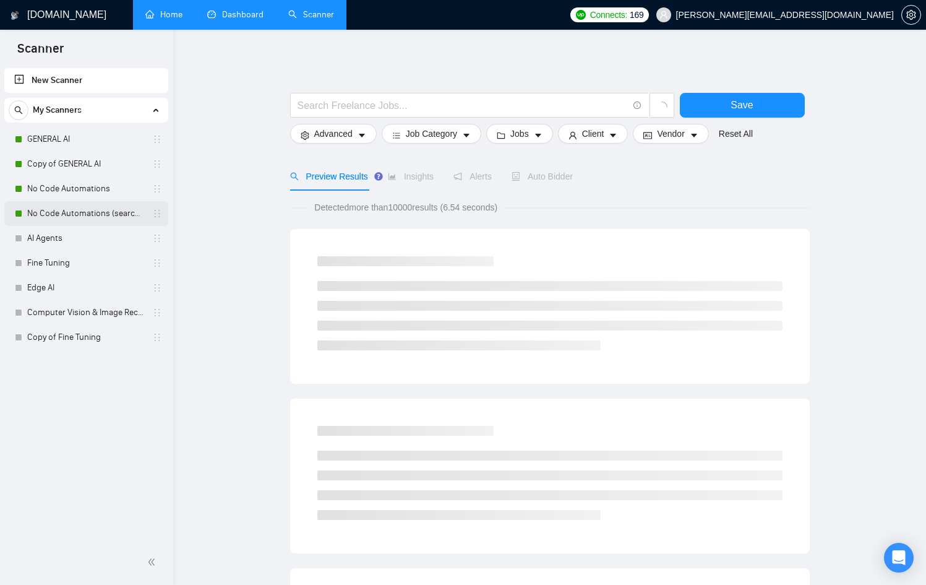
click at [87, 202] on link "No Code Automations (search only in Tites)" at bounding box center [86, 213] width 118 height 25
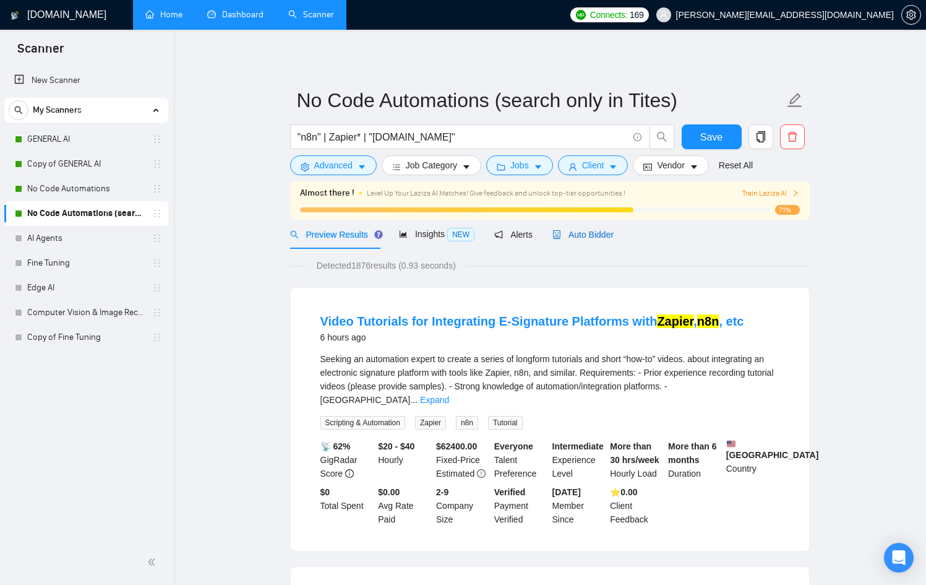
click at [578, 234] on span "Auto Bidder" at bounding box center [582, 235] width 61 height 10
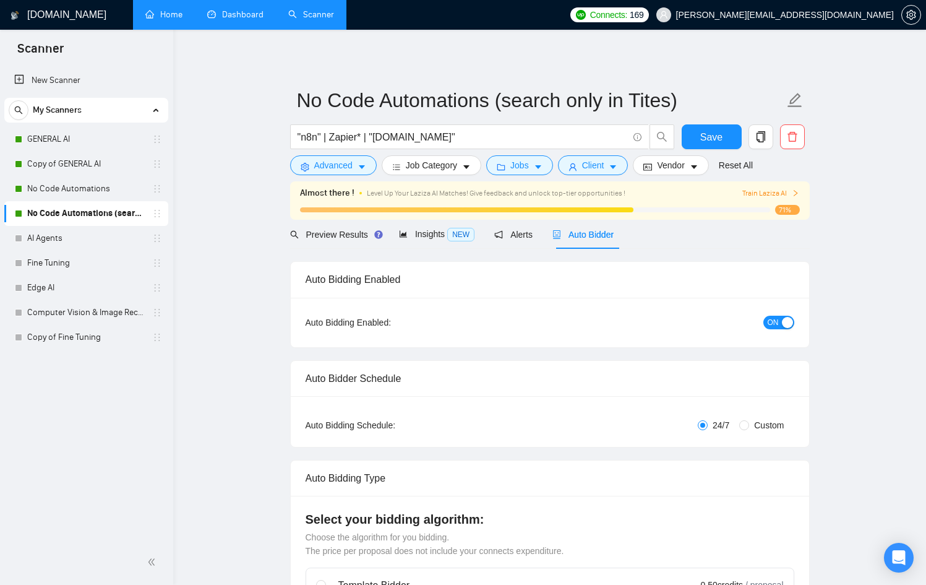
checkbox input "true"
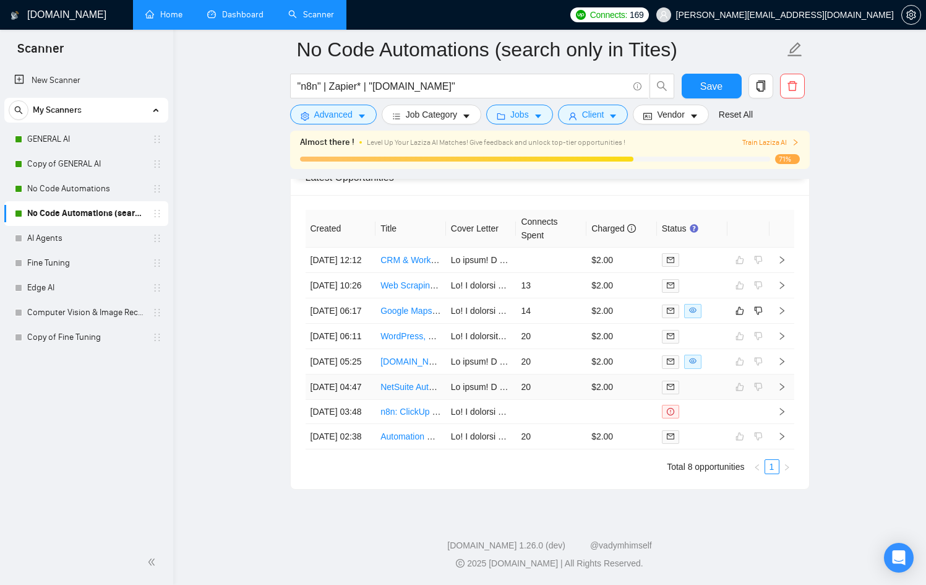
scroll to position [3314, 0]
